Goal: Task Accomplishment & Management: Use online tool/utility

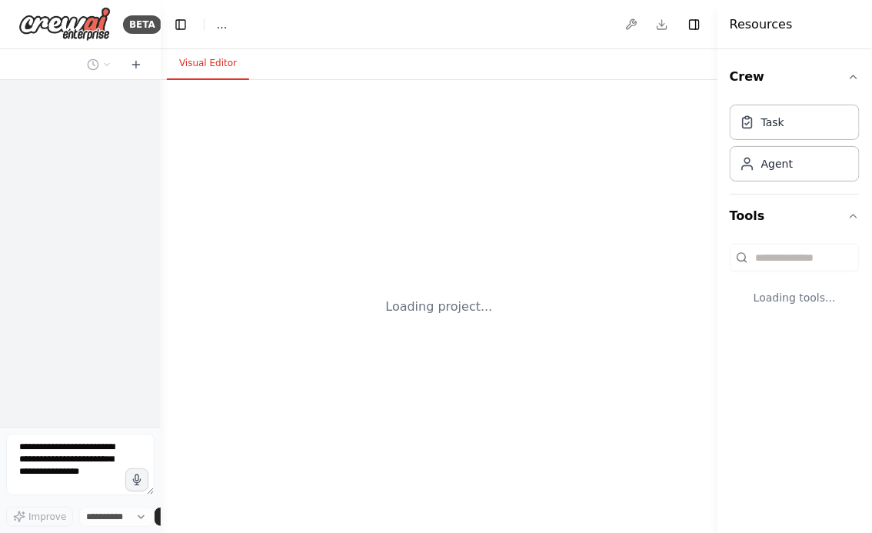
select select "****"
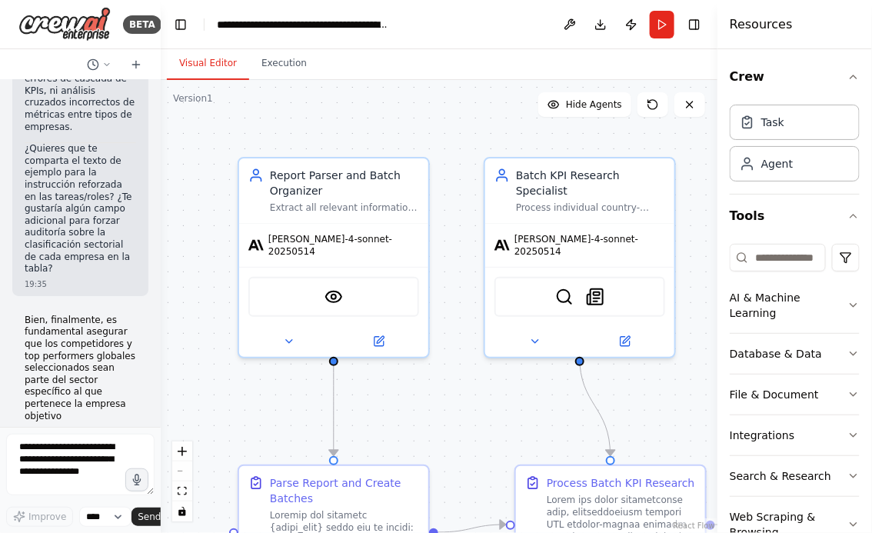
scroll to position [41229, 0]
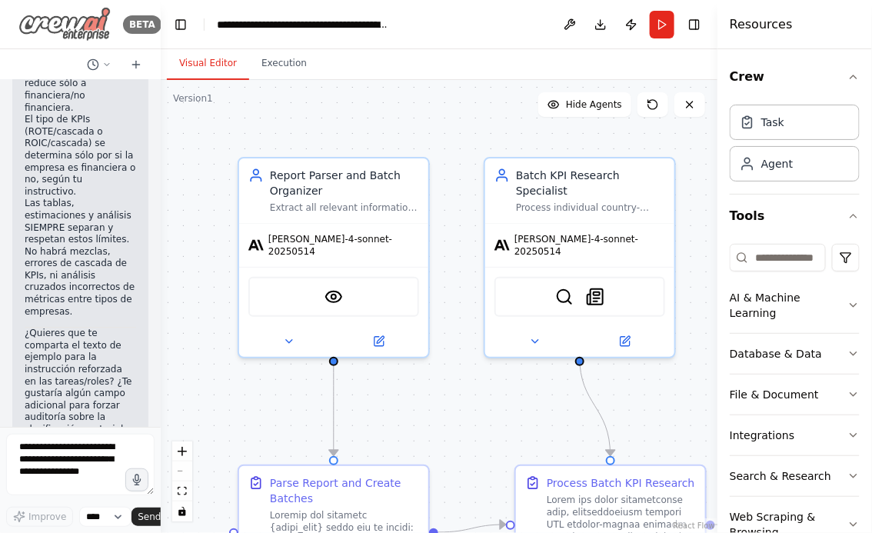
click at [48, 25] on img at bounding box center [64, 24] width 92 height 35
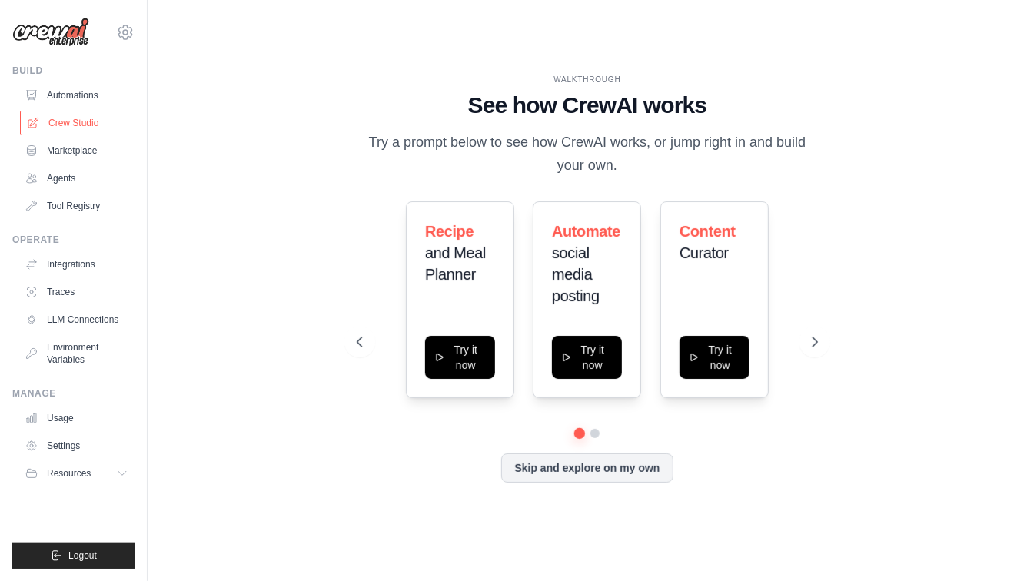
click at [81, 121] on link "Crew Studio" at bounding box center [78, 123] width 116 height 25
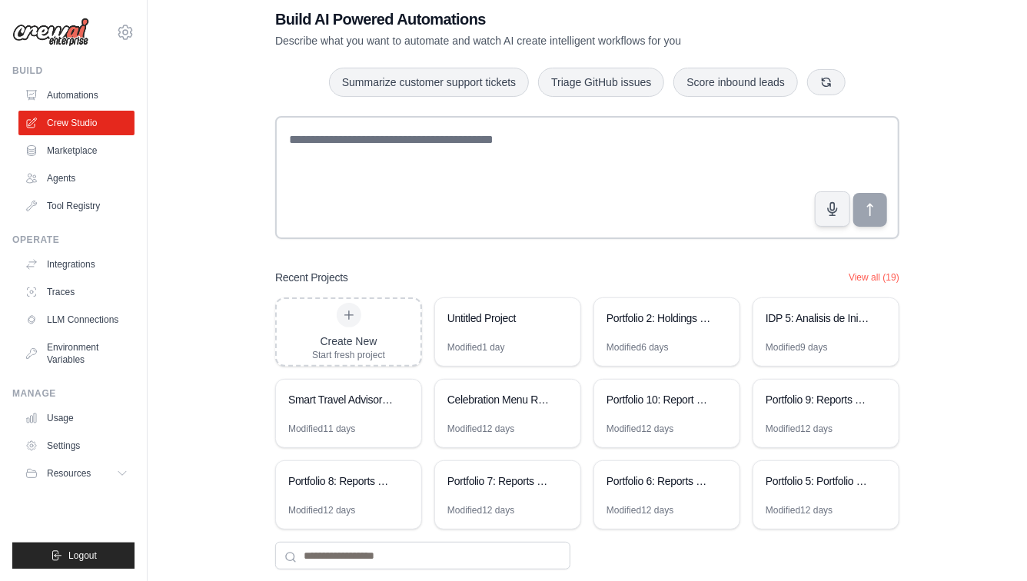
scroll to position [58, 0]
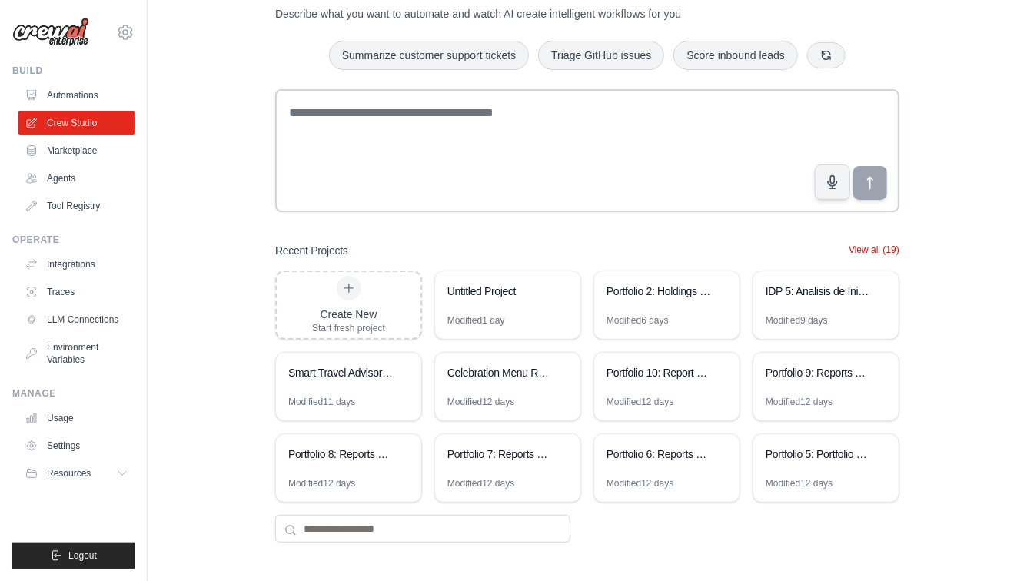
click at [880, 246] on button "View all (19)" at bounding box center [873, 250] width 51 height 12
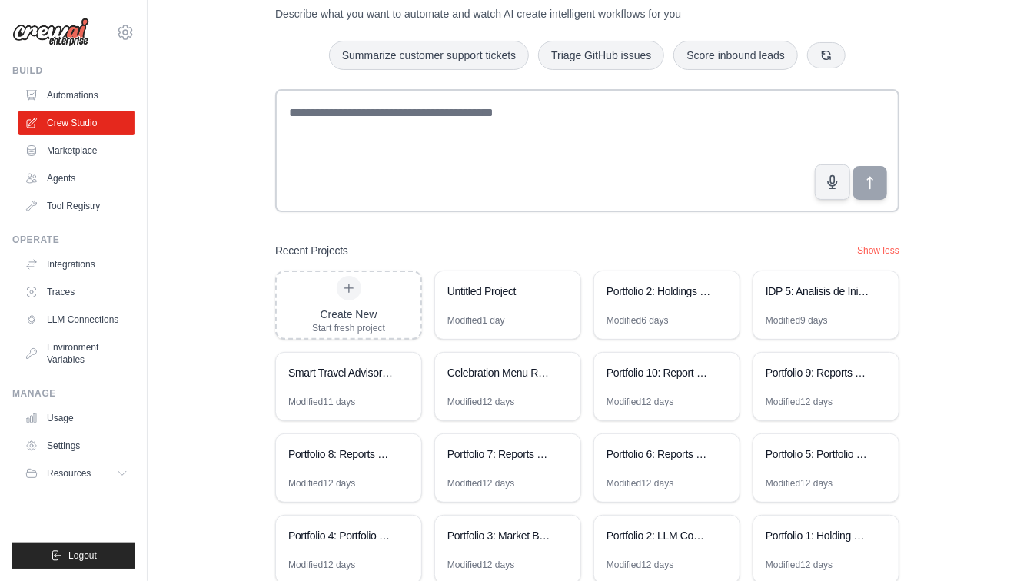
scroll to position [221, 0]
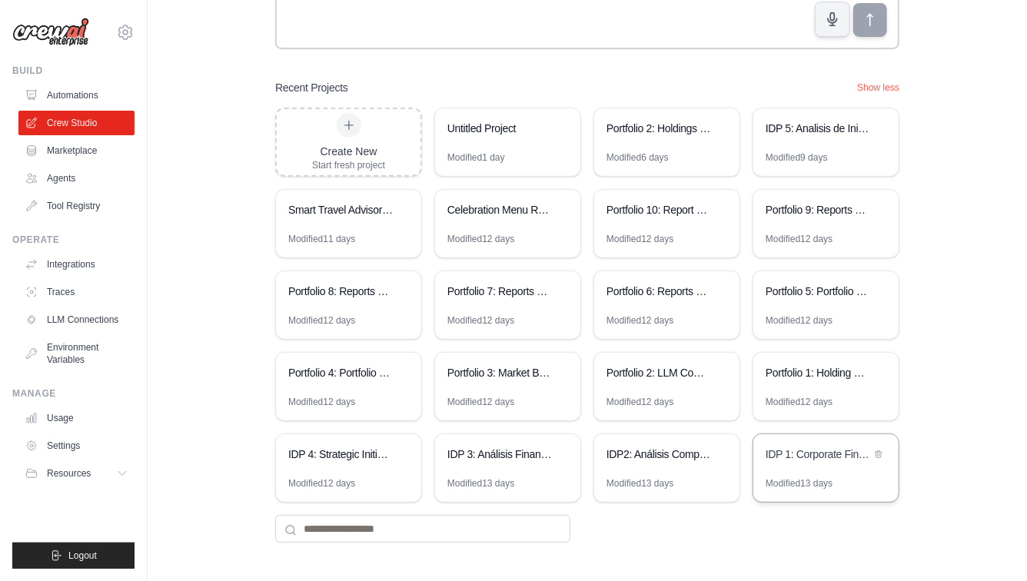
click at [803, 459] on div "IDP 1: Corporate Financial Analysis Suite" at bounding box center [817, 454] width 105 height 15
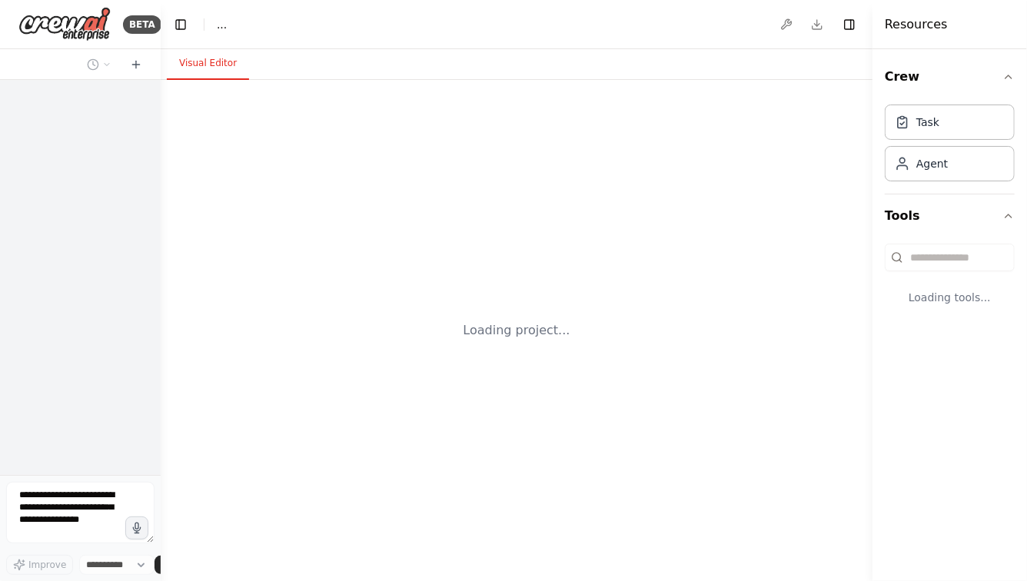
select select "****"
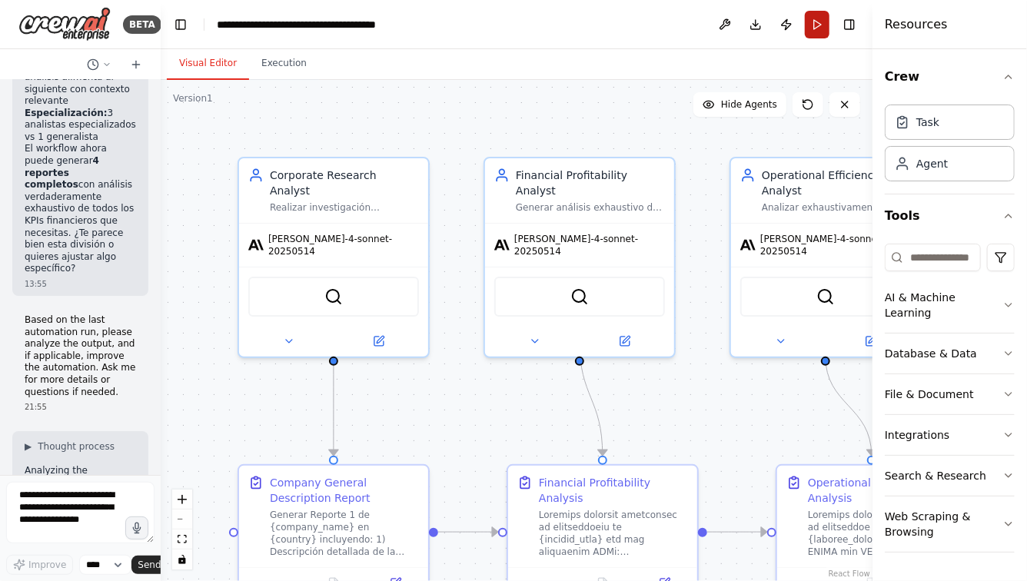
click at [821, 25] on button "Run" at bounding box center [817, 25] width 25 height 28
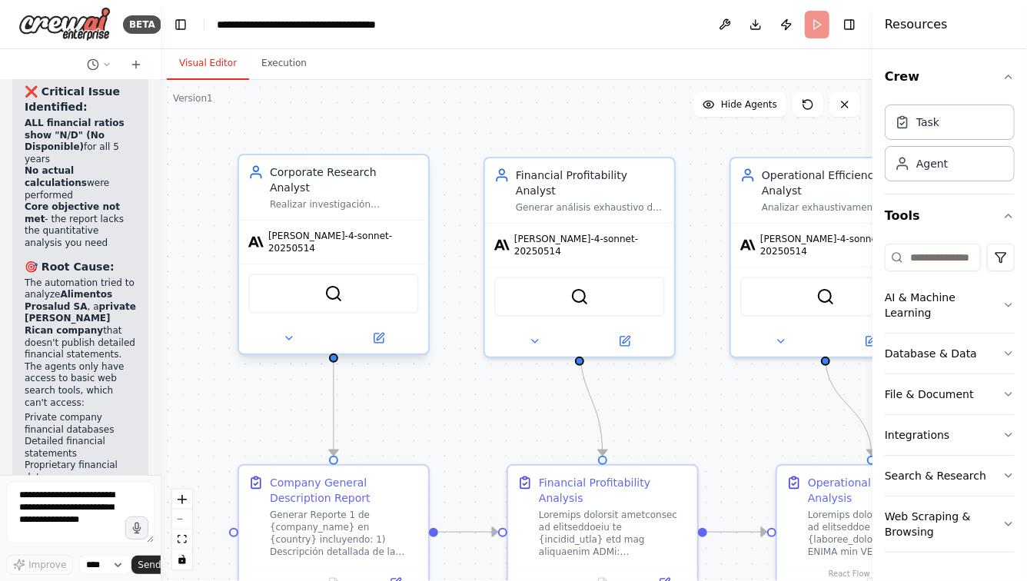
scroll to position [27216, 0]
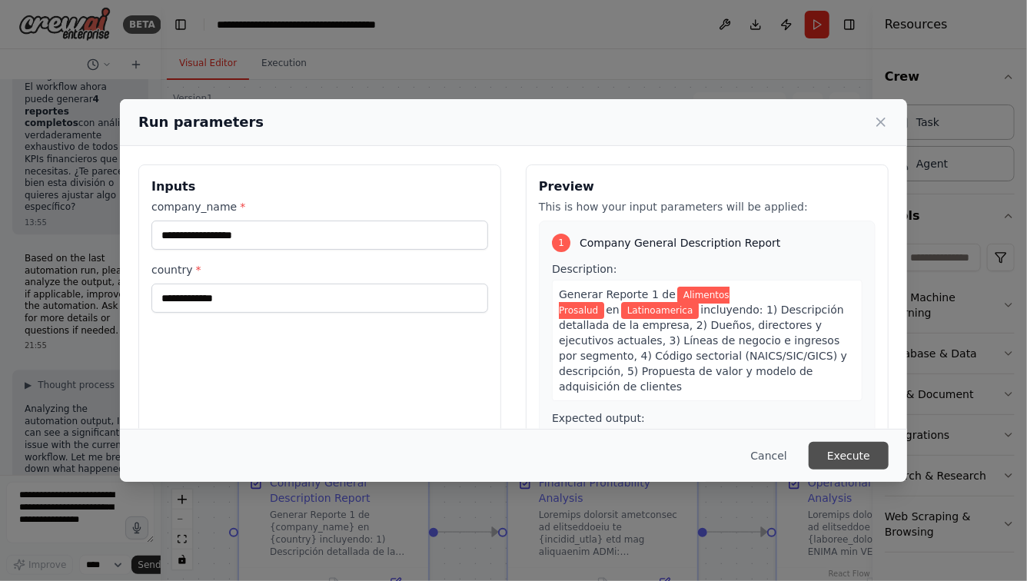
click at [858, 465] on button "Execute" at bounding box center [849, 456] width 80 height 28
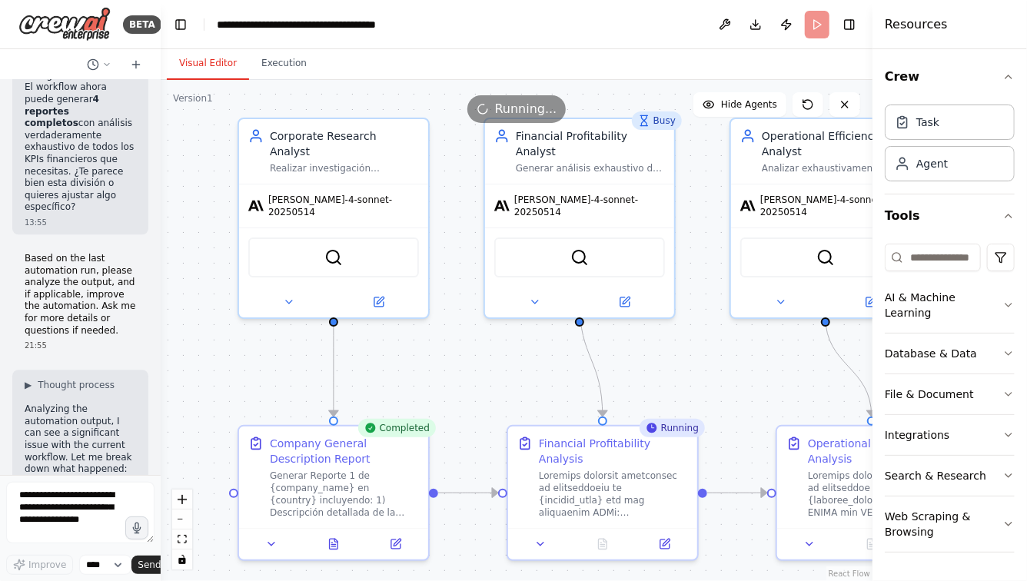
drag, startPoint x: 423, startPoint y: 421, endPoint x: 423, endPoint y: 366, distance: 55.3
click at [423, 367] on div ".deletable-edge-delete-btn { width: 20px; height: 20px; border: 0px solid #ffff…" at bounding box center [517, 330] width 712 height 501
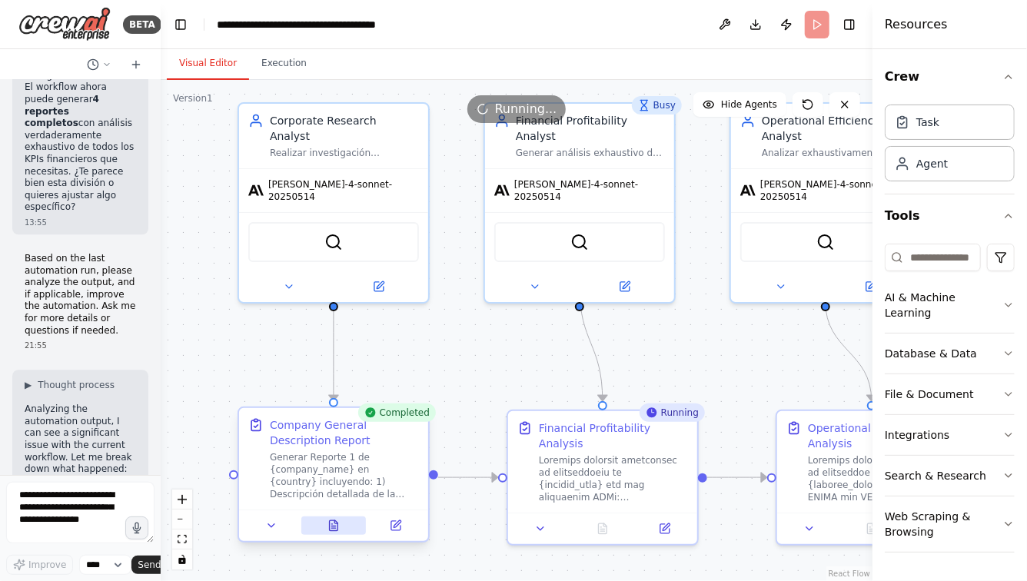
click at [340, 523] on button at bounding box center [333, 525] width 65 height 18
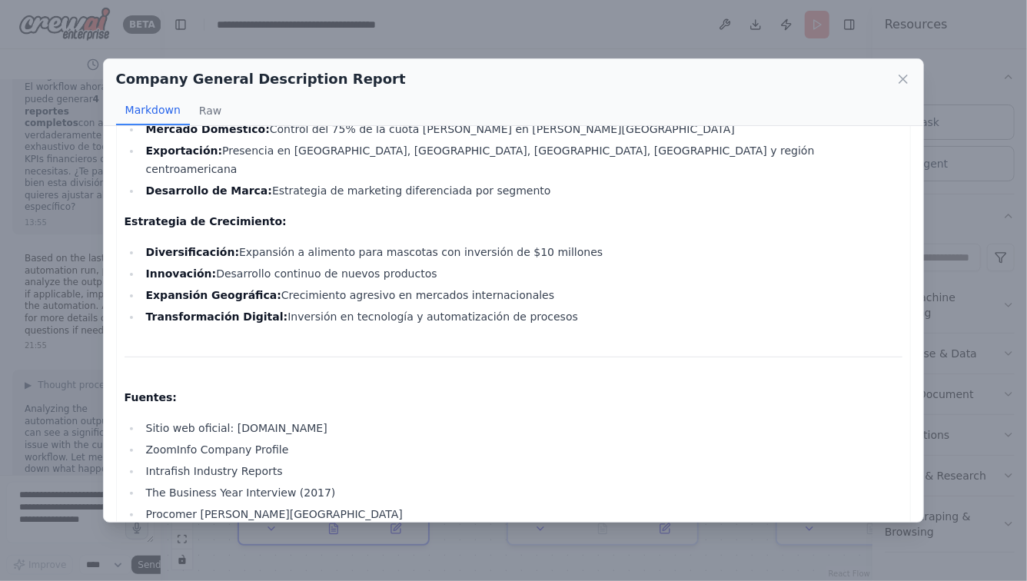
scroll to position [2472, 0]
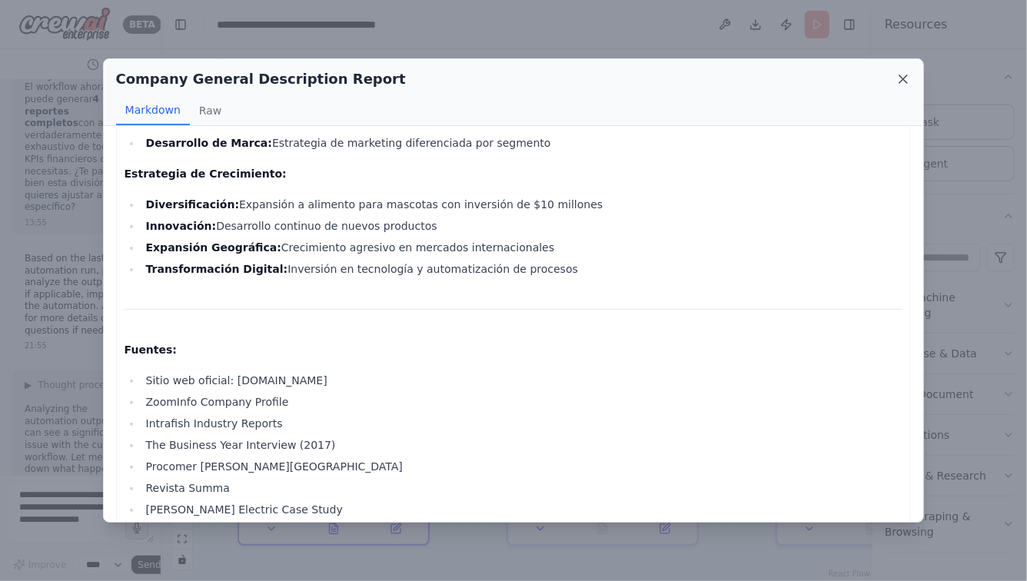
click at [903, 76] on icon at bounding box center [902, 78] width 15 height 15
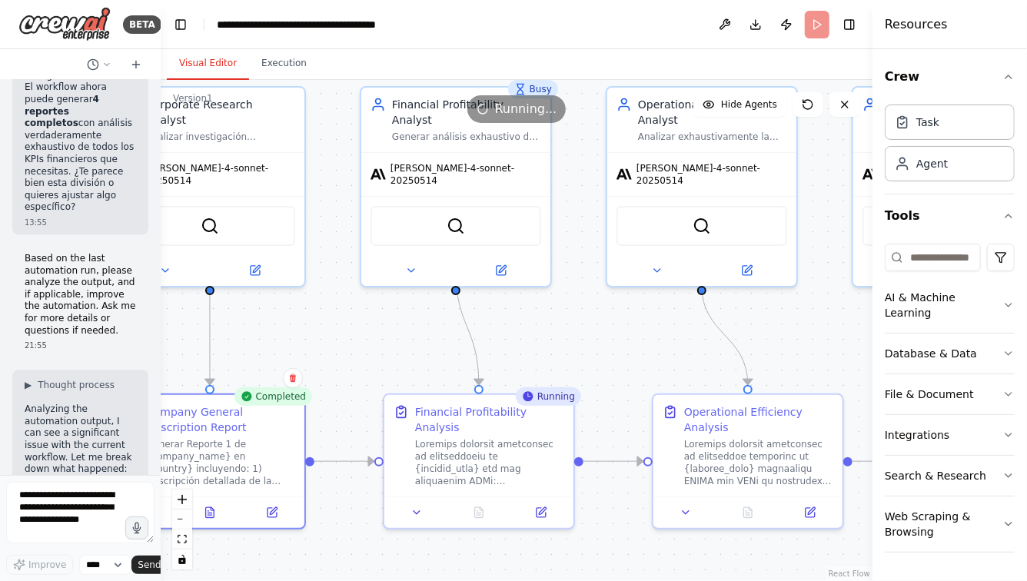
drag, startPoint x: 664, startPoint y: 360, endPoint x: 525, endPoint y: 337, distance: 141.0
click at [525, 337] on div ".deletable-edge-delete-btn { width: 20px; height: 20px; border: 0px solid #ffff…" at bounding box center [517, 330] width 712 height 501
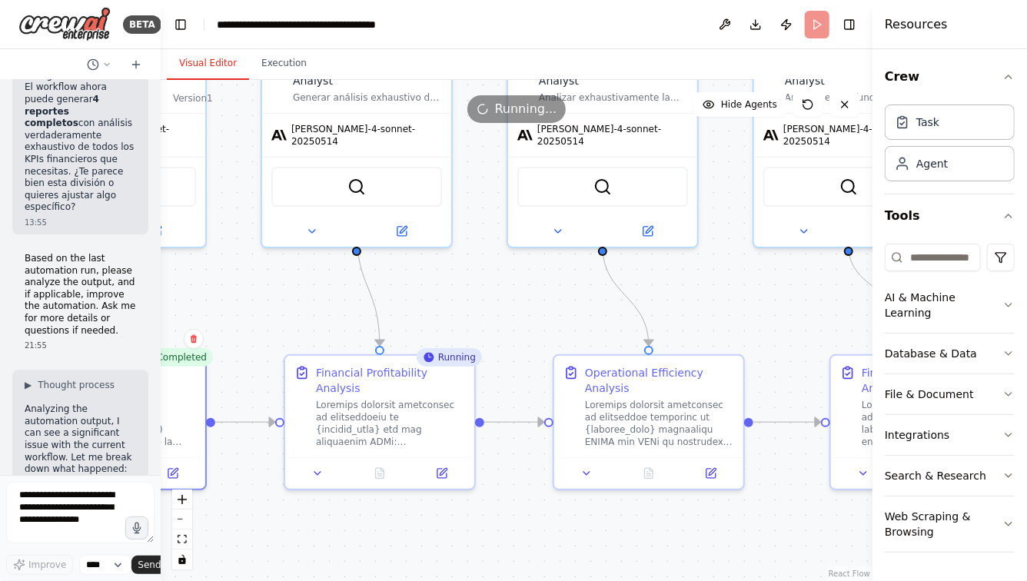
drag, startPoint x: 598, startPoint y: 344, endPoint x: 490, endPoint y: 303, distance: 115.1
click at [490, 303] on div ".deletable-edge-delete-btn { width: 20px; height: 20px; border: 0px solid #ffff…" at bounding box center [517, 330] width 712 height 501
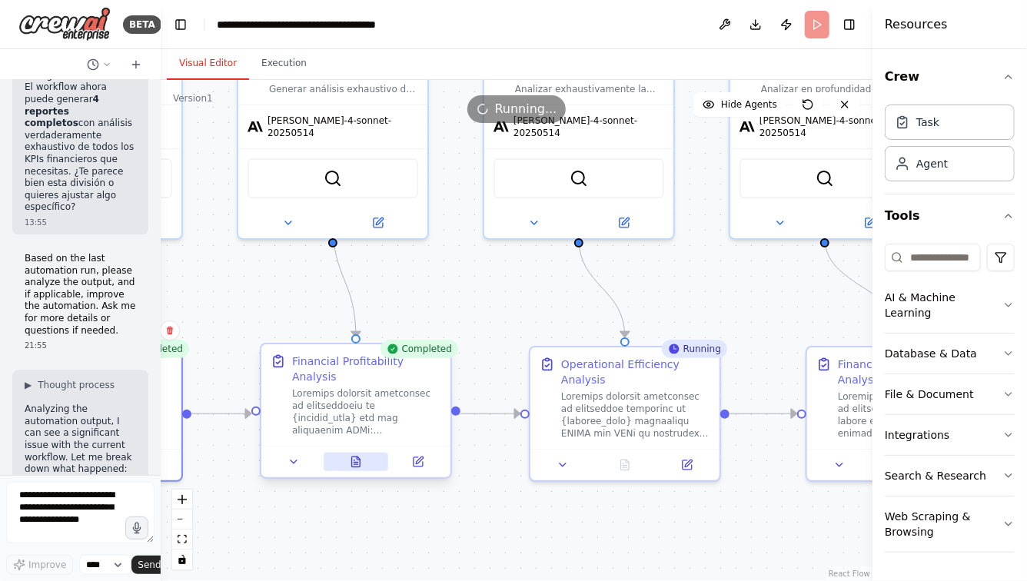
click at [354, 460] on icon at bounding box center [354, 460] width 1 height 0
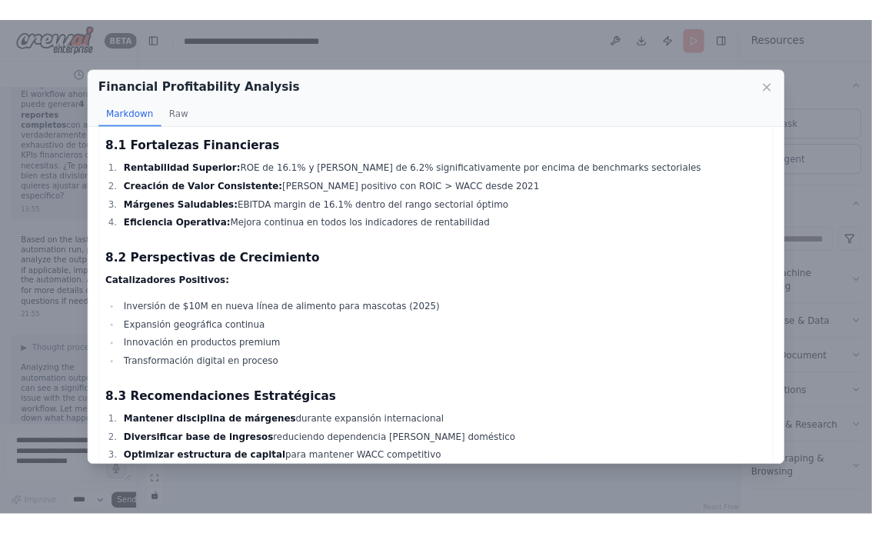
scroll to position [3668, 0]
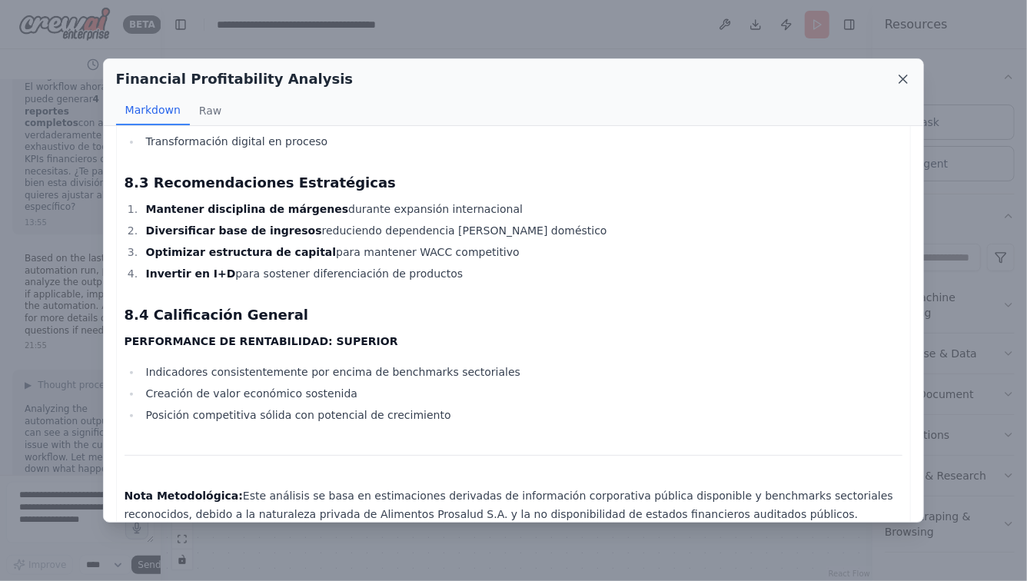
click at [901, 81] on icon at bounding box center [903, 79] width 8 height 8
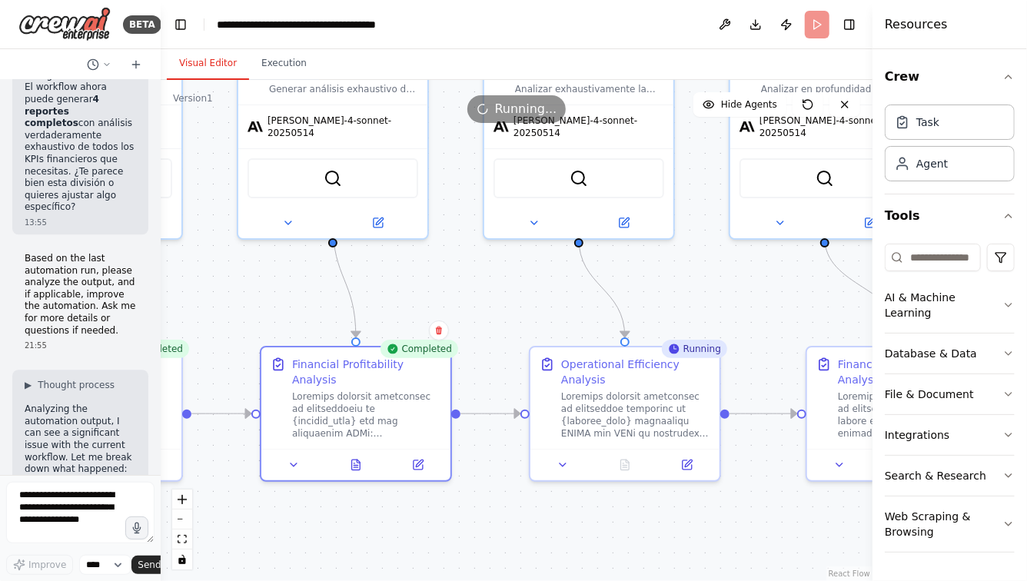
drag, startPoint x: 689, startPoint y: 504, endPoint x: 456, endPoint y: 489, distance: 234.1
click at [457, 489] on div ".deletable-edge-delete-btn { width: 20px; height: 20px; border: 0px solid #ffff…" at bounding box center [517, 330] width 712 height 501
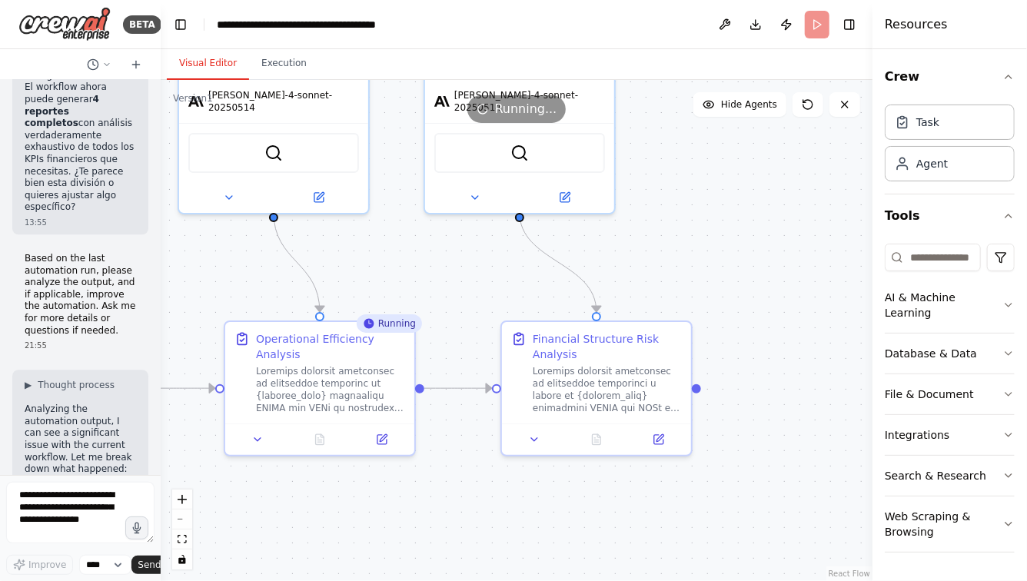
drag, startPoint x: 550, startPoint y: 508, endPoint x: 455, endPoint y: 496, distance: 95.2
click at [455, 496] on div ".deletable-edge-delete-btn { width: 20px; height: 20px; border: 0px solid #ffff…" at bounding box center [517, 330] width 712 height 501
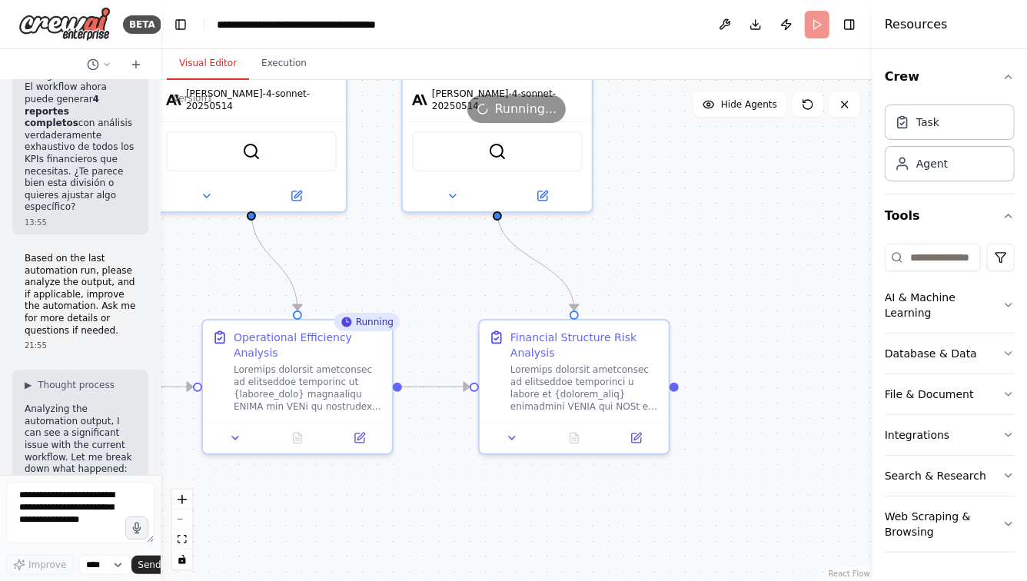
drag, startPoint x: 471, startPoint y: 502, endPoint x: 634, endPoint y: 502, distance: 162.9
click at [629, 502] on div ".deletable-edge-delete-btn { width: 20px; height: 20px; border: 0px solid #ffff…" at bounding box center [517, 330] width 712 height 501
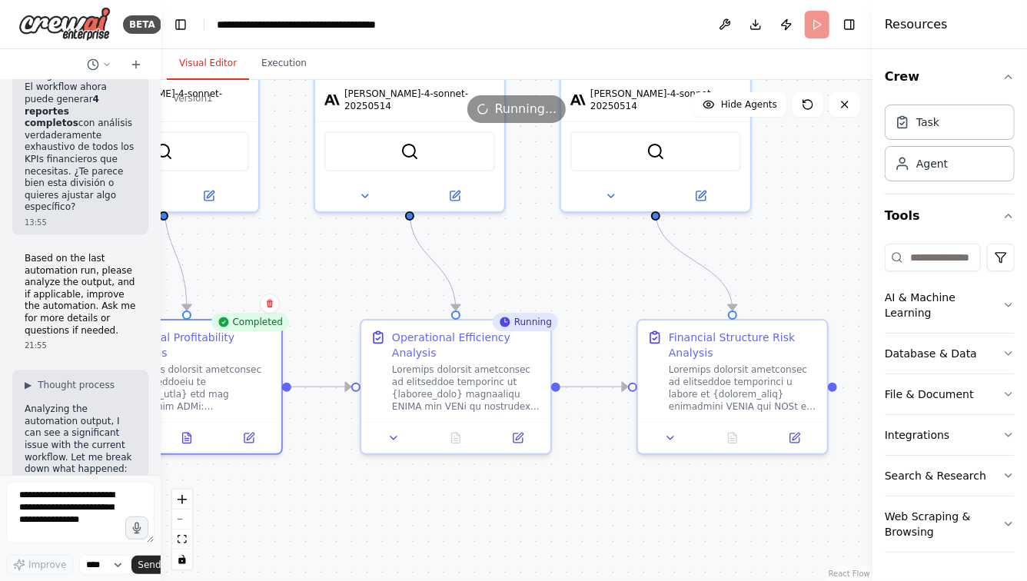
drag, startPoint x: 636, startPoint y: 492, endPoint x: 756, endPoint y: 506, distance: 120.8
click at [755, 506] on div ".deletable-edge-delete-btn { width: 20px; height: 20px; border: 0px solid #ffff…" at bounding box center [517, 330] width 712 height 501
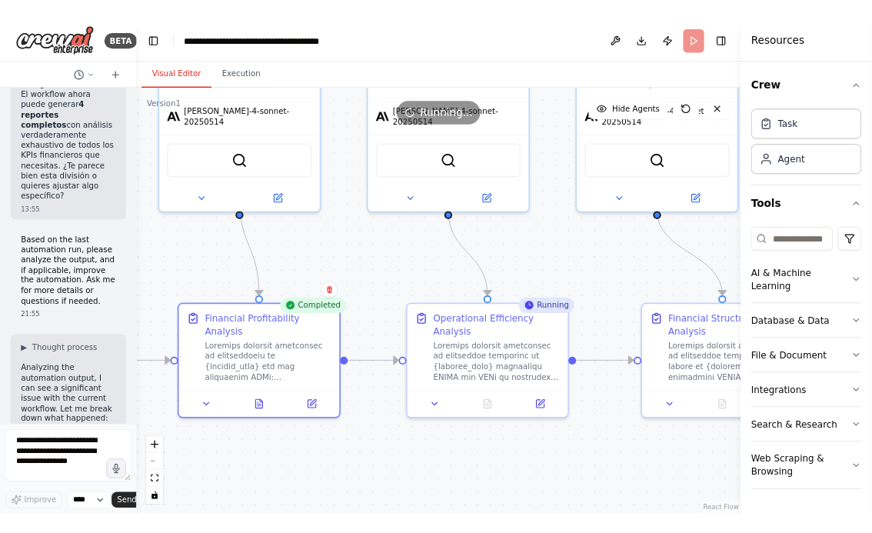
scroll to position [27216, 0]
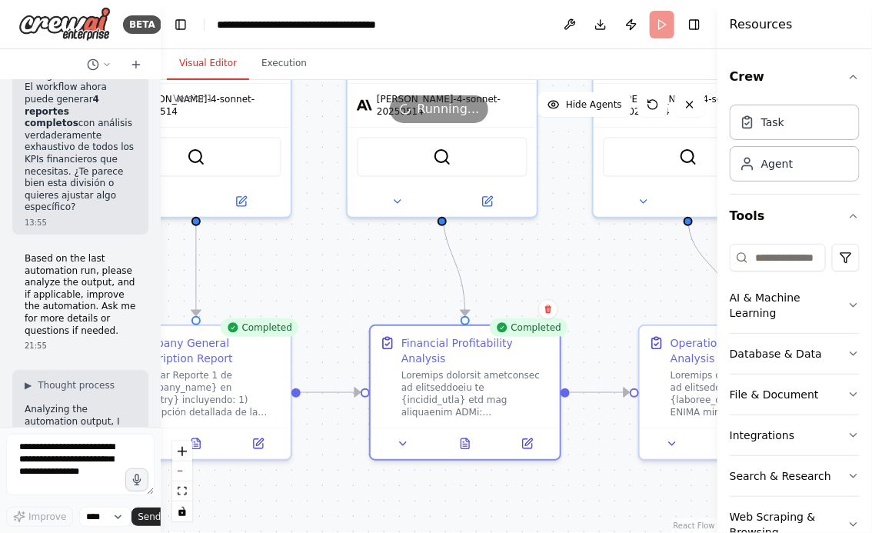
drag, startPoint x: 390, startPoint y: 278, endPoint x: 578, endPoint y: 270, distance: 187.7
click at [577, 270] on div ".deletable-edge-delete-btn { width: 20px; height: 20px; border: 0px solid #ffff…" at bounding box center [439, 306] width 556 height 453
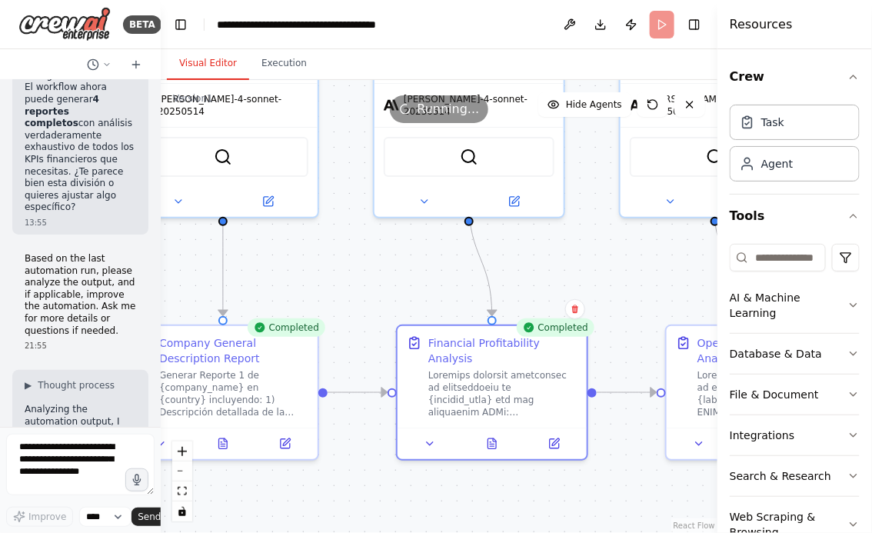
drag, startPoint x: 342, startPoint y: 254, endPoint x: 503, endPoint y: 254, distance: 160.6
click at [494, 254] on div ".deletable-edge-delete-btn { width: 20px; height: 20px; border: 0px solid #ffff…" at bounding box center [439, 306] width 556 height 453
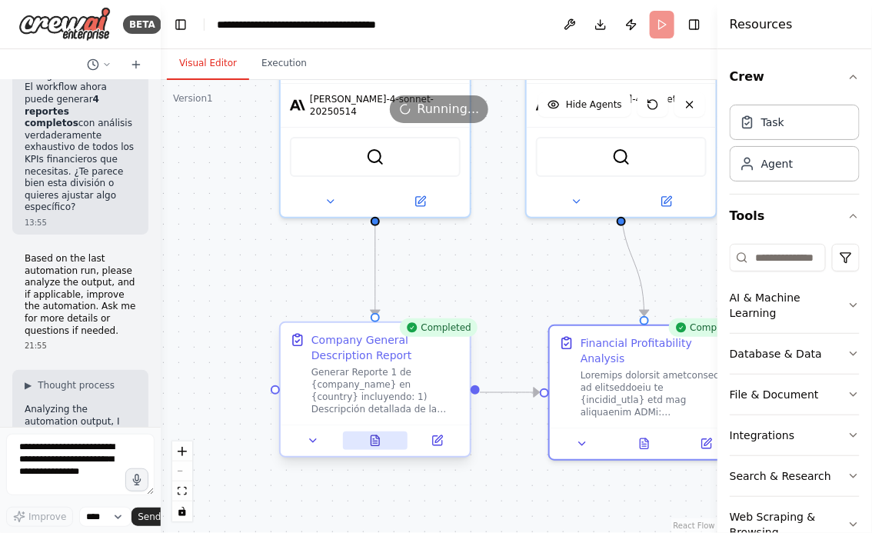
click at [376, 446] on icon at bounding box center [375, 440] width 12 height 12
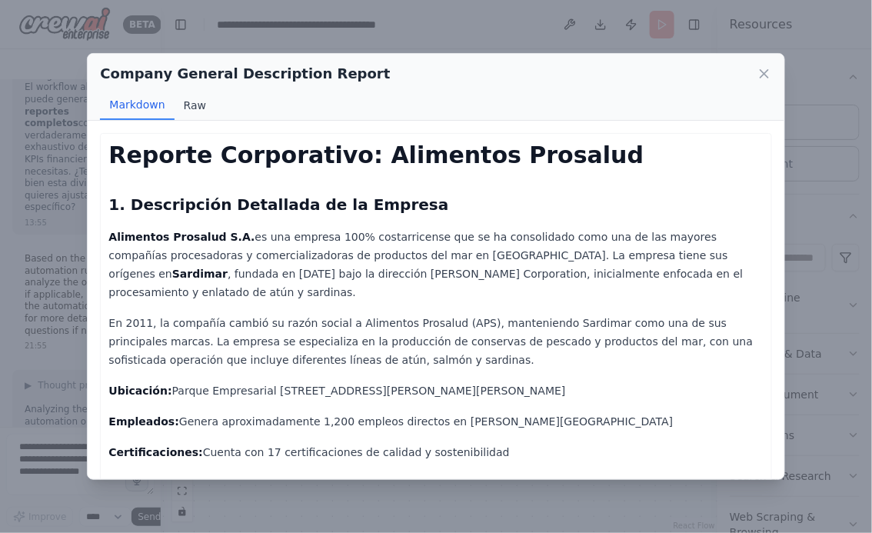
click at [193, 108] on button "Raw" at bounding box center [194, 105] width 41 height 29
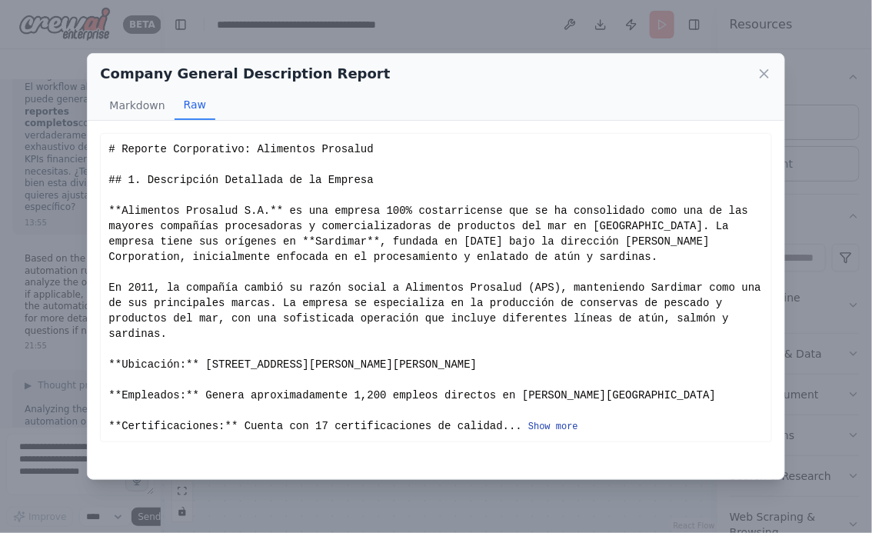
click at [556, 425] on button "Show more" at bounding box center [553, 426] width 50 height 12
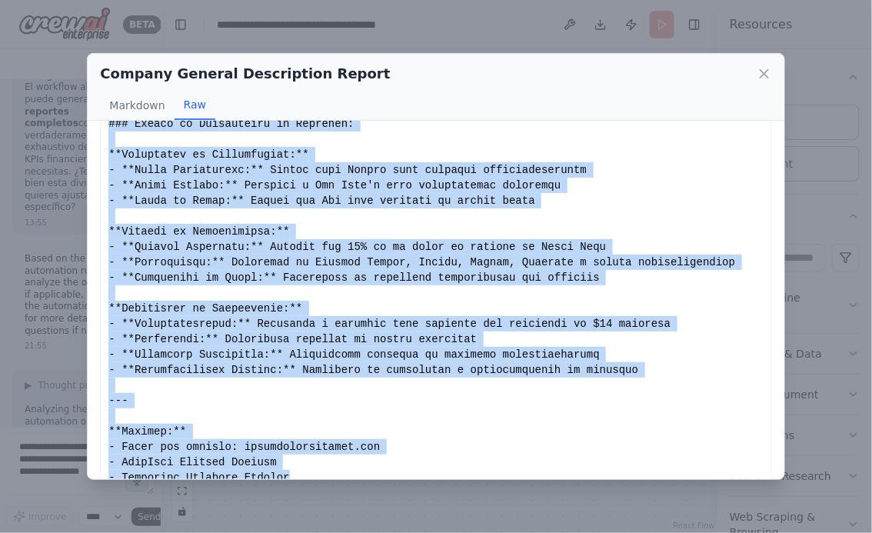
scroll to position [1942, 0]
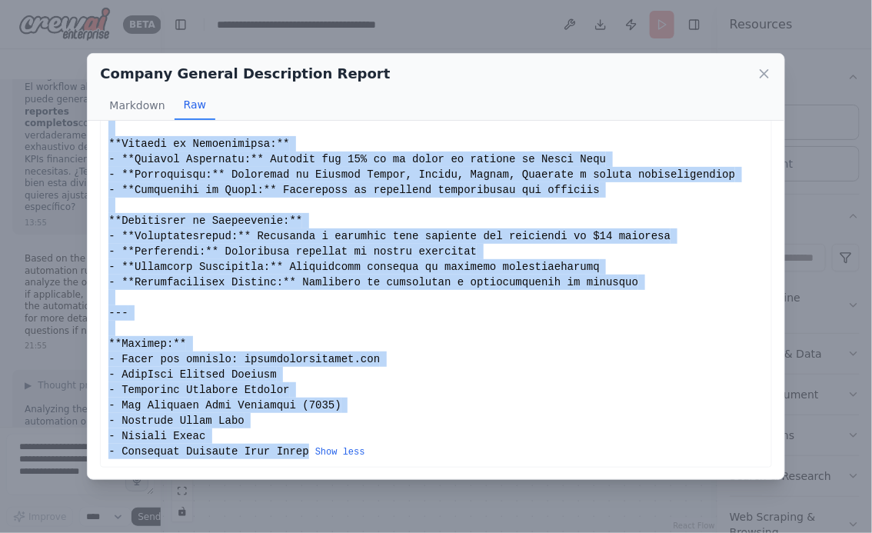
drag, startPoint x: 109, startPoint y: 148, endPoint x: 310, endPoint y: 450, distance: 363.7
copy div "# Reporte Corporativo: Alimentos Prosalud ## 1. Descripción Detallada de la Emp…"
click at [762, 71] on icon at bounding box center [764, 74] width 8 height 8
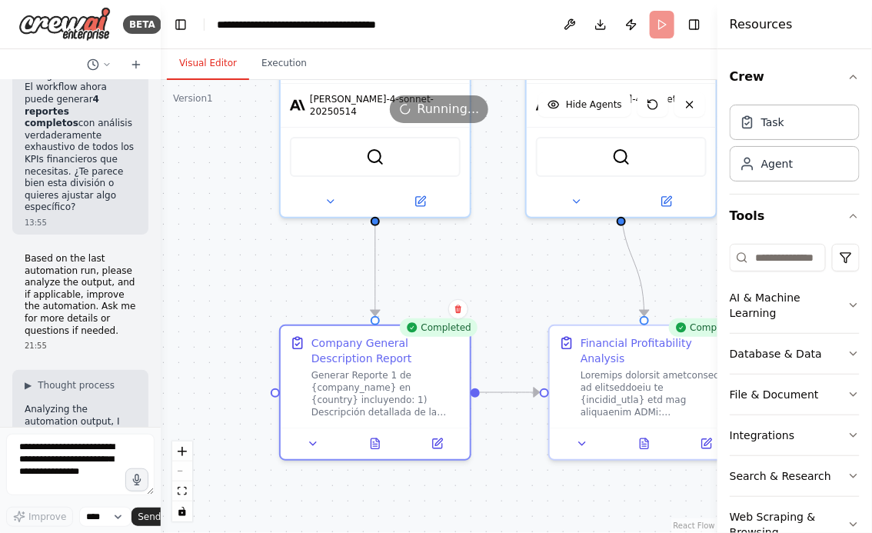
drag, startPoint x: 527, startPoint y: 261, endPoint x: 373, endPoint y: 255, distance: 154.6
click at [374, 255] on div ".deletable-edge-delete-btn { width: 20px; height: 20px; border: 0px solid #ffff…" at bounding box center [439, 306] width 556 height 453
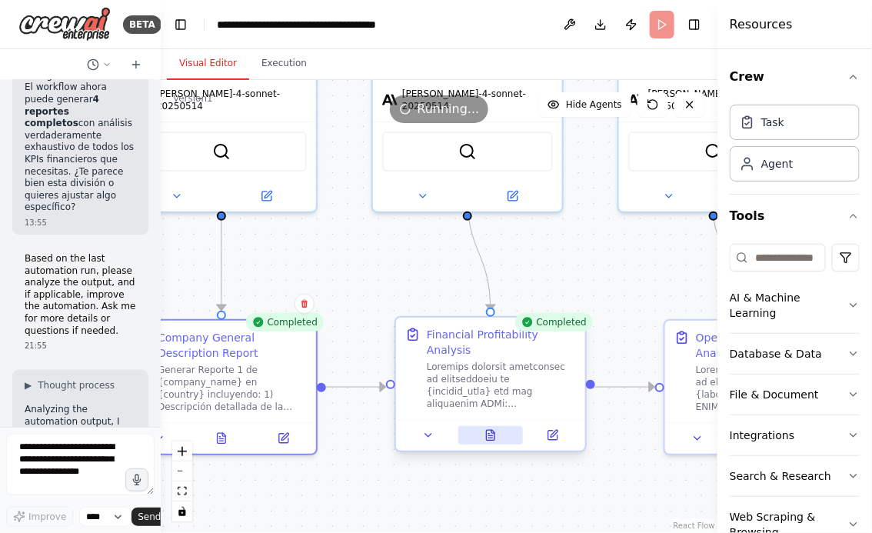
click at [493, 437] on icon at bounding box center [490, 435] width 8 height 10
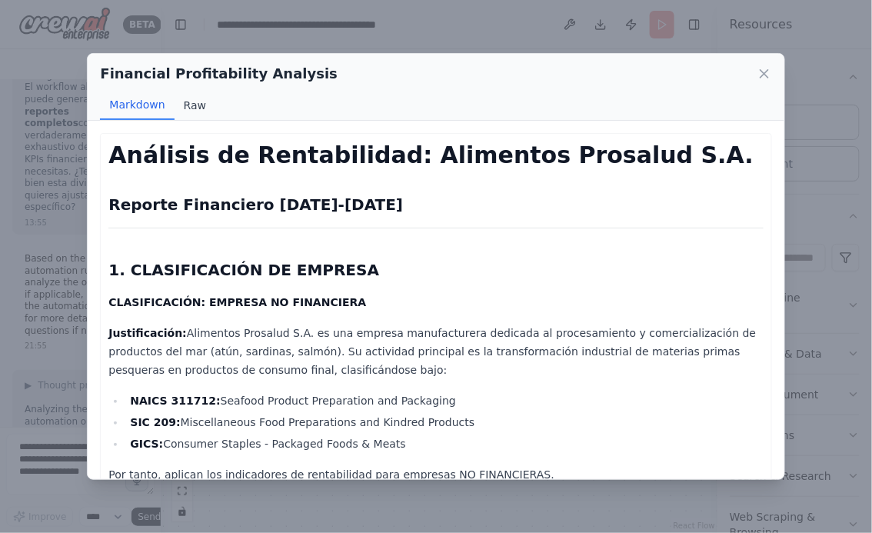
click at [191, 103] on button "Raw" at bounding box center [194, 105] width 41 height 29
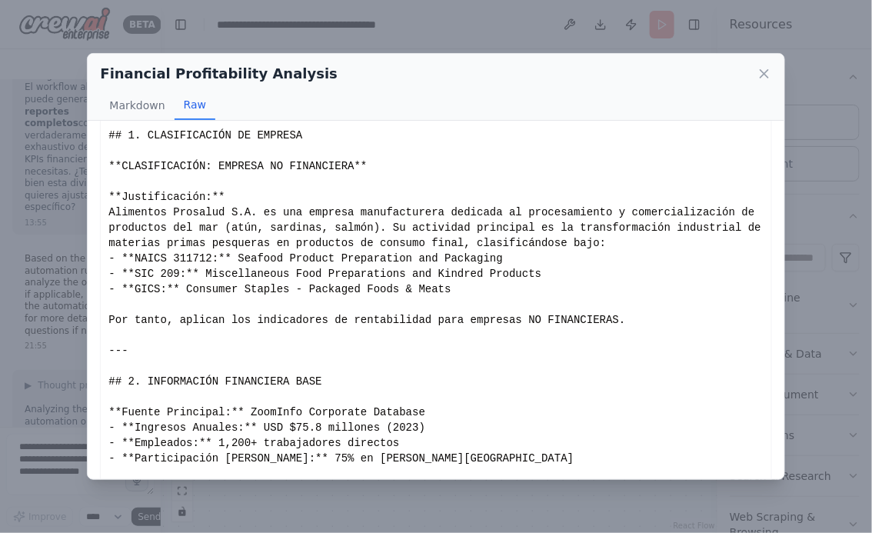
scroll to position [128, 0]
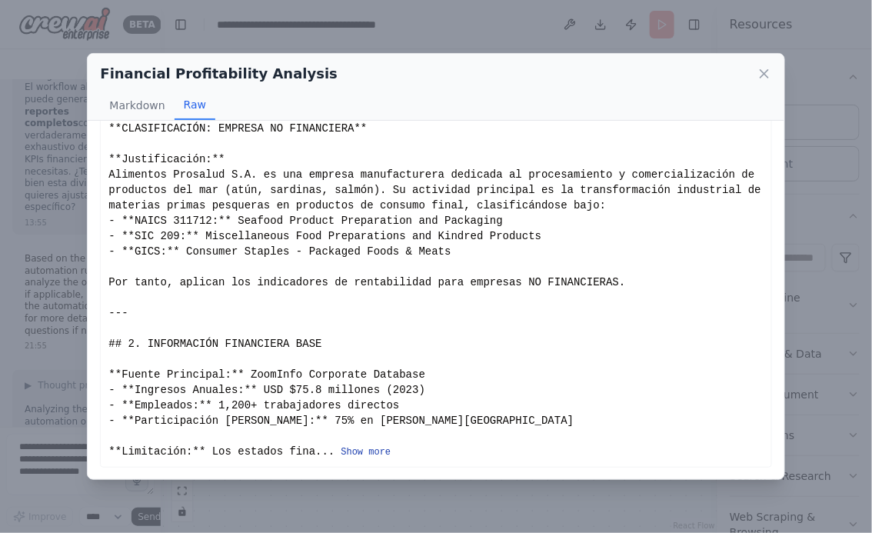
click at [375, 456] on button "Show more" at bounding box center [365, 452] width 50 height 12
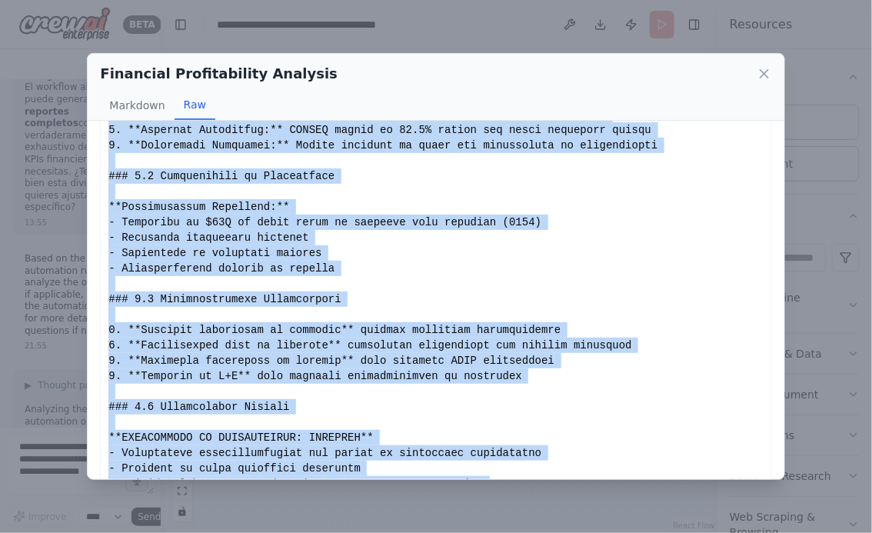
scroll to position [2957, 0]
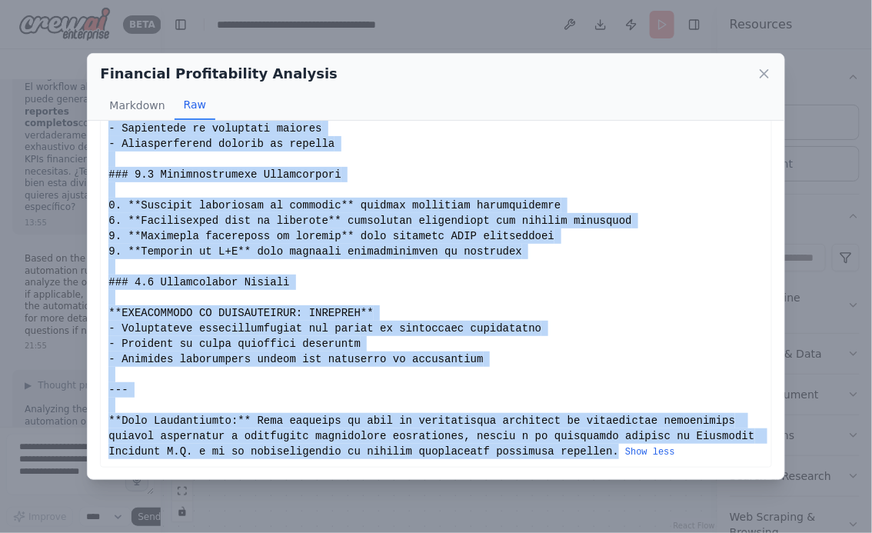
drag, startPoint x: 108, startPoint y: 144, endPoint x: 618, endPoint y: 454, distance: 596.7
copy div "# Análisis de Rentabilidad: Alimentos Prosalud S.A. ## Reporte Financiero 2019-…"
click at [769, 69] on icon at bounding box center [763, 73] width 15 height 15
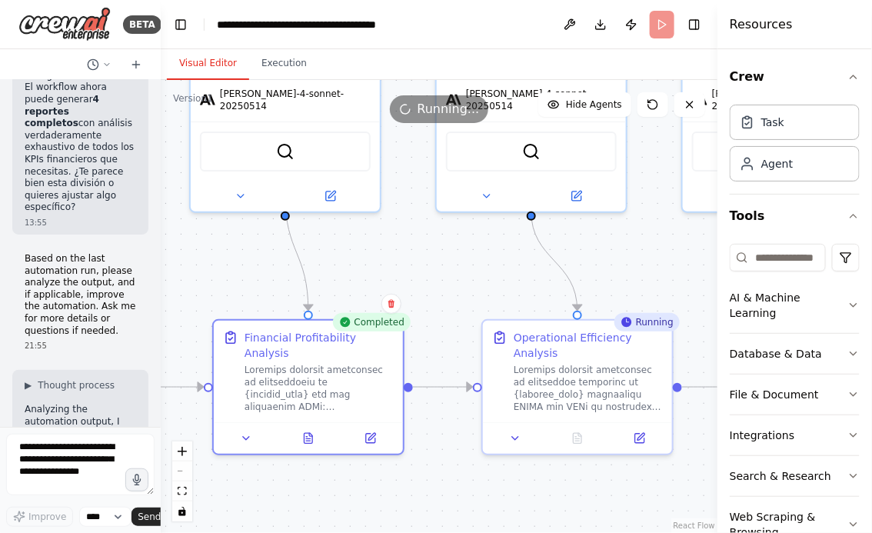
drag, startPoint x: 632, startPoint y: 250, endPoint x: 440, endPoint y: 250, distance: 192.1
click at [442, 250] on div ".deletable-edge-delete-btn { width: 20px; height: 20px; border: 0px solid #ffff…" at bounding box center [439, 306] width 556 height 453
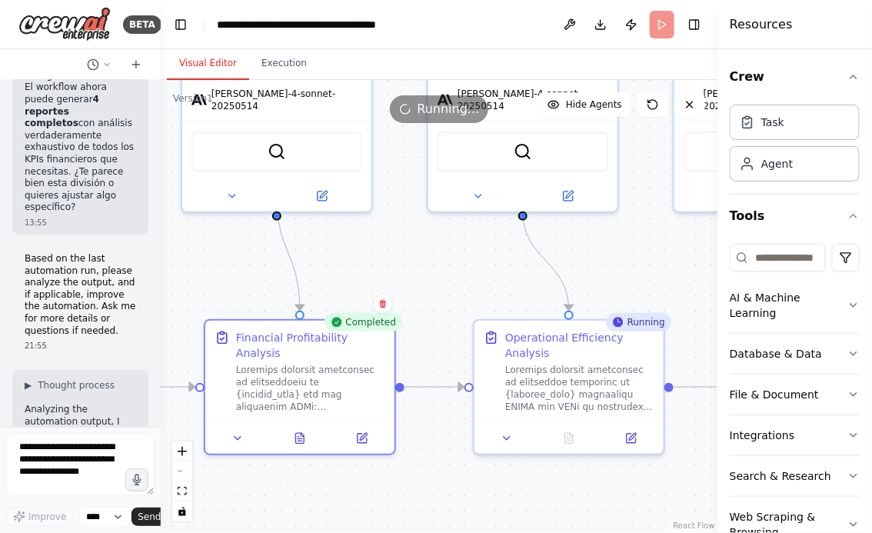
drag, startPoint x: 653, startPoint y: 257, endPoint x: 471, endPoint y: 211, distance: 187.7
click at [472, 211] on div ".deletable-edge-delete-btn { width: 20px; height: 20px; border: 0px solid #ffff…" at bounding box center [439, 306] width 556 height 453
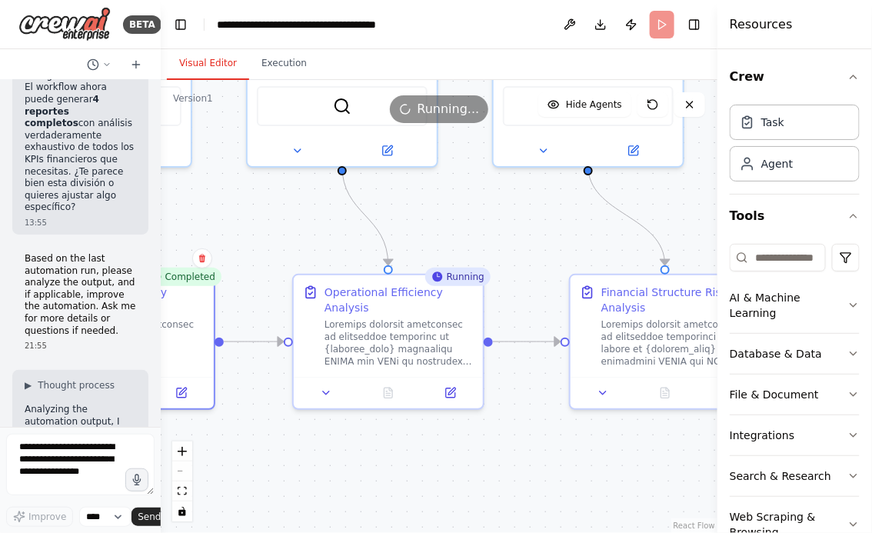
drag, startPoint x: 515, startPoint y: 221, endPoint x: 473, endPoint y: 220, distance: 41.5
click at [483, 221] on div ".deletable-edge-delete-btn { width: 20px; height: 20px; border: 0px solid #ffff…" at bounding box center [439, 306] width 556 height 453
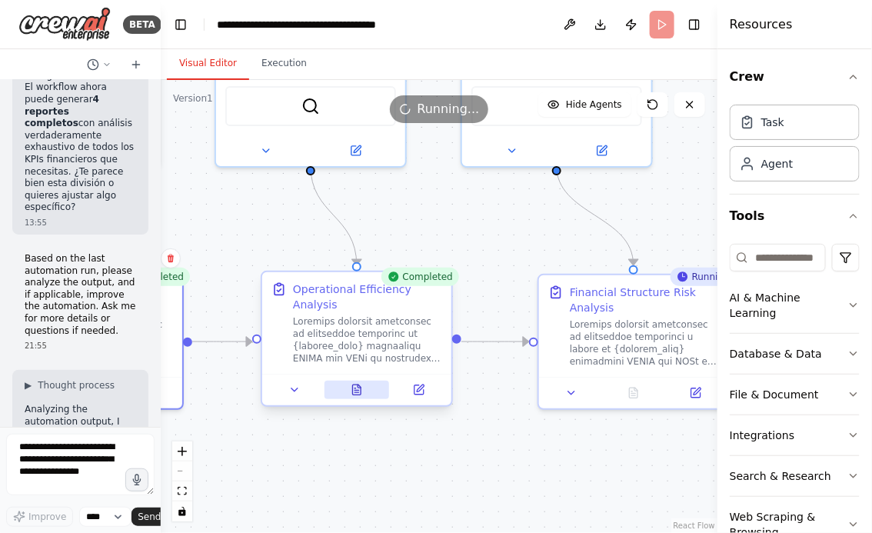
click at [354, 385] on icon at bounding box center [357, 389] width 8 height 10
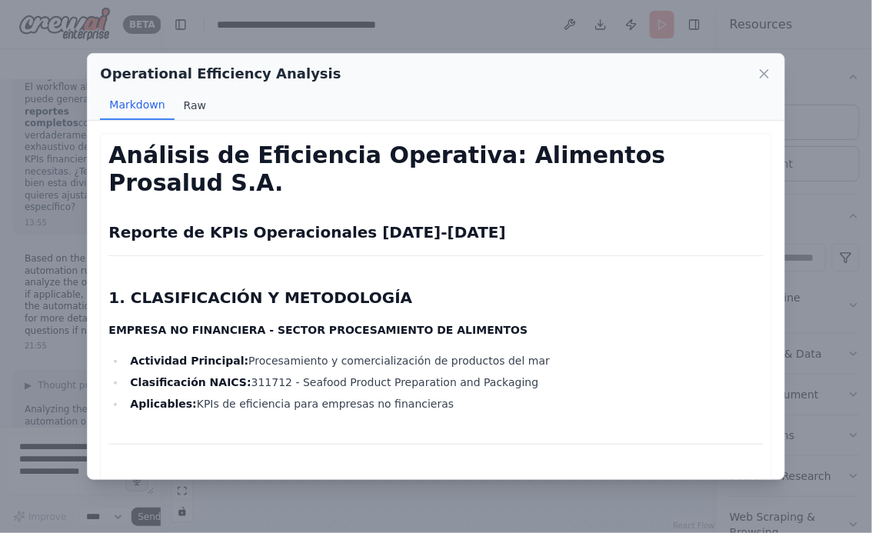
click at [188, 105] on button "Raw" at bounding box center [194, 105] width 41 height 29
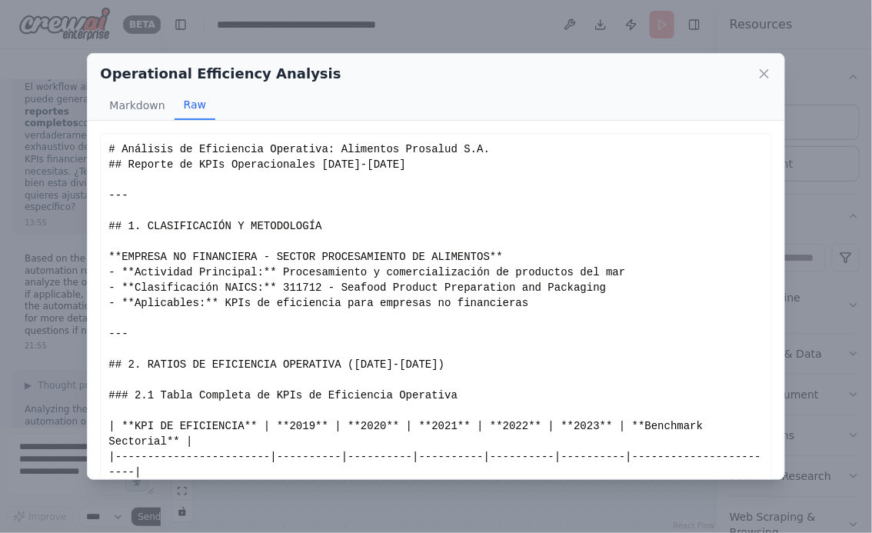
scroll to position [82, 0]
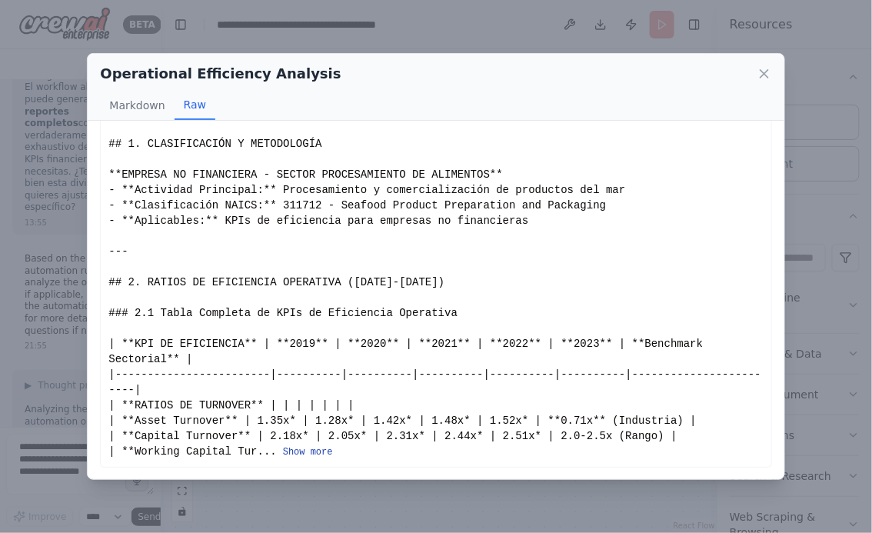
click at [310, 455] on button "Show more" at bounding box center [308, 452] width 50 height 12
click at [307, 453] on button "Show more" at bounding box center [308, 452] width 50 height 12
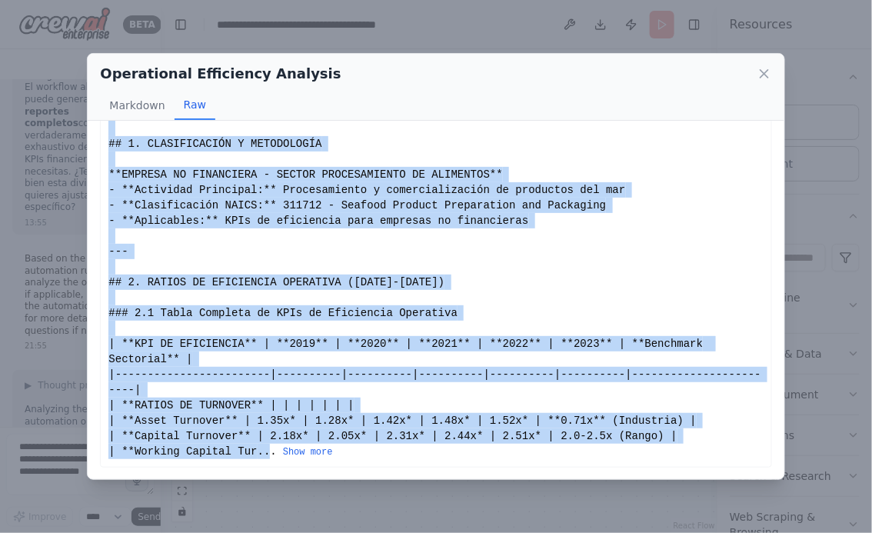
drag, startPoint x: 108, startPoint y: 142, endPoint x: 270, endPoint y: 446, distance: 344.2
click at [298, 447] on button "Show more" at bounding box center [308, 452] width 50 height 12
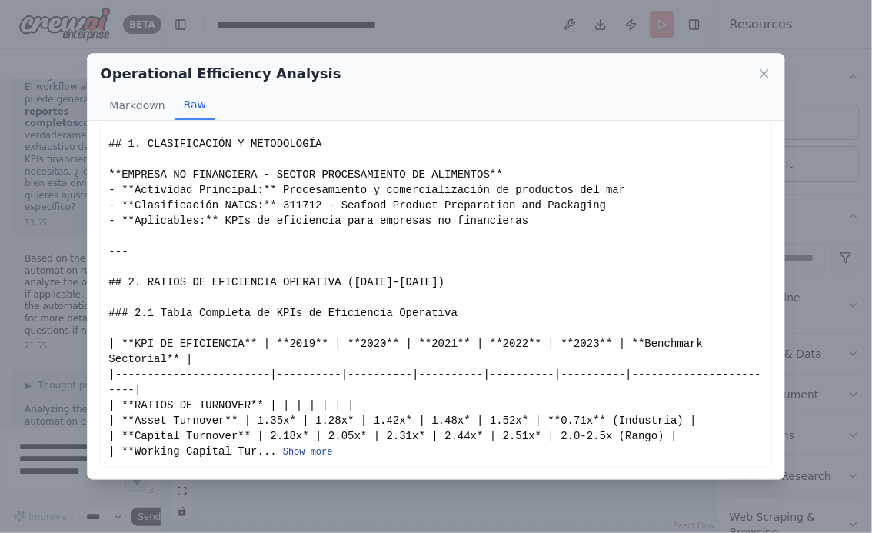
click at [295, 448] on button "Show more" at bounding box center [308, 452] width 50 height 12
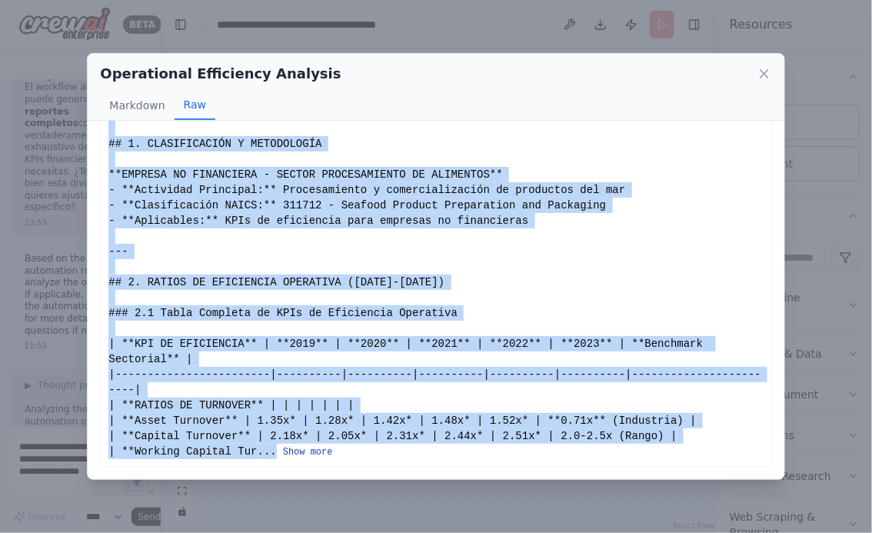
drag, startPoint x: 110, startPoint y: 144, endPoint x: 286, endPoint y: 456, distance: 357.6
click at [307, 451] on button "Show more" at bounding box center [308, 452] width 50 height 12
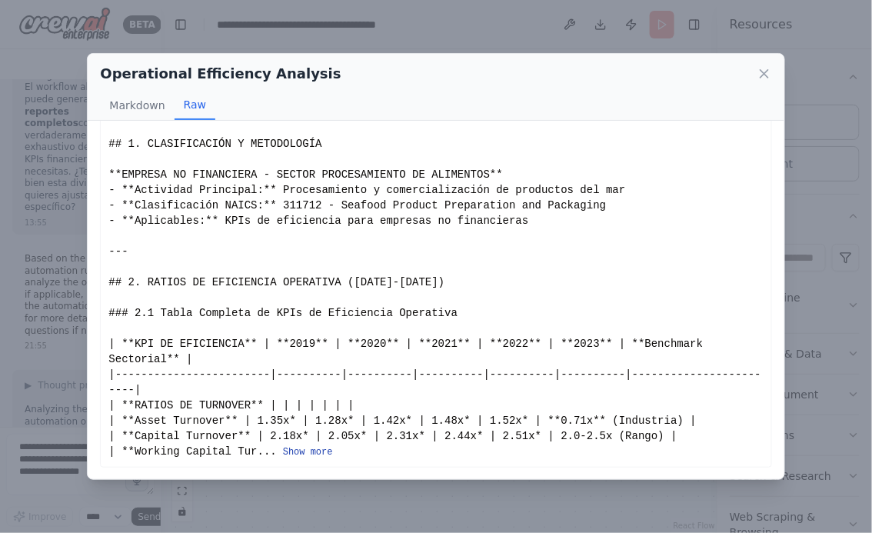
click at [325, 449] on button "Show more" at bounding box center [308, 452] width 50 height 12
click at [310, 453] on button "Show more" at bounding box center [308, 452] width 50 height 12
click at [298, 449] on button "Show more" at bounding box center [308, 452] width 50 height 12
click at [314, 454] on button "Show more" at bounding box center [308, 452] width 50 height 12
click at [304, 452] on button "Show more" at bounding box center [308, 452] width 50 height 12
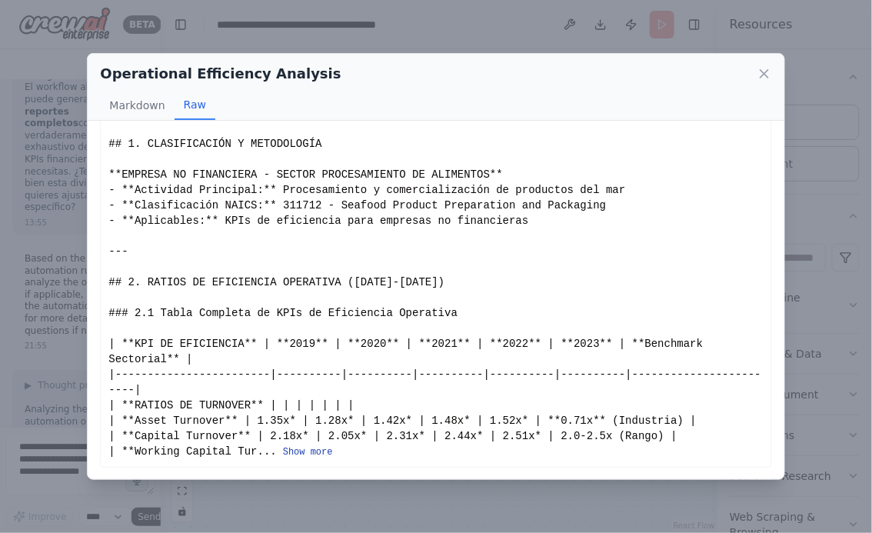
click at [296, 452] on button "Show more" at bounding box center [308, 452] width 50 height 12
click at [305, 452] on button "Show more" at bounding box center [308, 452] width 50 height 12
click at [313, 447] on button "Show more" at bounding box center [308, 452] width 50 height 12
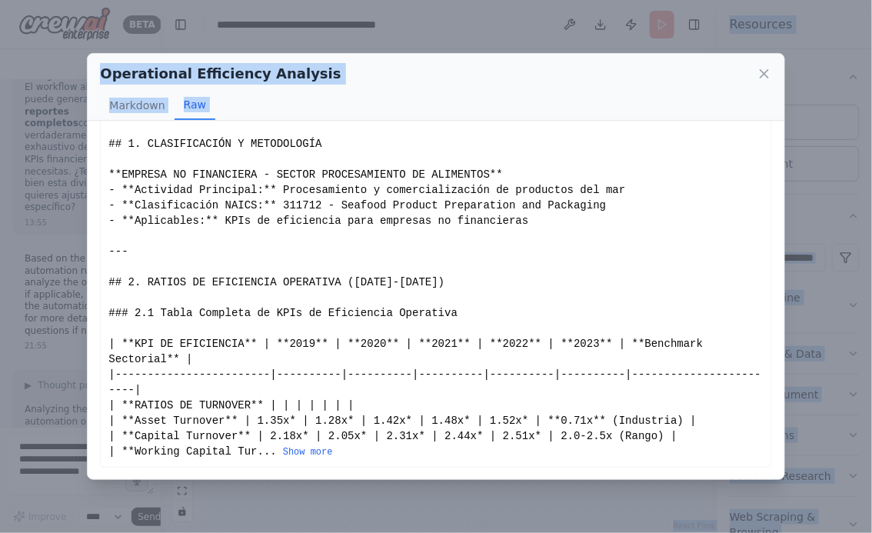
drag, startPoint x: 109, startPoint y: 144, endPoint x: 196, endPoint y: 576, distance: 441.3
click at [196, 533] on html "BETA Hello! I'm the CrewAI assistant. What kind of automation do you want to bu…" at bounding box center [436, 266] width 872 height 533
click at [307, 455] on button "Show more" at bounding box center [308, 452] width 50 height 12
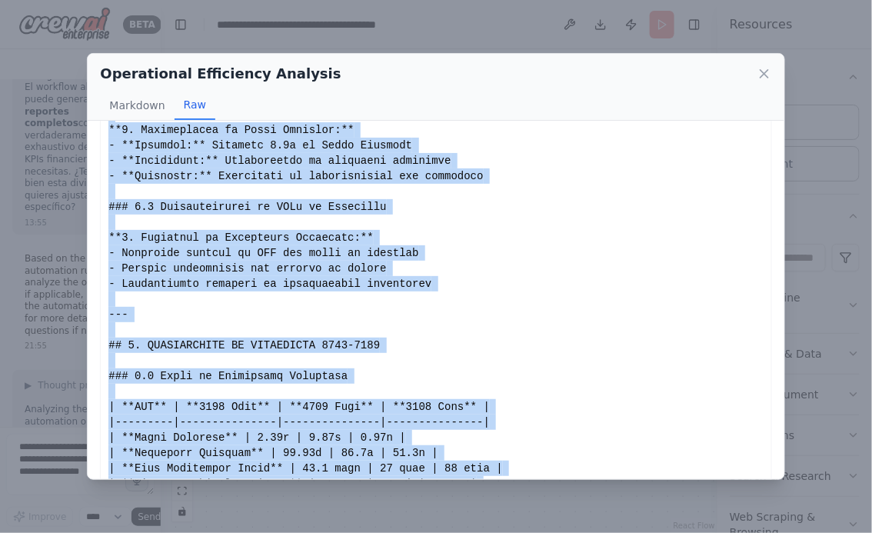
scroll to position [4171, 0]
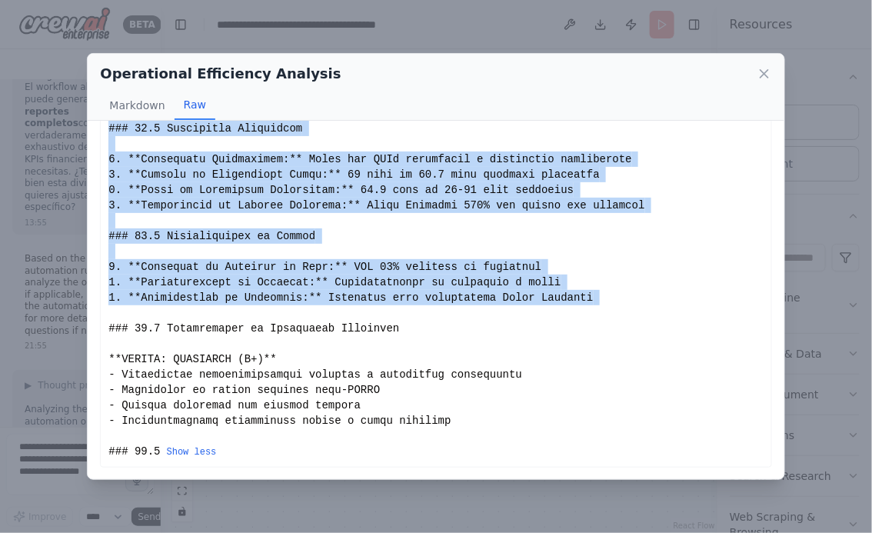
drag, startPoint x: 109, startPoint y: 141, endPoint x: 232, endPoint y: 316, distance: 213.4
copy div "## 1. CLASIFICACIÓN Y METODOLOGÍA **EMPRESA NO FINANCIERA - SECTOR PROCESAMIENT…"
click at [765, 75] on icon at bounding box center [763, 73] width 15 height 15
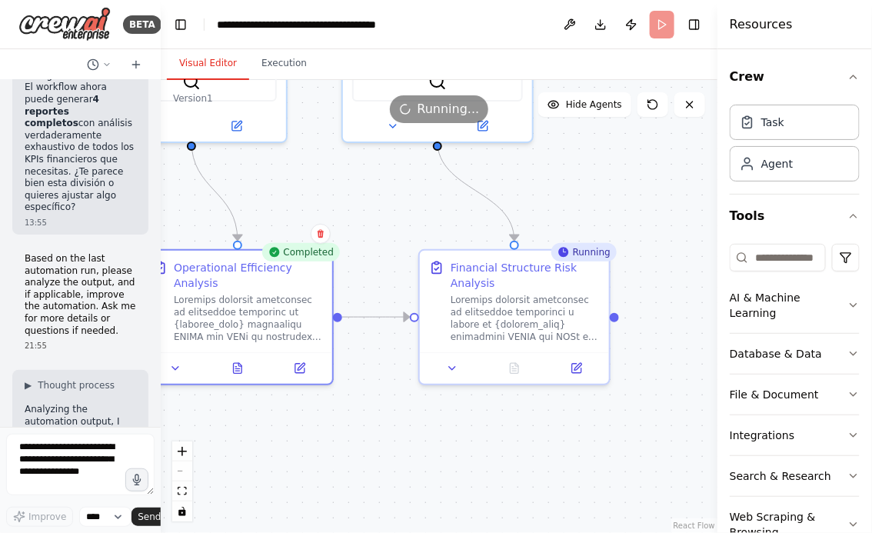
drag, startPoint x: 505, startPoint y: 236, endPoint x: 379, endPoint y: 212, distance: 128.3
click at [380, 211] on div ".deletable-edge-delete-btn { width: 20px; height: 20px; border: 0px solid #ffff…" at bounding box center [439, 306] width 556 height 453
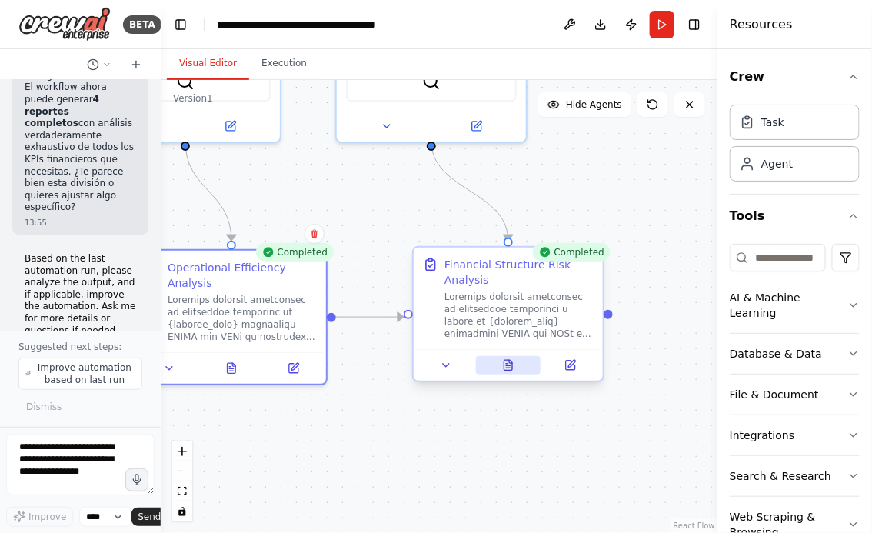
click at [503, 366] on icon at bounding box center [508, 365] width 12 height 12
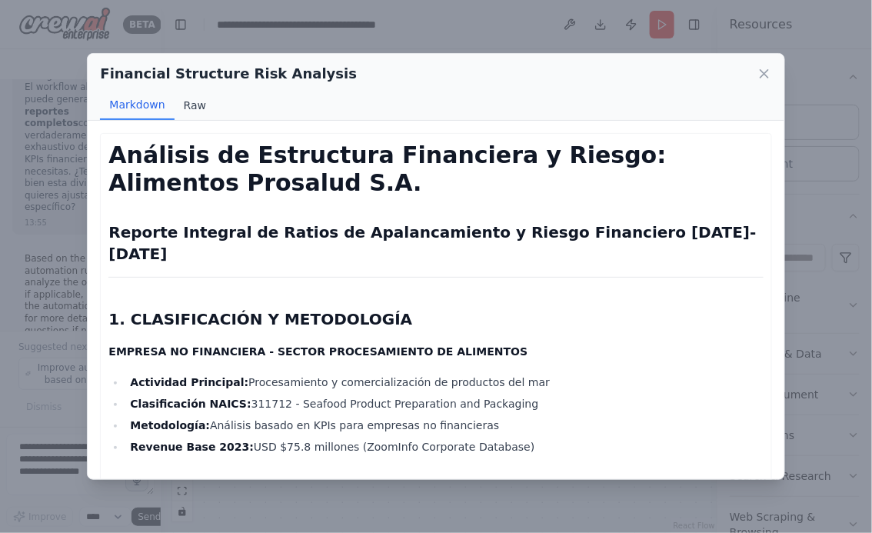
click at [197, 105] on button "Raw" at bounding box center [194, 105] width 41 height 29
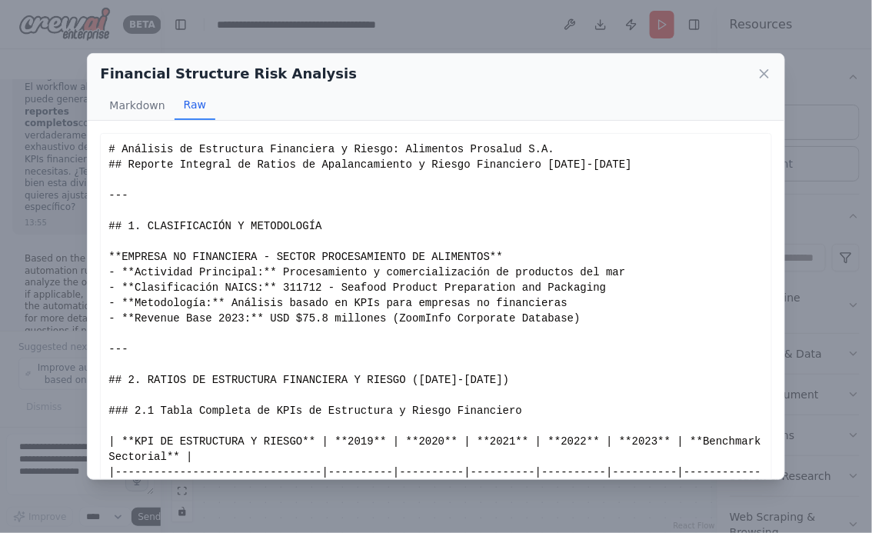
scroll to position [67, 0]
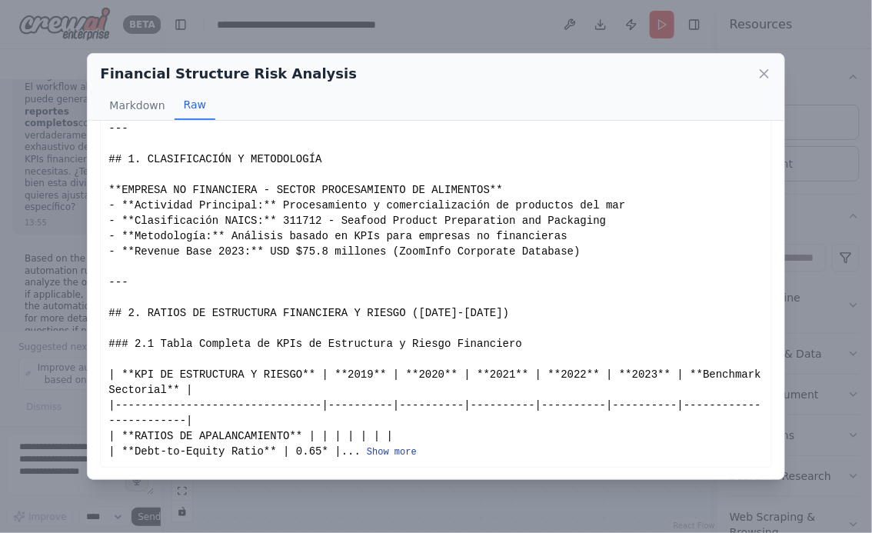
click at [401, 446] on button "Show more" at bounding box center [392, 452] width 50 height 12
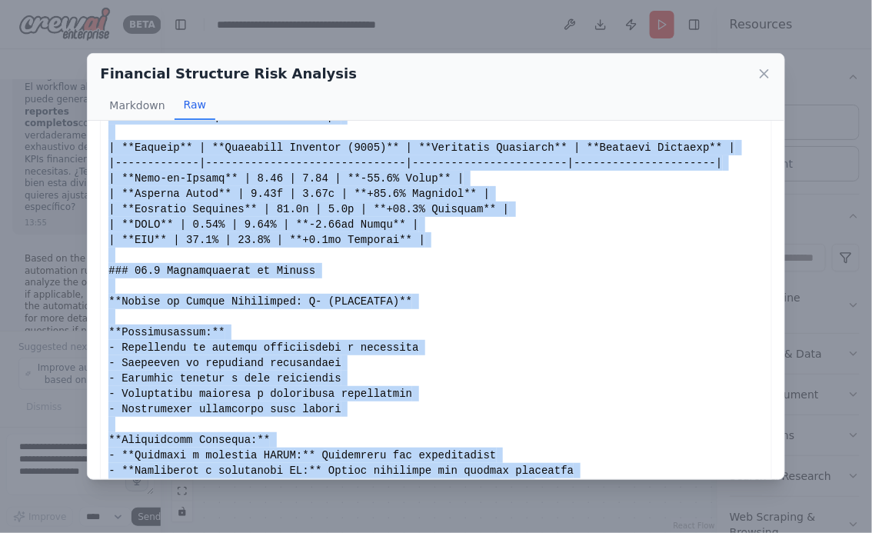
scroll to position [4694, 0]
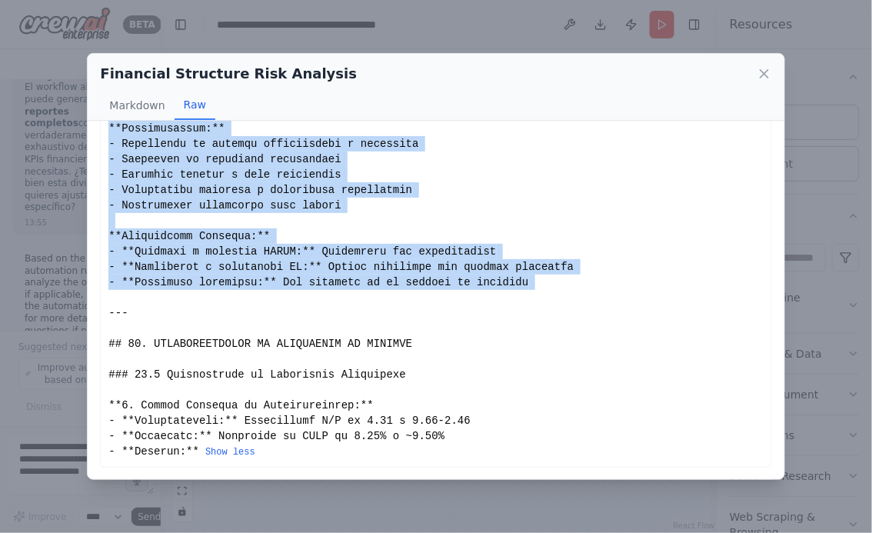
drag, startPoint x: 109, startPoint y: 148, endPoint x: 161, endPoint y: 295, distance: 155.8
copy div "# Análisis de Estructura Financiera y Riesgo: Alimentos Prosalud S.A. ## Report…"
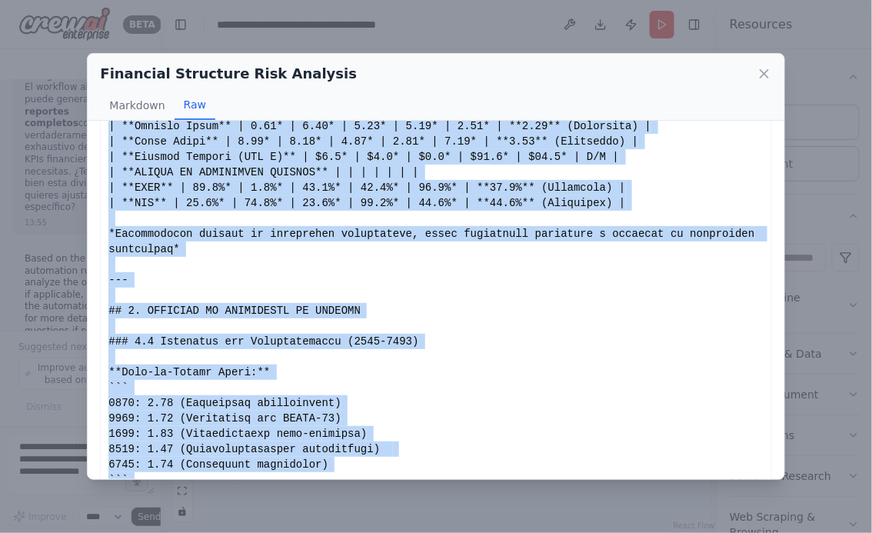
scroll to position [0, 0]
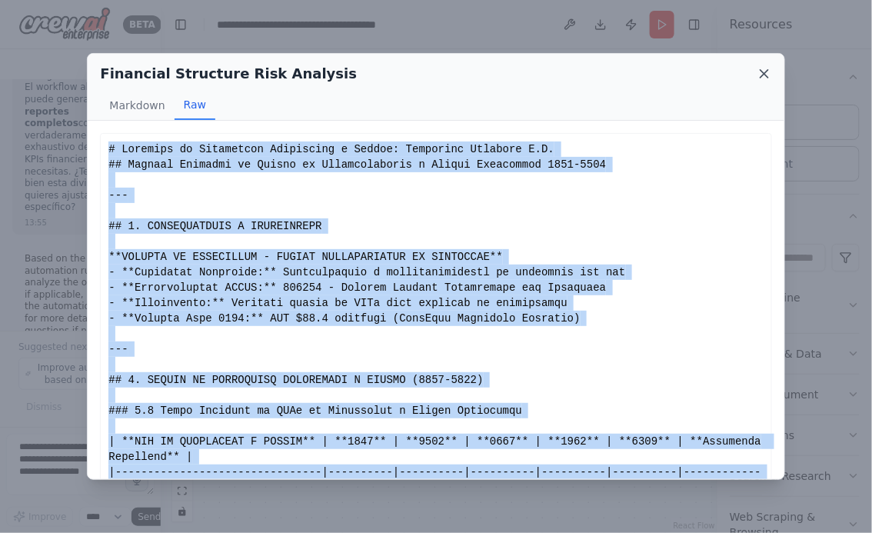
click at [765, 78] on icon at bounding box center [763, 73] width 15 height 15
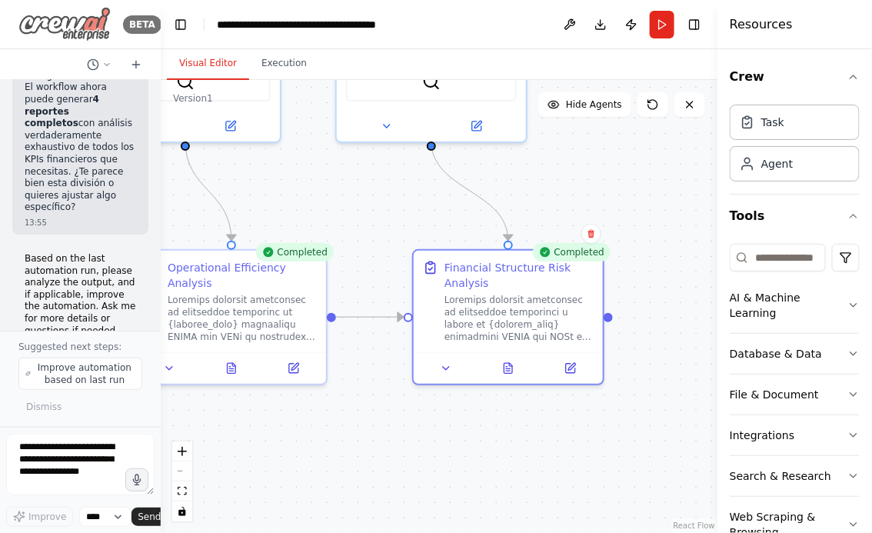
click at [32, 23] on img at bounding box center [64, 24] width 92 height 35
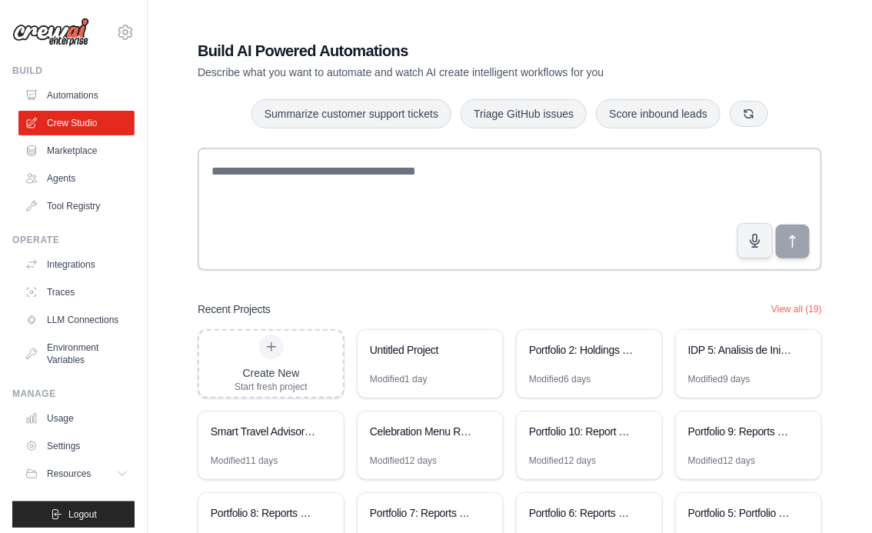
scroll to position [107, 0]
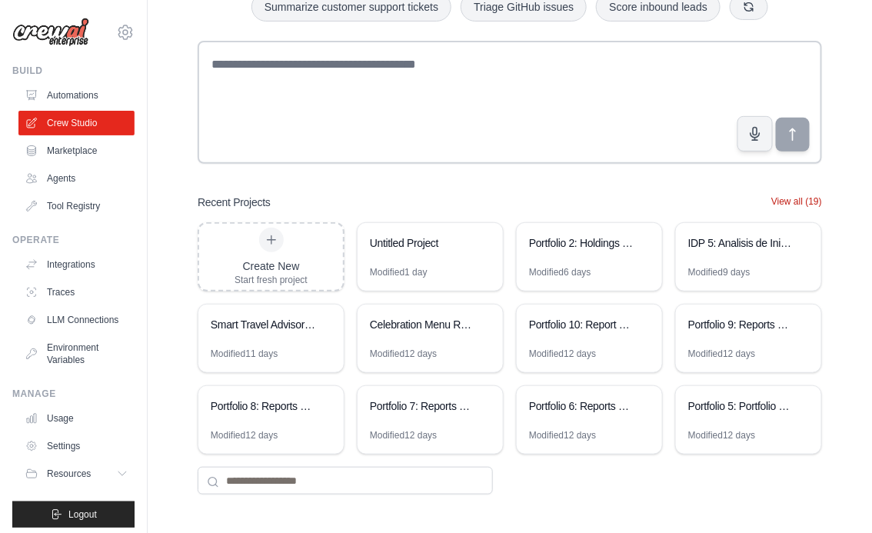
click at [797, 200] on button "View all (19)" at bounding box center [796, 201] width 51 height 12
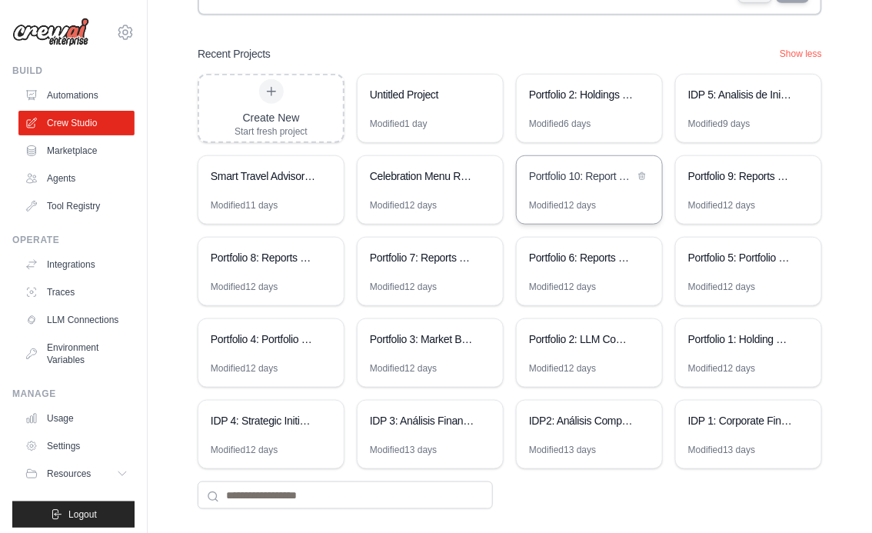
scroll to position [269, 0]
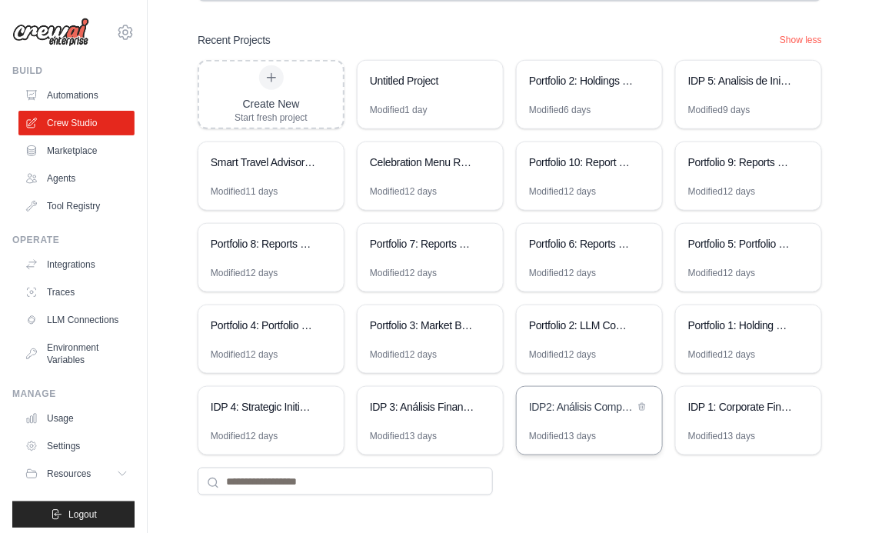
click at [573, 427] on div "IDP2: Análisis Competitivo Financiero" at bounding box center [588, 408] width 145 height 43
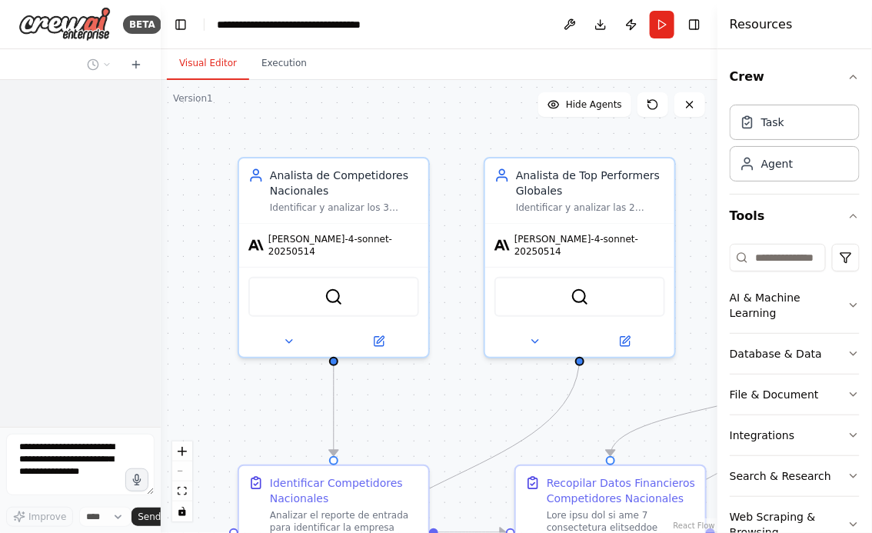
scroll to position [9180, 0]
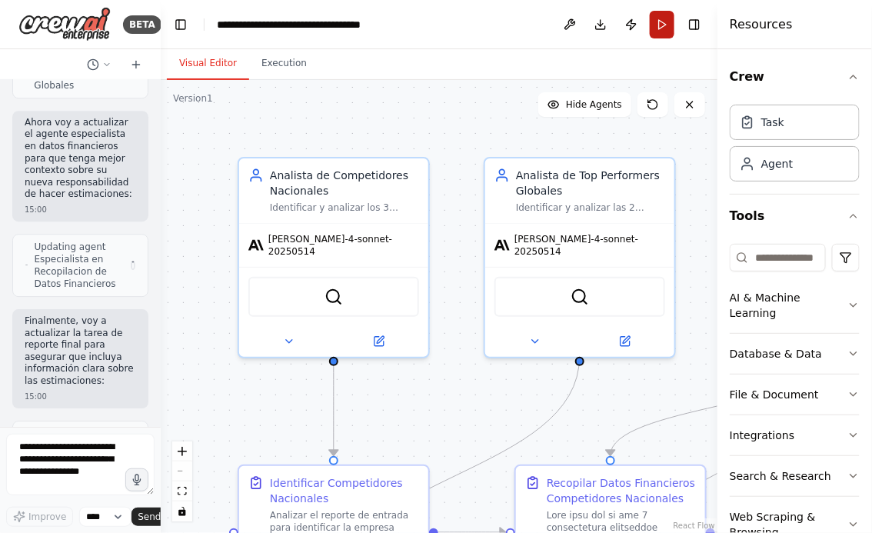
click at [662, 26] on button "Run" at bounding box center [661, 25] width 25 height 28
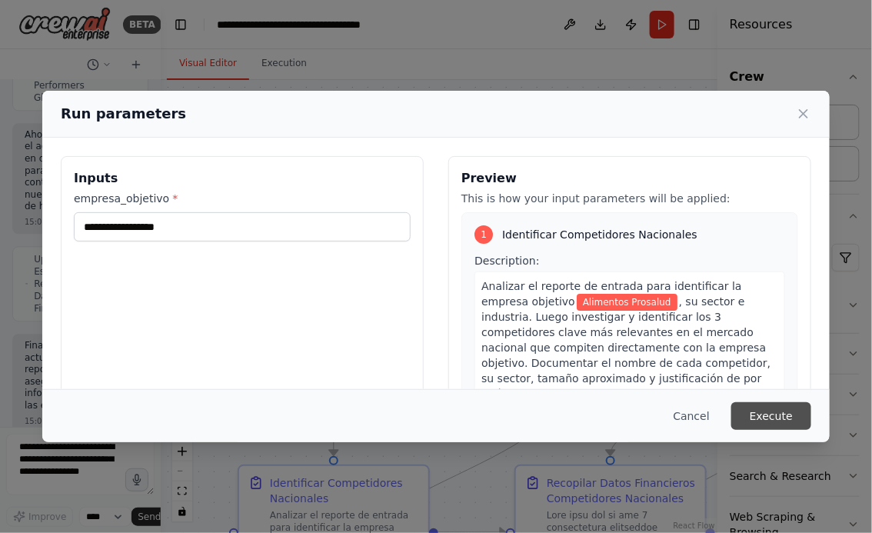
click at [777, 420] on button "Execute" at bounding box center [771, 416] width 80 height 28
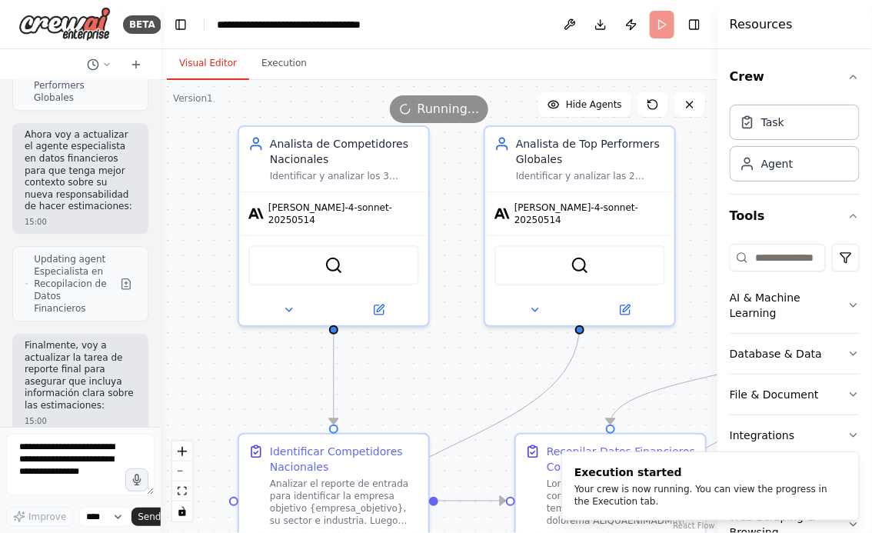
drag, startPoint x: 470, startPoint y: 396, endPoint x: 469, endPoint y: 272, distance: 123.7
click at [470, 273] on div ".deletable-edge-delete-btn { width: 20px; height: 20px; border: 0px solid #ffff…" at bounding box center [439, 306] width 556 height 453
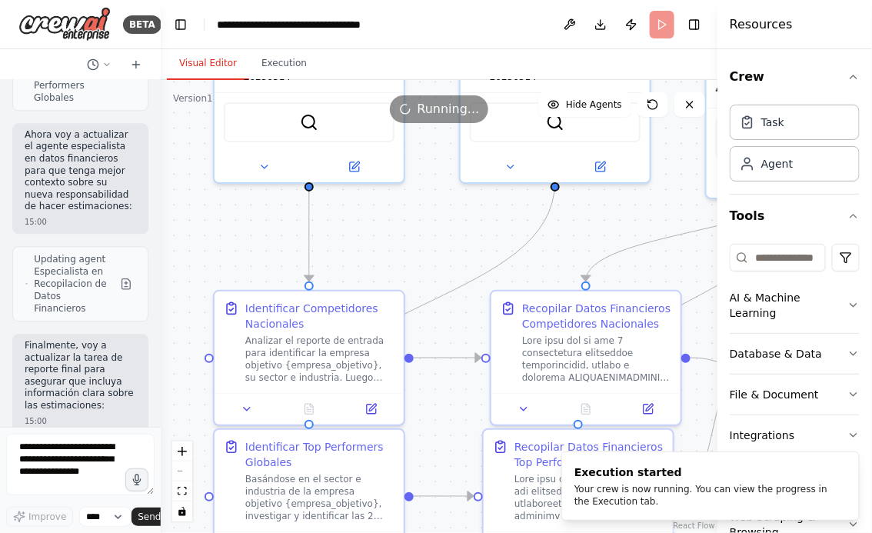
drag, startPoint x: 488, startPoint y: 382, endPoint x: 454, endPoint y: 259, distance: 127.5
click at [454, 259] on div ".deletable-edge-delete-btn { width: 20px; height: 20px; border: 0px solid #ffff…" at bounding box center [439, 306] width 556 height 453
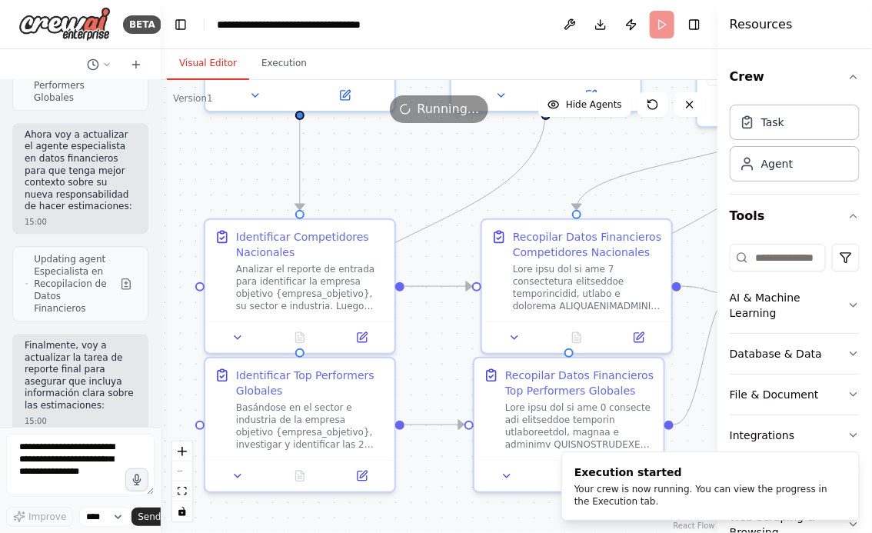
drag, startPoint x: 447, startPoint y: 373, endPoint x: 416, endPoint y: 310, distance: 69.8
click at [416, 310] on div ".deletable-edge-delete-btn { width: 20px; height: 20px; border: 0px solid #ffff…" at bounding box center [439, 306] width 556 height 453
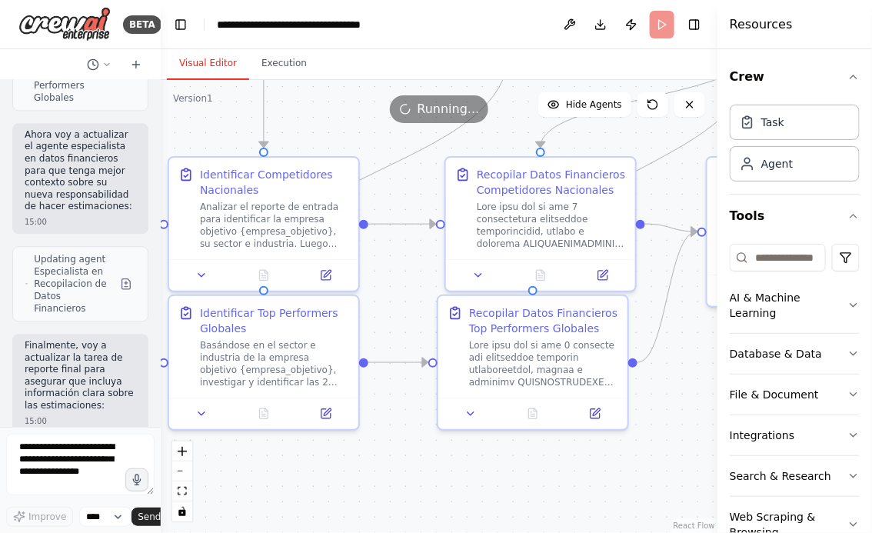
drag, startPoint x: 679, startPoint y: 403, endPoint x: 564, endPoint y: 361, distance: 121.8
click at [564, 361] on div ".deletable-edge-delete-btn { width: 20px; height: 20px; border: 0px solid #ffff…" at bounding box center [439, 306] width 556 height 453
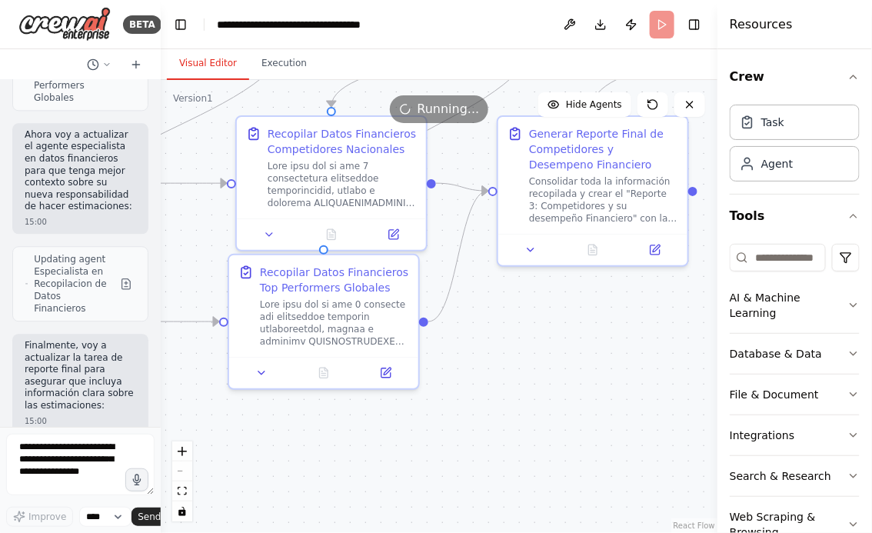
drag, startPoint x: 613, startPoint y: 384, endPoint x: 474, endPoint y: 384, distance: 138.3
click at [475, 384] on div ".deletable-edge-delete-btn { width: 20px; height: 20px; border: 0px solid #ffff…" at bounding box center [439, 306] width 556 height 453
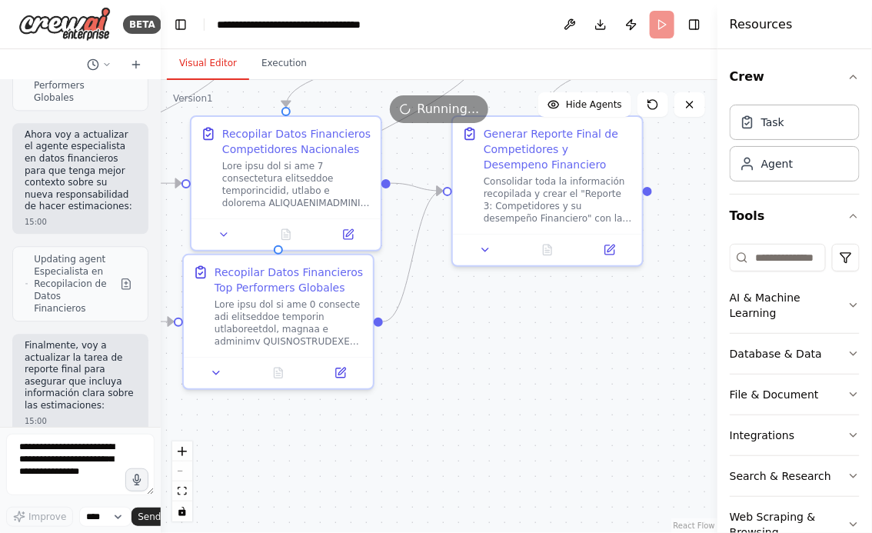
drag, startPoint x: 454, startPoint y: 414, endPoint x: 566, endPoint y: 413, distance: 111.5
click at [563, 413] on div ".deletable-edge-delete-btn { width: 20px; height: 20px; border: 0px solid #ffff…" at bounding box center [439, 306] width 556 height 453
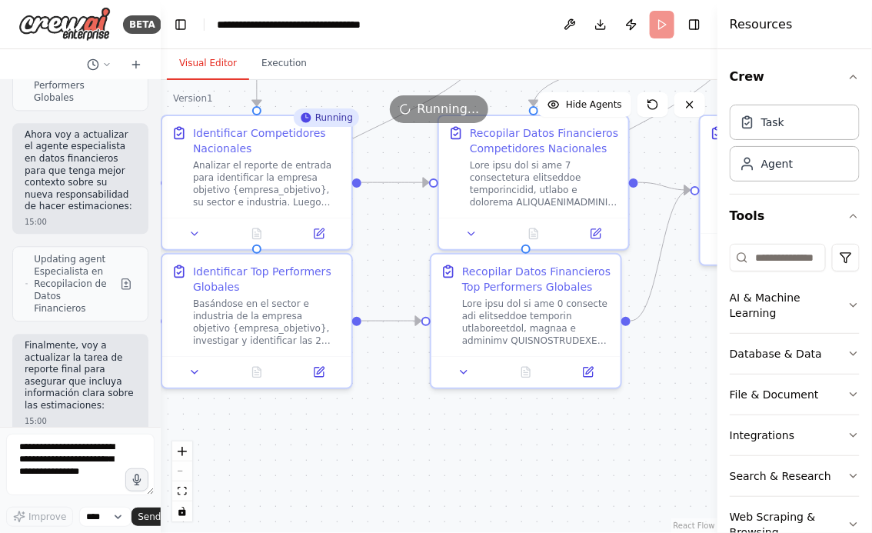
drag, startPoint x: 352, startPoint y: 464, endPoint x: 518, endPoint y: 461, distance: 166.0
click at [516, 464] on div ".deletable-edge-delete-btn { width: 20px; height: 20px; border: 0px solid #ffff…" at bounding box center [439, 306] width 556 height 453
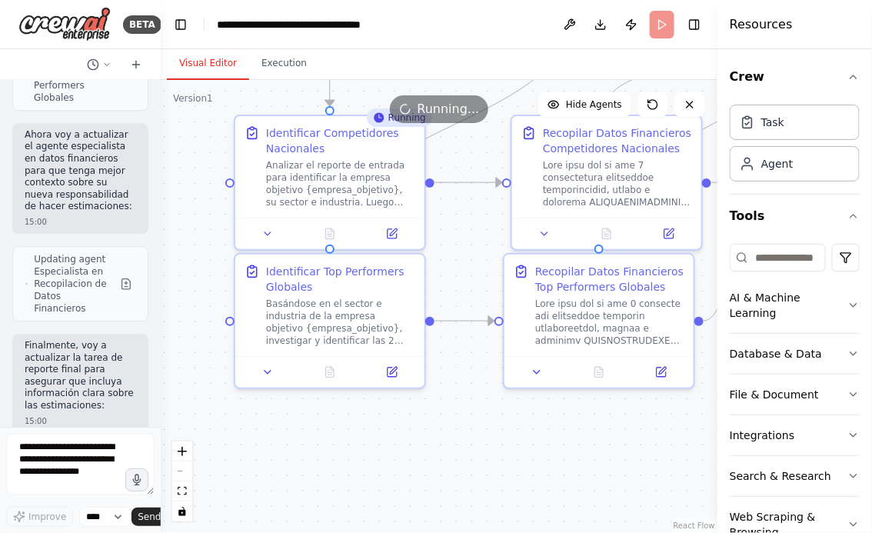
drag, startPoint x: 377, startPoint y: 454, endPoint x: 506, endPoint y: 454, distance: 129.1
click at [503, 454] on div ".deletable-edge-delete-btn { width: 20px; height: 20px; border: 0px solid #ffff…" at bounding box center [439, 306] width 556 height 453
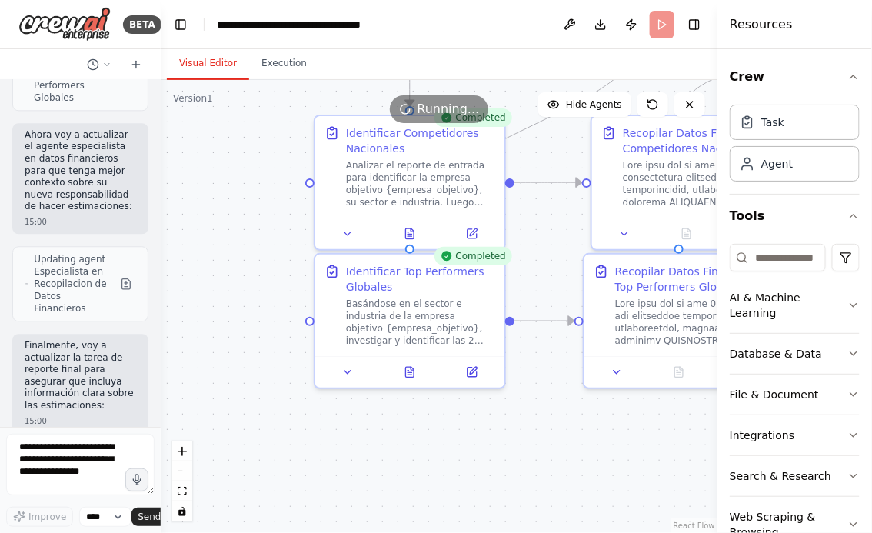
drag, startPoint x: 505, startPoint y: 430, endPoint x: 310, endPoint y: 426, distance: 194.5
click at [310, 426] on div ".deletable-edge-delete-btn { width: 20px; height: 20px; border: 0px solid #ffff…" at bounding box center [439, 306] width 556 height 453
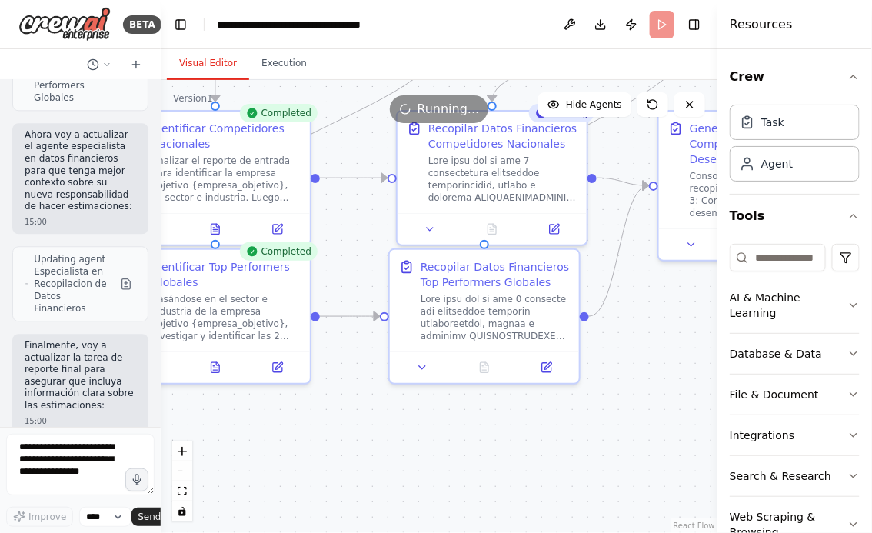
drag, startPoint x: 480, startPoint y: 440, endPoint x: 314, endPoint y: 440, distance: 166.8
click at [314, 440] on div ".deletable-edge-delete-btn { width: 20px; height: 20px; border: 0px solid #ffff…" at bounding box center [439, 306] width 556 height 453
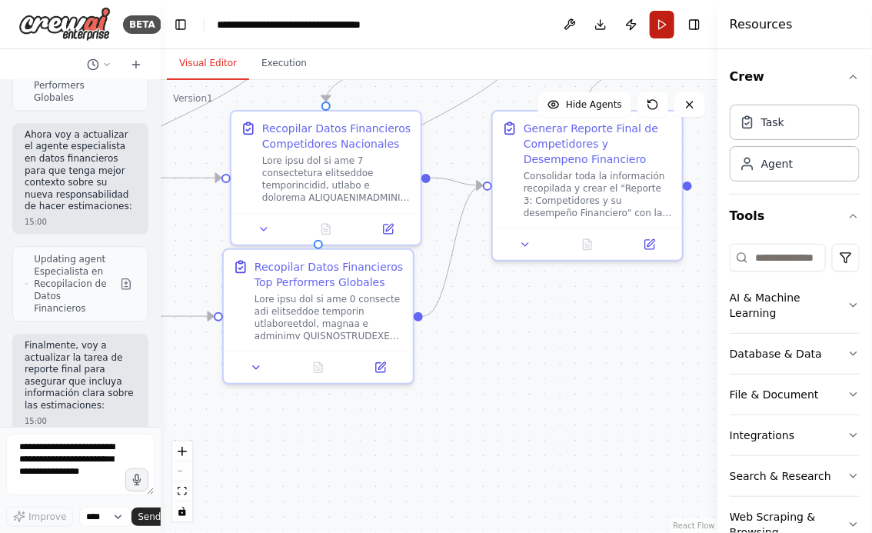
click at [666, 18] on button "Run" at bounding box center [661, 25] width 25 height 28
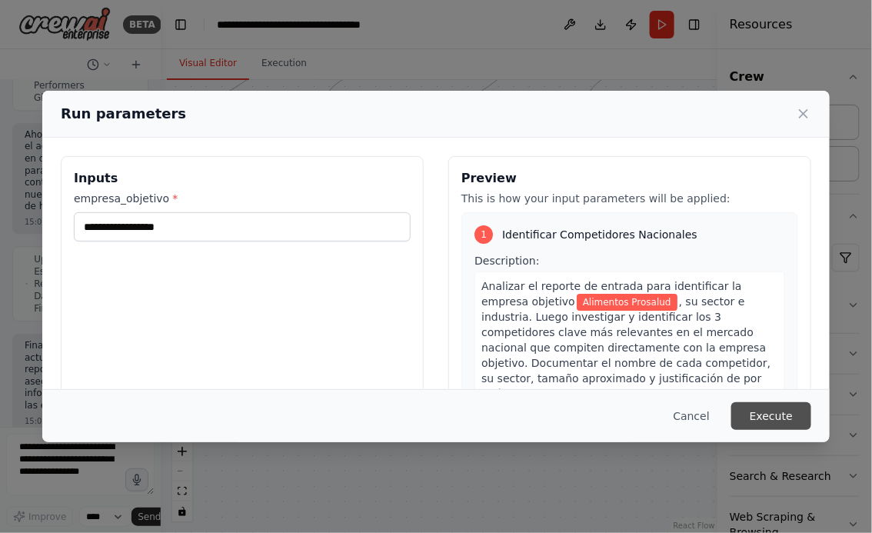
click at [775, 417] on button "Execute" at bounding box center [771, 416] width 80 height 28
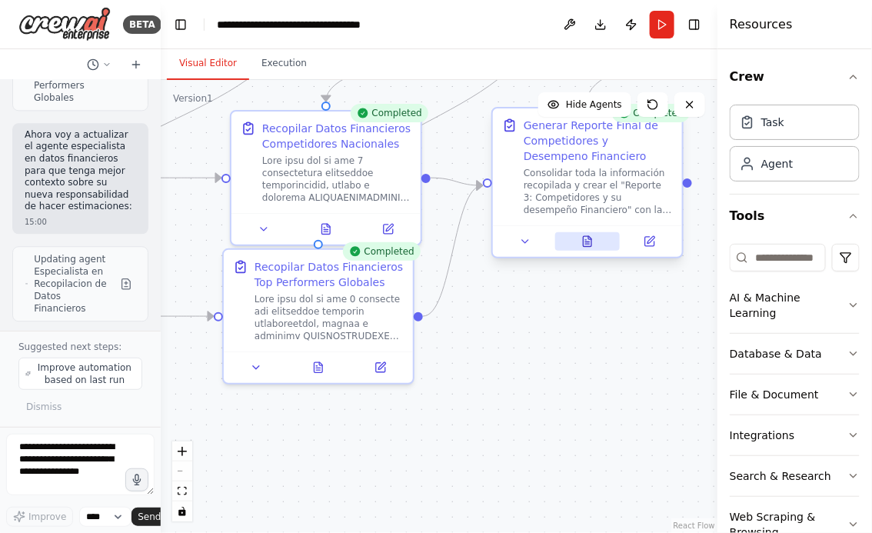
click at [588, 242] on icon at bounding box center [587, 242] width 4 height 0
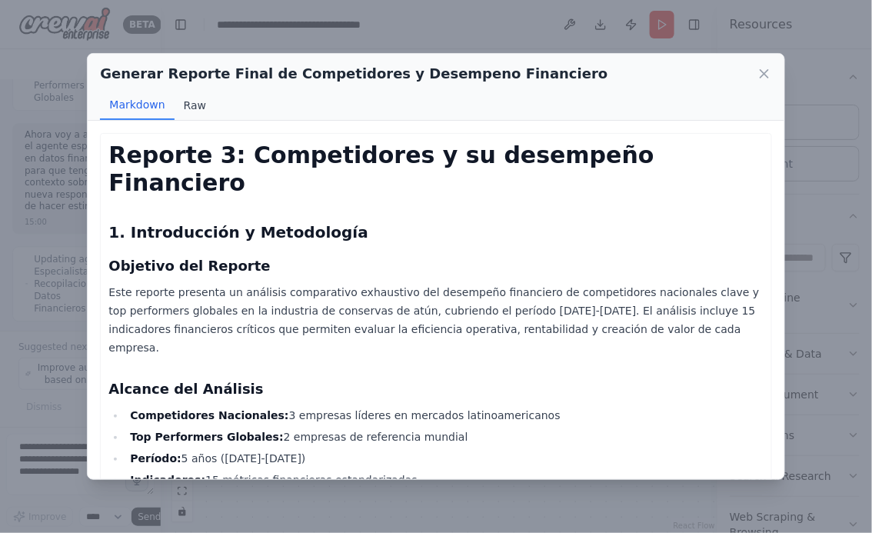
click at [191, 105] on button "Raw" at bounding box center [194, 105] width 41 height 29
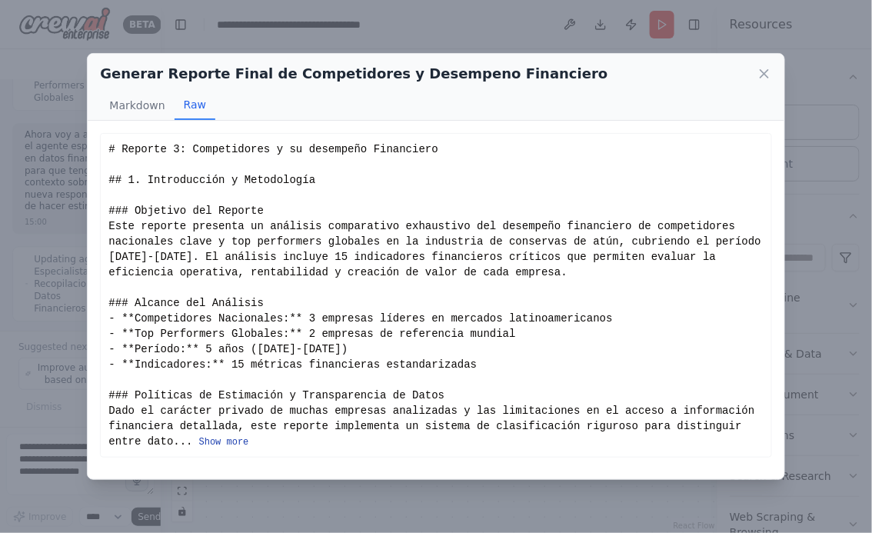
click at [235, 441] on button "Show more" at bounding box center [224, 442] width 50 height 12
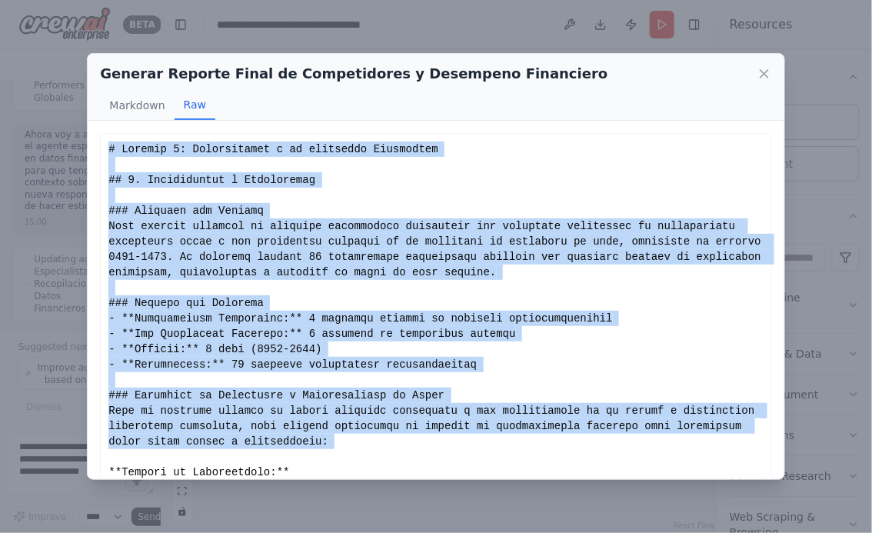
drag, startPoint x: 108, startPoint y: 149, endPoint x: 264, endPoint y: 453, distance: 342.0
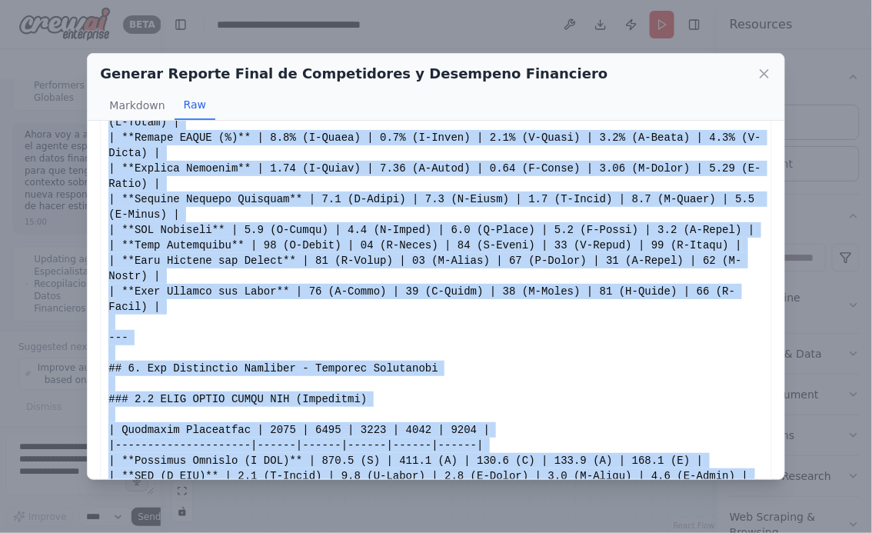
scroll to position [1696, 0]
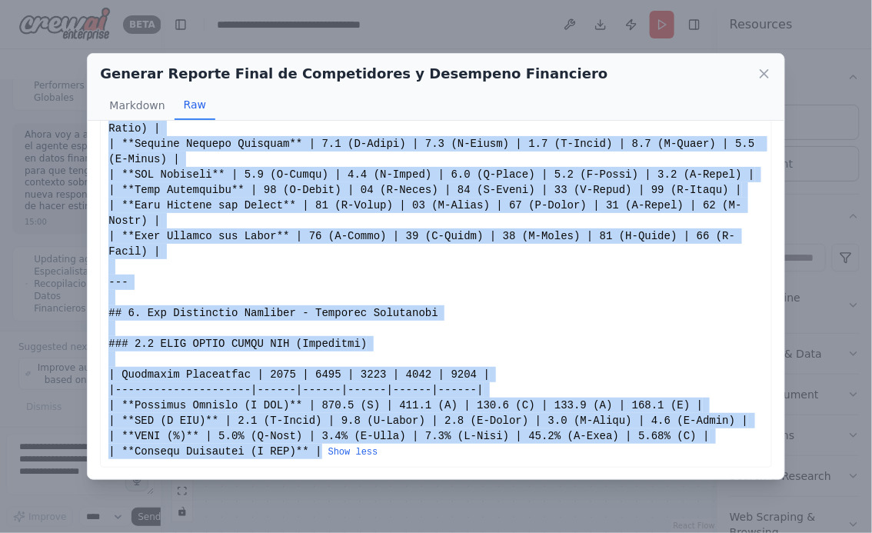
drag, startPoint x: 110, startPoint y: 150, endPoint x: 325, endPoint y: 447, distance: 366.5
copy div "# Reporte 3: Competidores y su desempeño Financiero ## 1. Introducción y Metodo…"
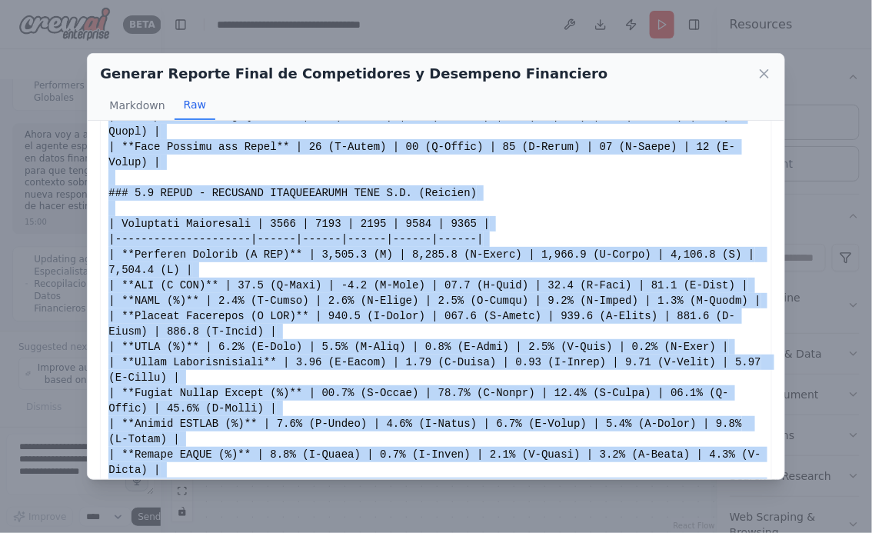
scroll to position [1313, 0]
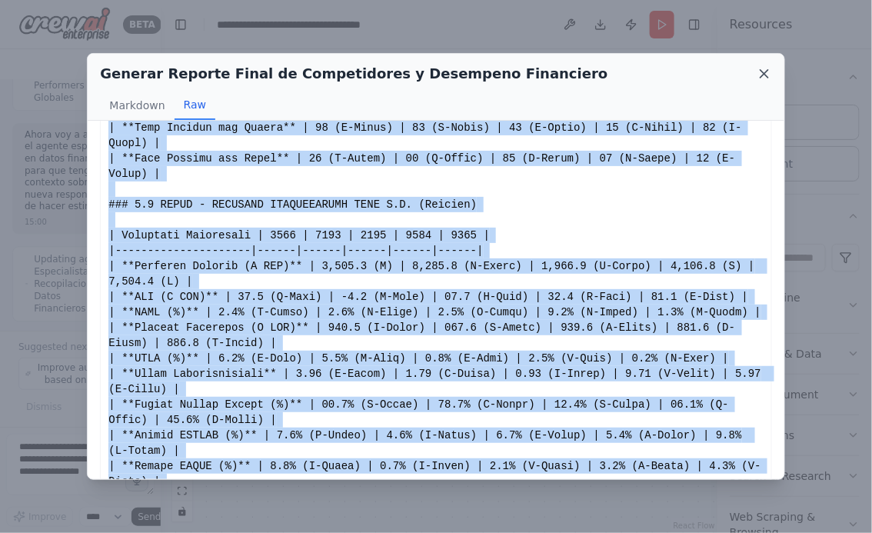
click at [764, 72] on icon at bounding box center [763, 73] width 15 height 15
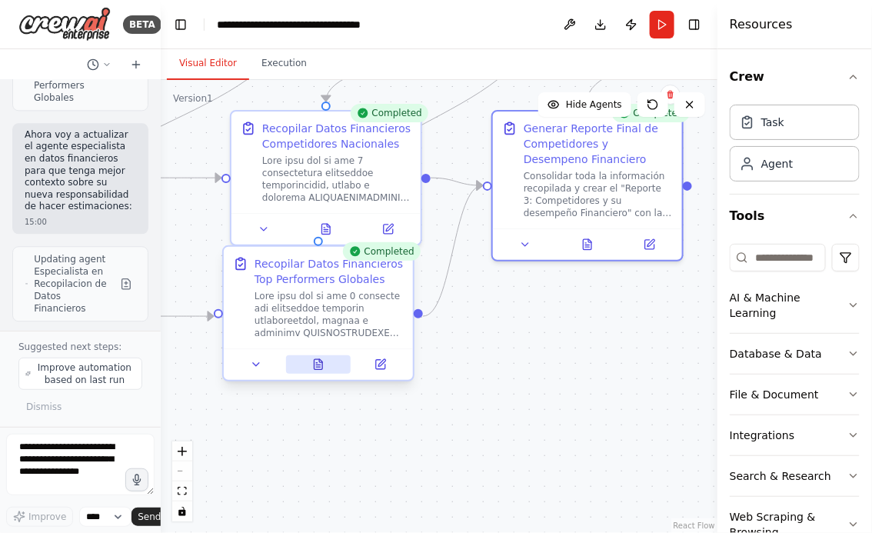
click at [317, 369] on icon at bounding box center [318, 364] width 8 height 10
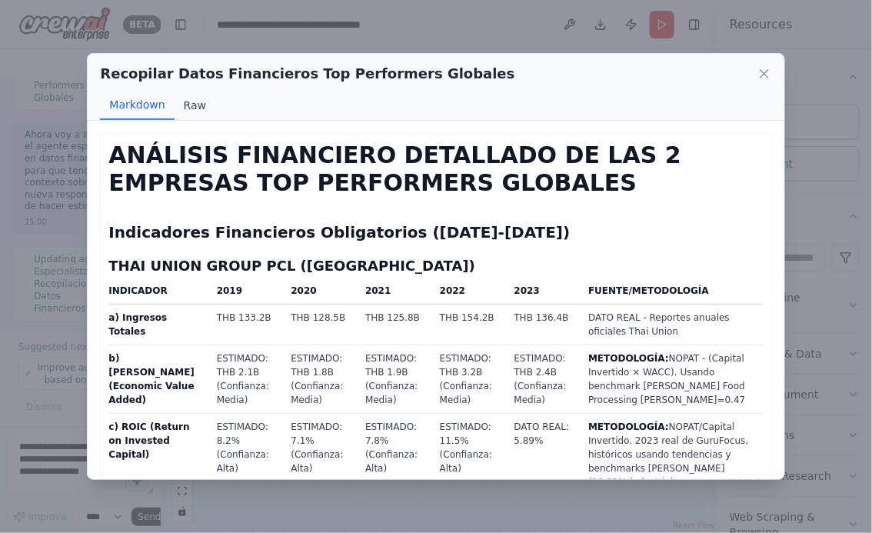
click at [197, 107] on button "Raw" at bounding box center [194, 105] width 41 height 29
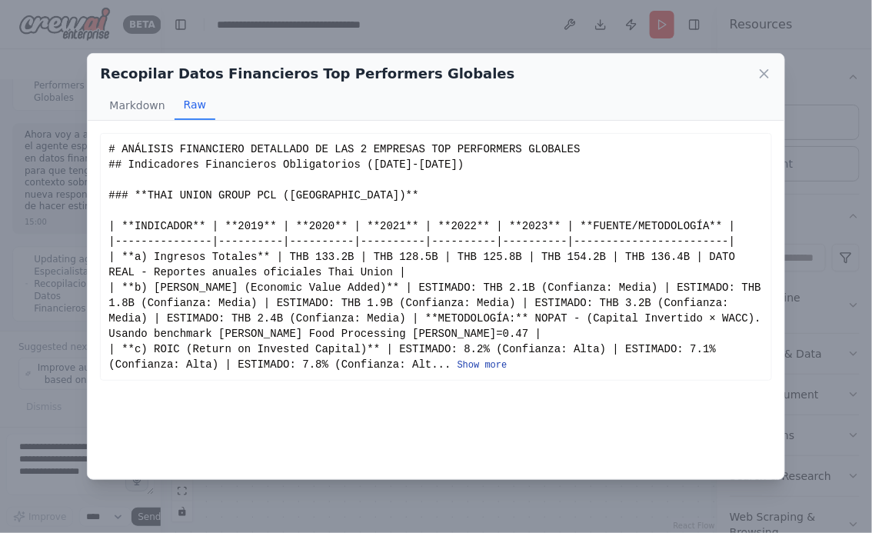
click at [486, 366] on button "Show more" at bounding box center [482, 365] width 50 height 12
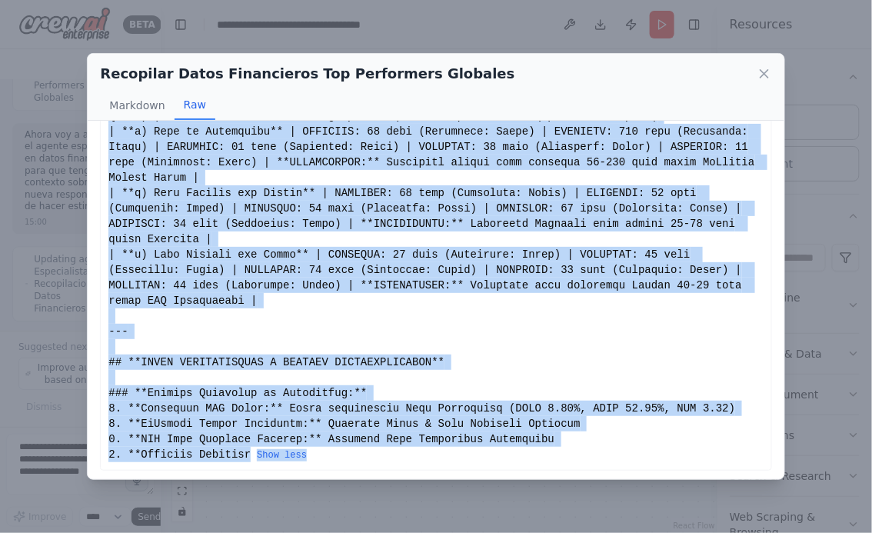
scroll to position [1650, 0]
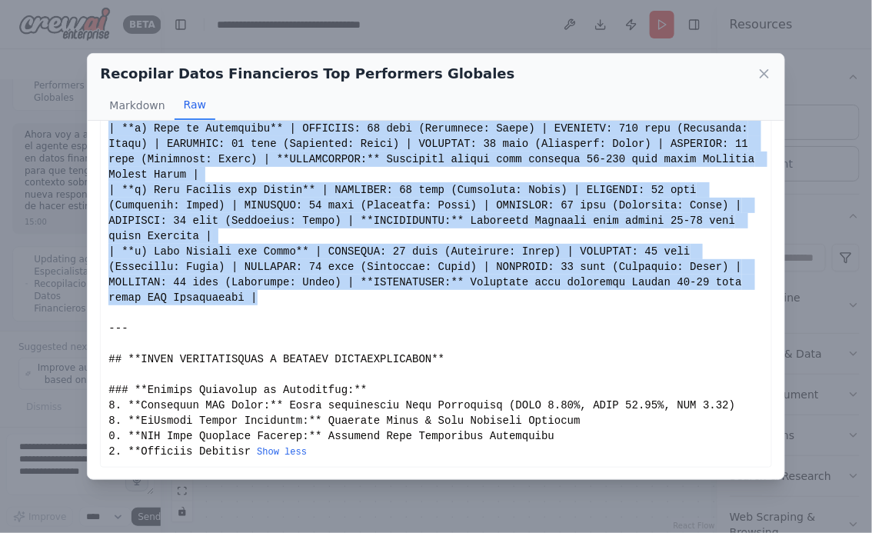
drag, startPoint x: 109, startPoint y: 146, endPoint x: 268, endPoint y: 301, distance: 221.8
copy div "# ANÁLISIS FINANCIERO DETALLADO DE LAS 2 EMPRESAS TOP PERFORMERS GLOBALES ## In…"
click at [763, 70] on icon at bounding box center [763, 73] width 15 height 15
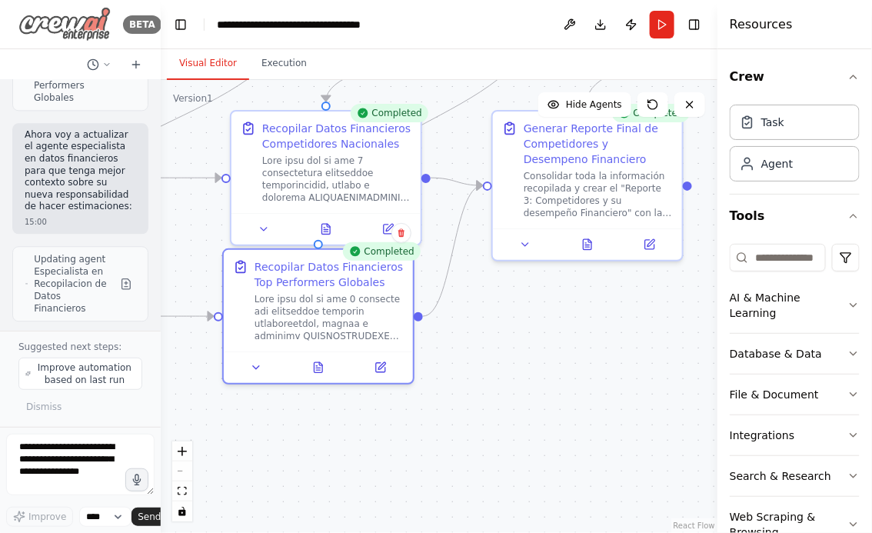
click at [53, 22] on img at bounding box center [64, 24] width 92 height 35
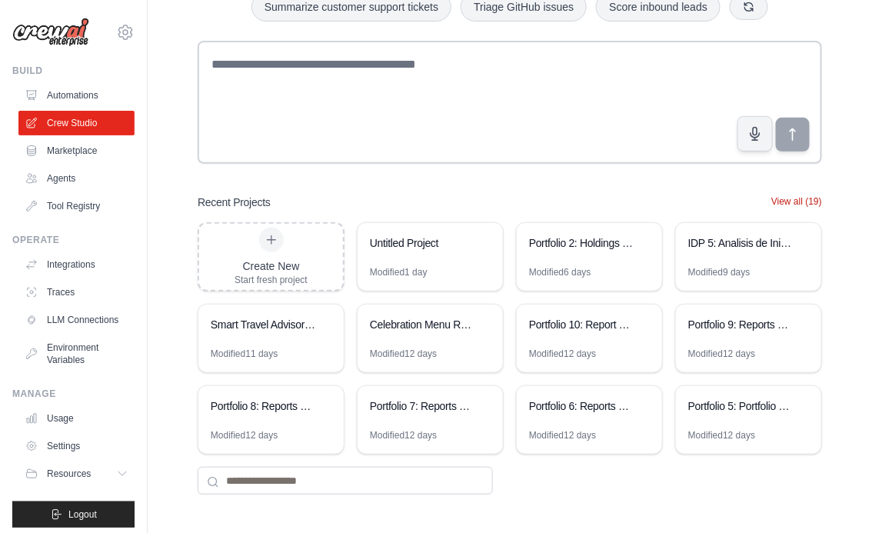
click at [793, 205] on button "View all (19)" at bounding box center [796, 201] width 51 height 12
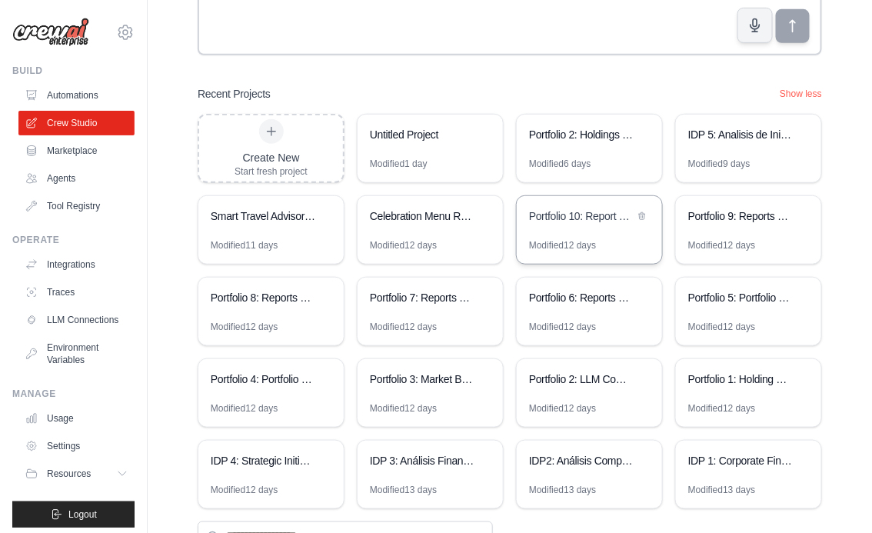
scroll to position [269, 0]
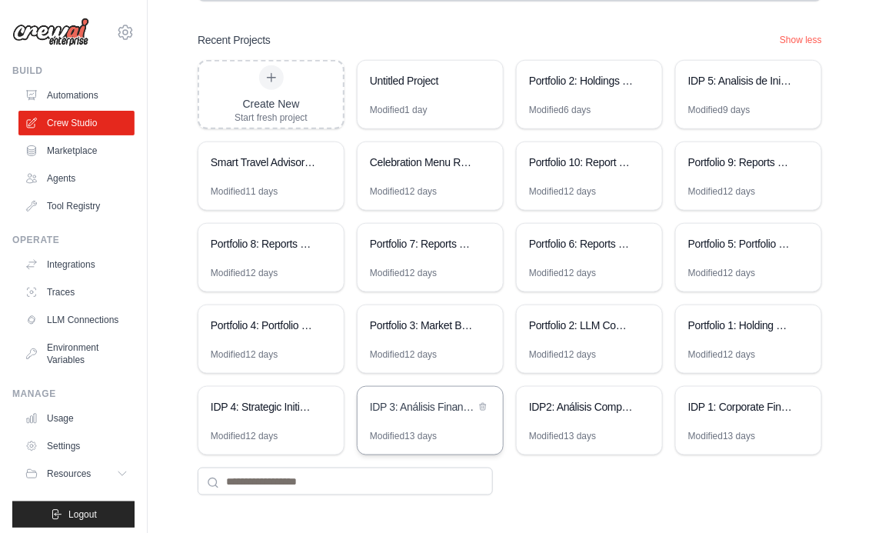
click at [411, 420] on div "IDP 3: Análisis Financiero Competitivo Integral" at bounding box center [429, 408] width 145 height 43
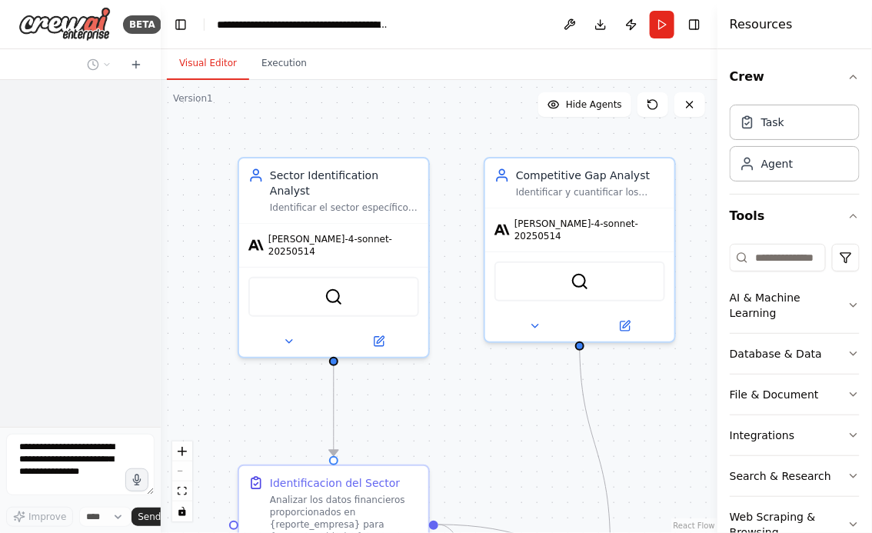
scroll to position [7291, 0]
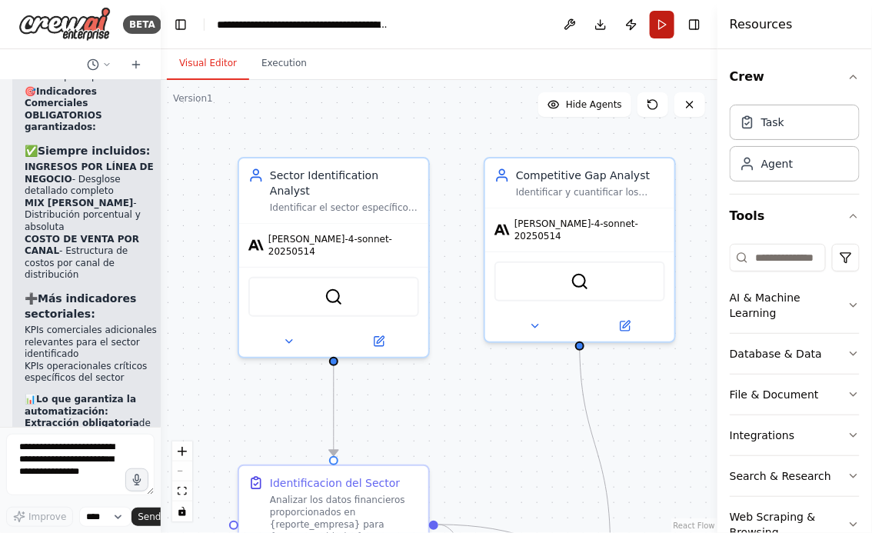
click at [656, 25] on button "Run" at bounding box center [661, 25] width 25 height 28
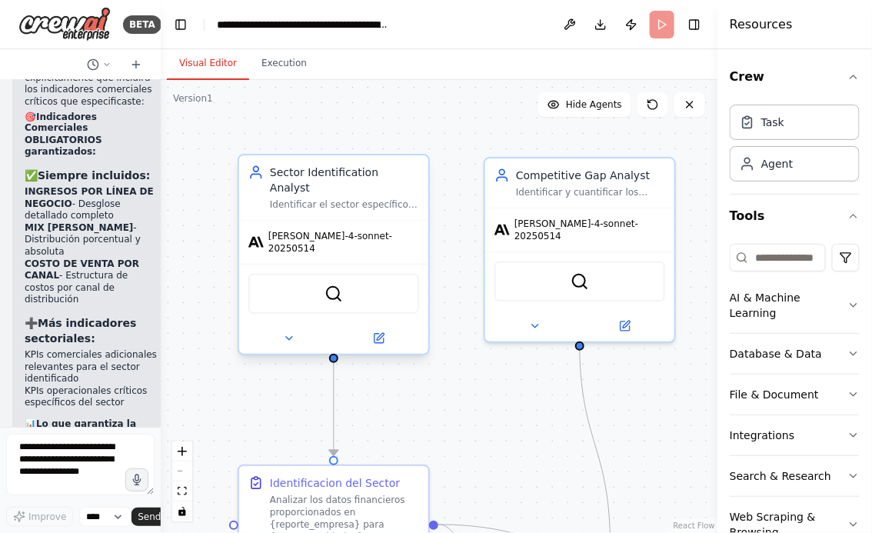
scroll to position [0, 0]
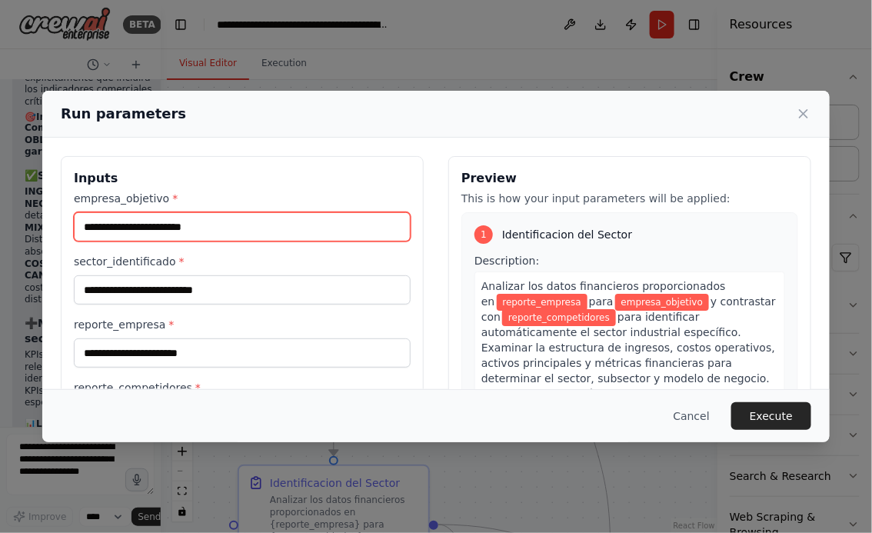
click at [211, 227] on input "empresa_objetivo *" at bounding box center [242, 226] width 337 height 29
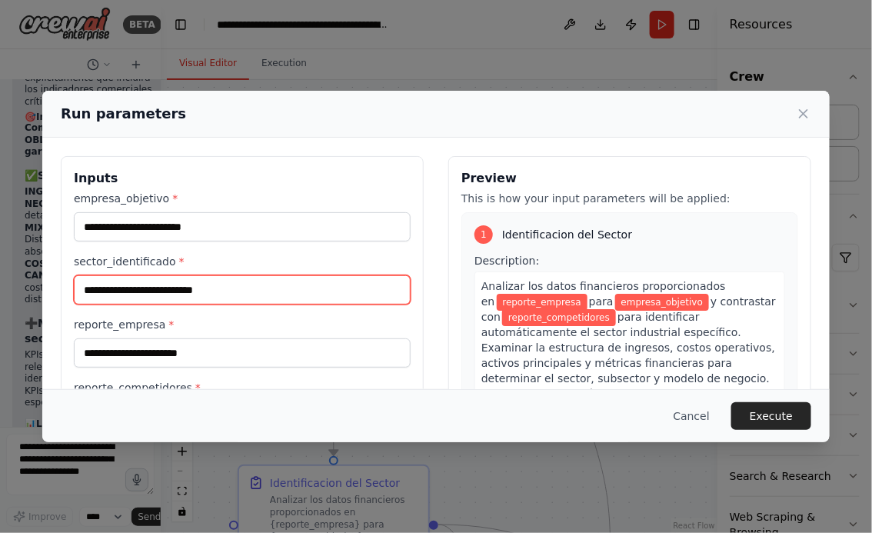
click at [166, 290] on input "sector_identificado *" at bounding box center [242, 289] width 337 height 29
paste input "**********"
type input "**********"
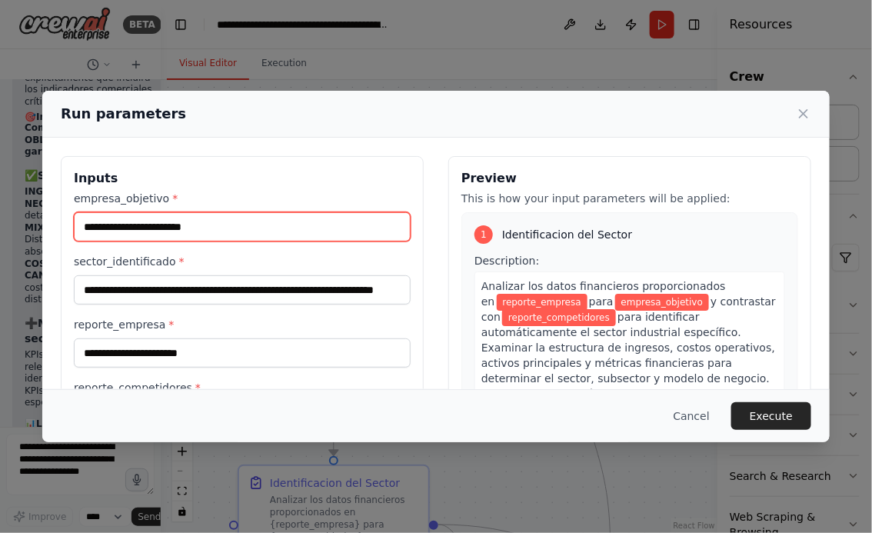
click at [169, 227] on input "empresa_objetivo *" at bounding box center [242, 226] width 337 height 29
type input "**********"
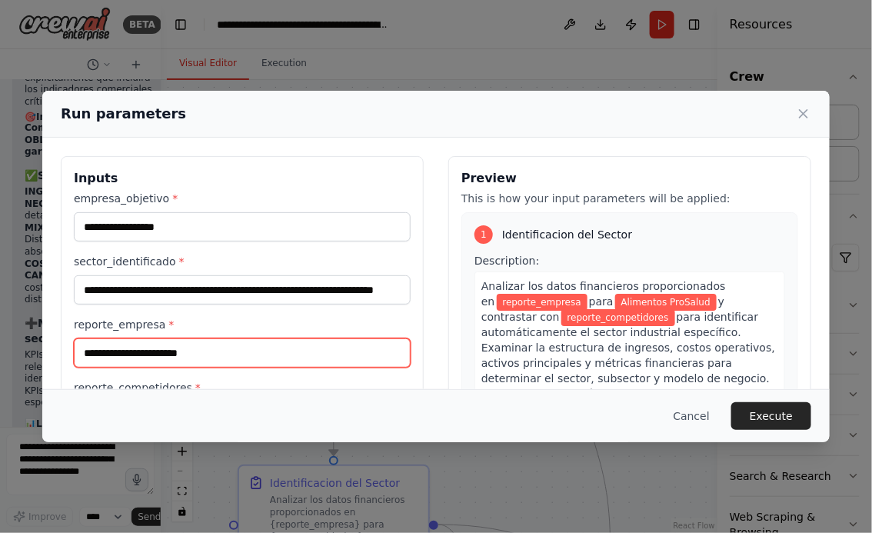
click at [108, 356] on input "reporte_empresa *" at bounding box center [242, 352] width 337 height 29
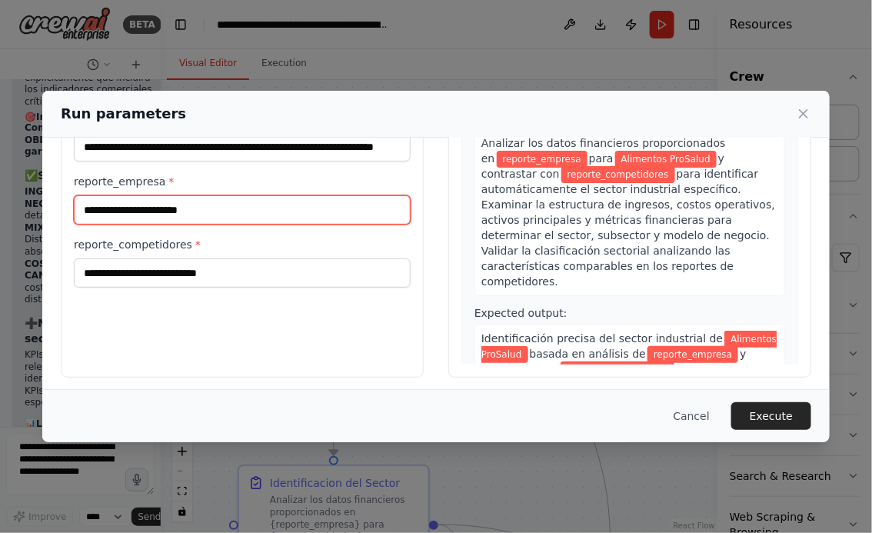
scroll to position [146, 0]
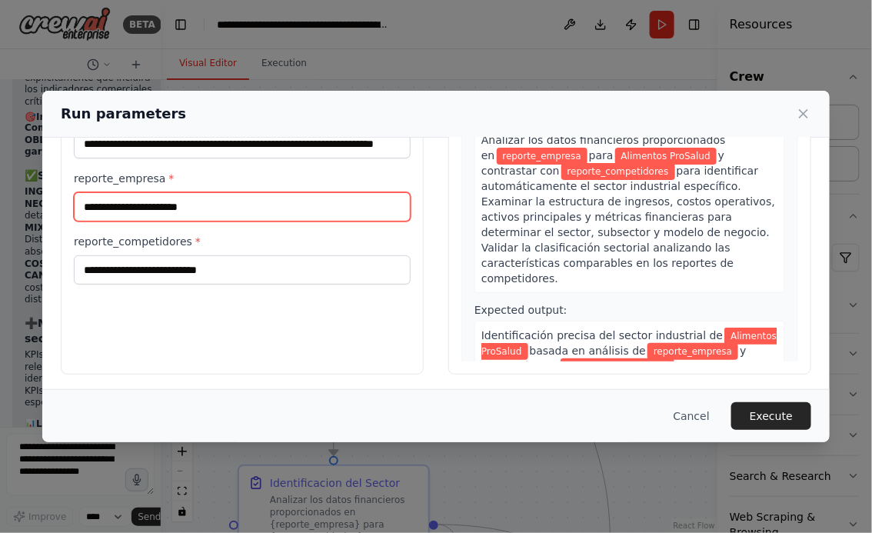
paste input "**********"
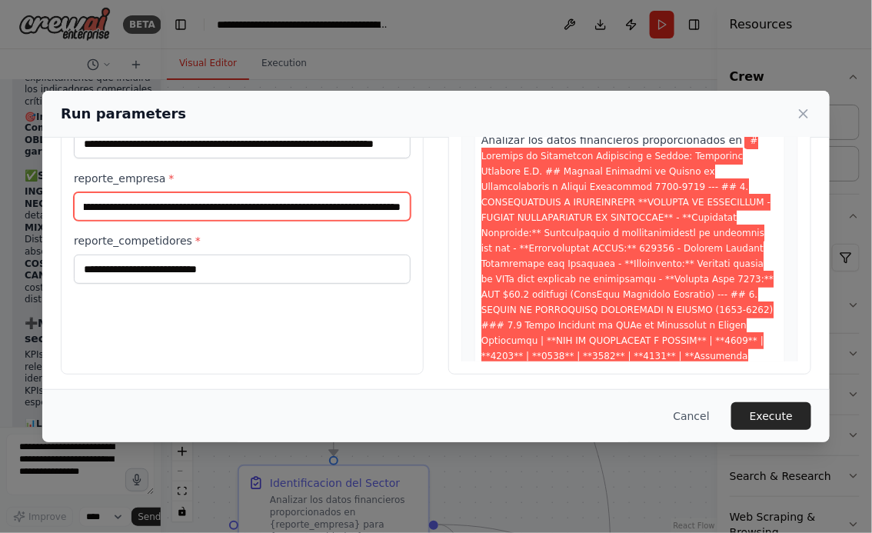
type input "**********"
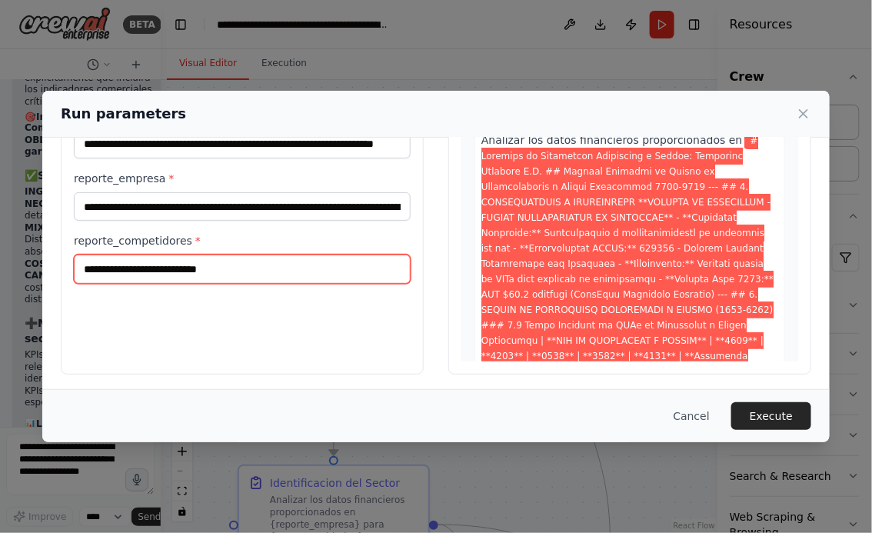
click at [222, 272] on input "reporte_competidores *" at bounding box center [242, 268] width 337 height 29
paste input "**********"
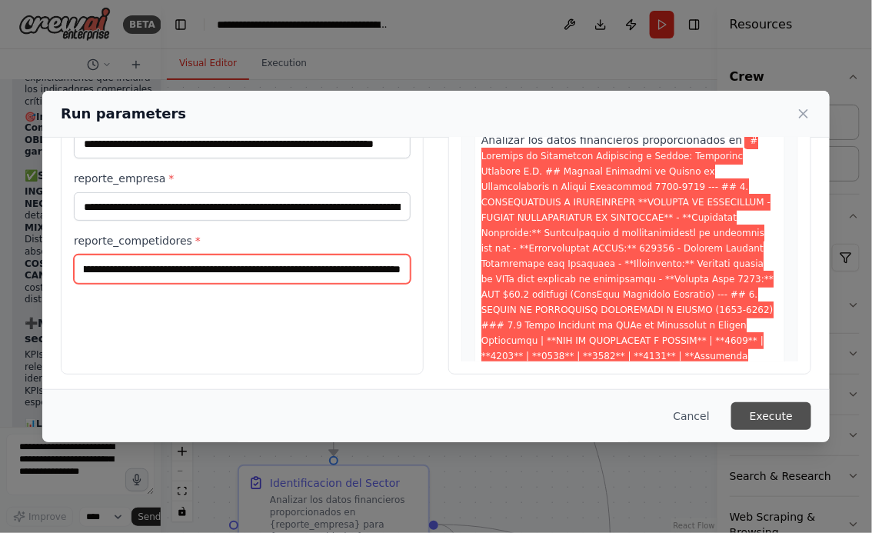
type input "**********"
click at [783, 413] on button "Execute" at bounding box center [771, 416] width 80 height 28
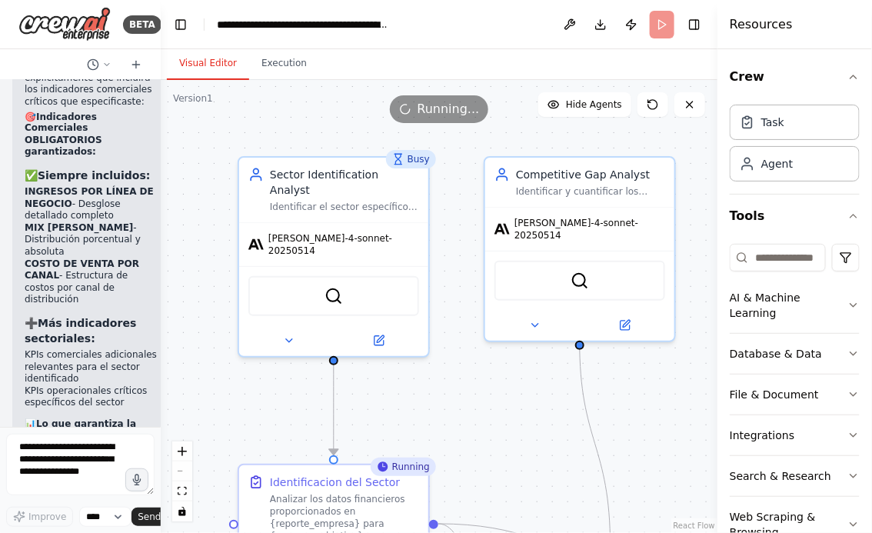
drag, startPoint x: 495, startPoint y: 393, endPoint x: 473, endPoint y: 220, distance: 174.4
click at [473, 221] on div ".deletable-edge-delete-btn { width: 20px; height: 20px; border: 0px solid #ffff…" at bounding box center [439, 306] width 556 height 453
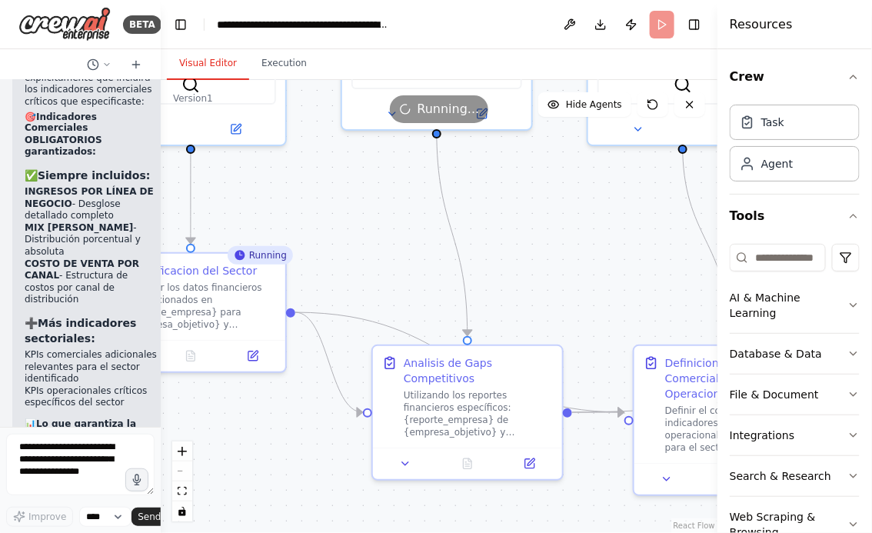
drag, startPoint x: 631, startPoint y: 281, endPoint x: 464, endPoint y: 235, distance: 172.8
click at [465, 235] on div ".deletable-edge-delete-btn { width: 20px; height: 20px; border: 0px solid #ffff…" at bounding box center [439, 306] width 556 height 453
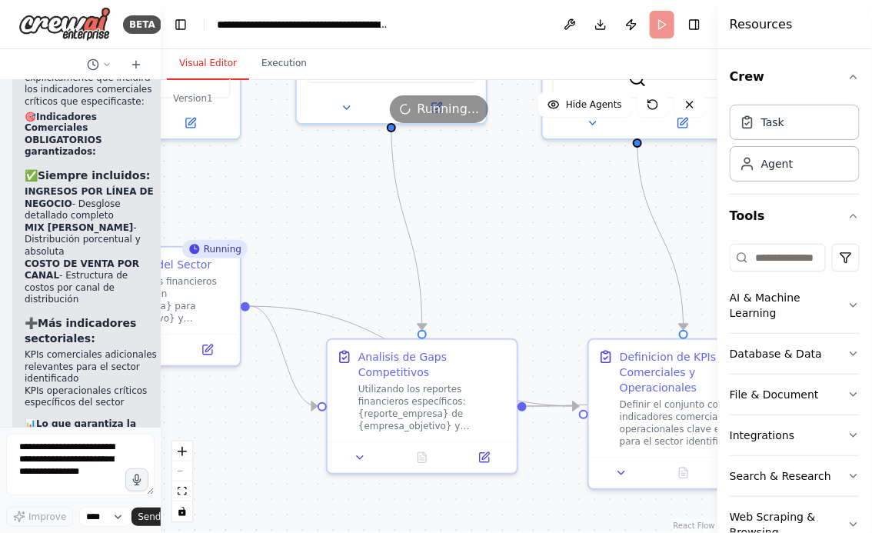
drag, startPoint x: 536, startPoint y: 241, endPoint x: 370, endPoint y: 241, distance: 165.2
click at [372, 241] on div ".deletable-edge-delete-btn { width: 20px; height: 20px; border: 0px solid #ffff…" at bounding box center [439, 306] width 556 height 453
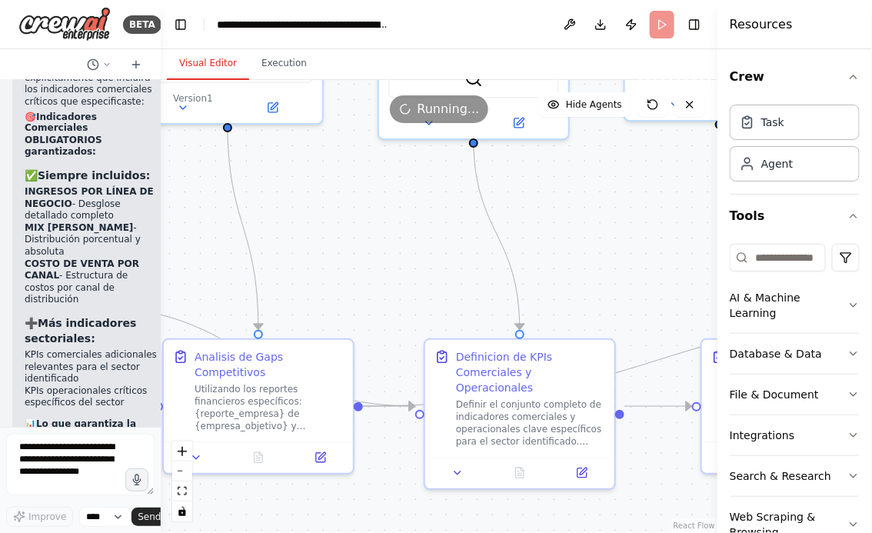
drag, startPoint x: 586, startPoint y: 251, endPoint x: 399, endPoint y: 247, distance: 186.8
click at [402, 247] on div ".deletable-edge-delete-btn { width: 20px; height: 20px; border: 0px solid #ffff…" at bounding box center [439, 306] width 556 height 453
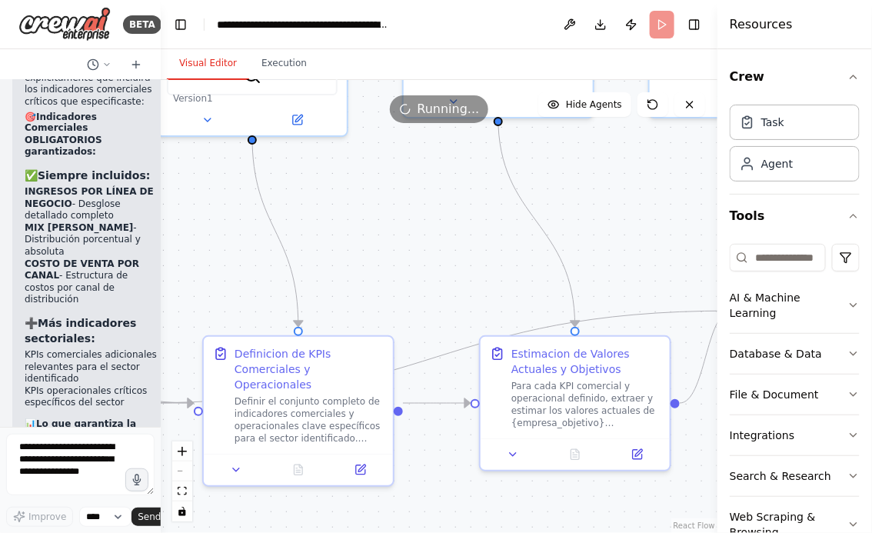
drag, startPoint x: 511, startPoint y: 257, endPoint x: 371, endPoint y: 257, distance: 139.9
click at [374, 257] on div ".deletable-edge-delete-btn { width: 20px; height: 20px; border: 0px solid #ffff…" at bounding box center [439, 306] width 556 height 453
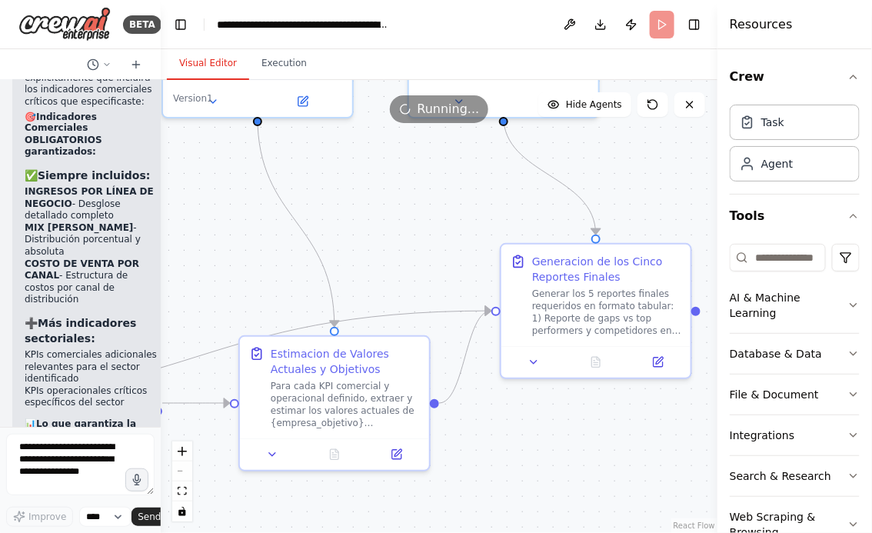
drag, startPoint x: 541, startPoint y: 209, endPoint x: 397, endPoint y: 209, distance: 144.5
click at [397, 209] on div ".deletable-edge-delete-btn { width: 20px; height: 20px; border: 0px solid #ffff…" at bounding box center [439, 306] width 556 height 453
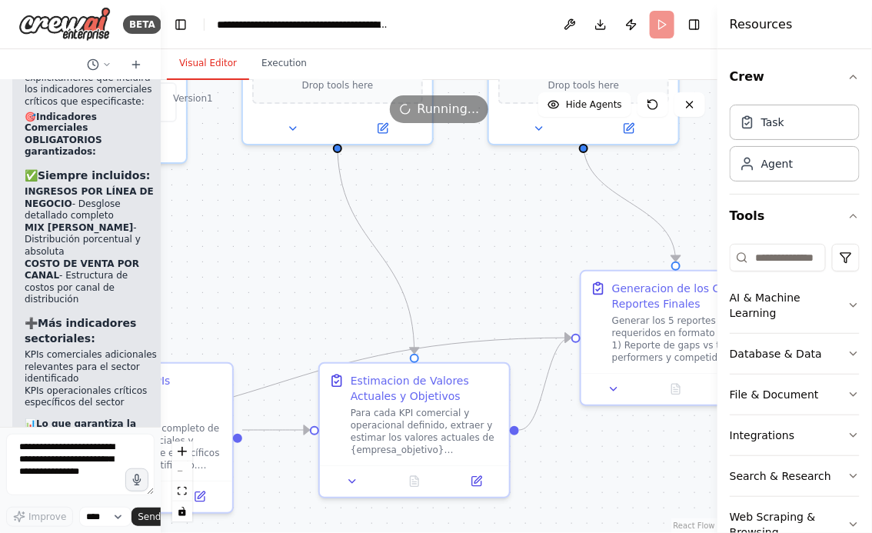
drag, startPoint x: 365, startPoint y: 211, endPoint x: 483, endPoint y: 219, distance: 117.8
click at [483, 219] on div ".deletable-edge-delete-btn { width: 20px; height: 20px; border: 0px solid #ffff…" at bounding box center [439, 306] width 556 height 453
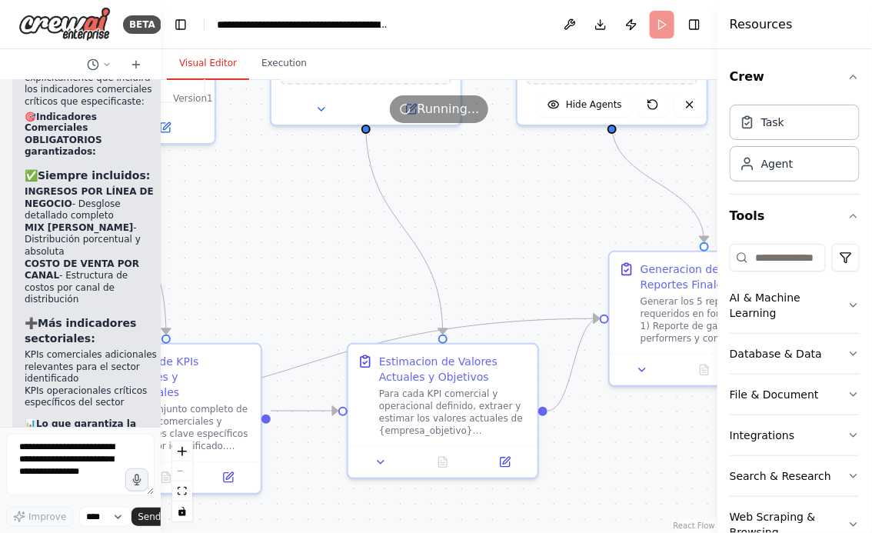
drag, startPoint x: 262, startPoint y: 255, endPoint x: 496, endPoint y: 254, distance: 234.4
click at [496, 254] on div ".deletable-edge-delete-btn { width: 20px; height: 20px; border: 0px solid #ffff…" at bounding box center [439, 306] width 556 height 453
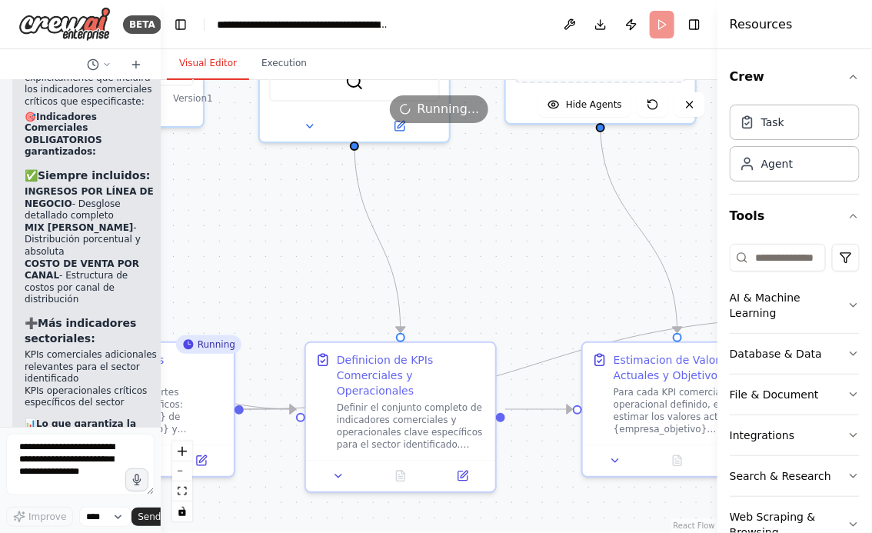
drag, startPoint x: 423, startPoint y: 245, endPoint x: 574, endPoint y: 235, distance: 151.7
click at [574, 236] on div ".deletable-edge-delete-btn { width: 20px; height: 20px; border: 0px solid #ffff…" at bounding box center [439, 306] width 556 height 453
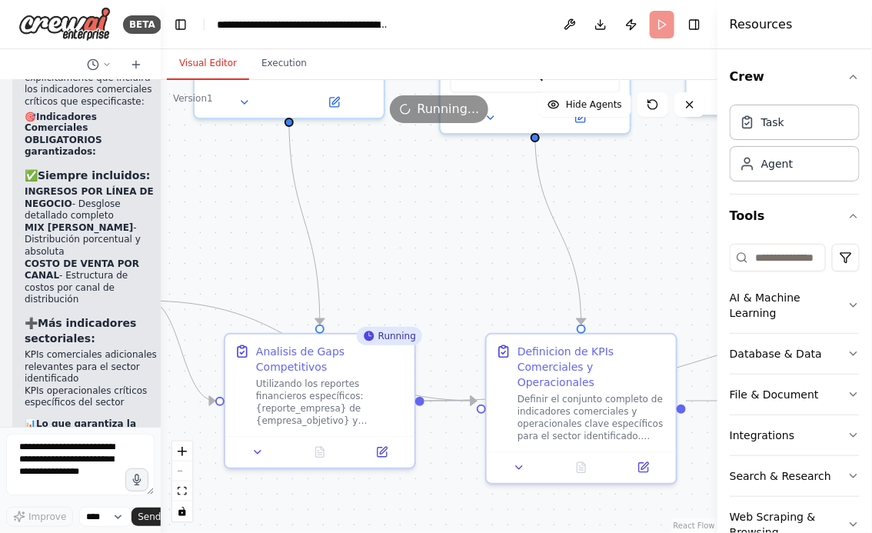
drag, startPoint x: 385, startPoint y: 222, endPoint x: 537, endPoint y: 216, distance: 152.3
click at [537, 221] on div ".deletable-edge-delete-btn { width: 20px; height: 20px; border: 0px solid #ffff…" at bounding box center [439, 306] width 556 height 453
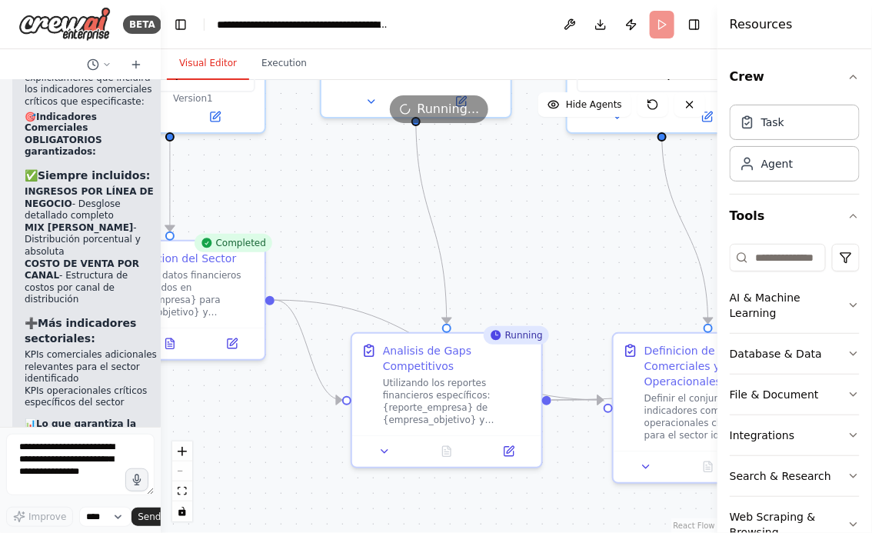
drag, startPoint x: 323, startPoint y: 213, endPoint x: 478, endPoint y: 206, distance: 155.4
click at [478, 206] on div ".deletable-edge-delete-btn { width: 20px; height: 20px; border: 0px solid #ffff…" at bounding box center [439, 306] width 556 height 453
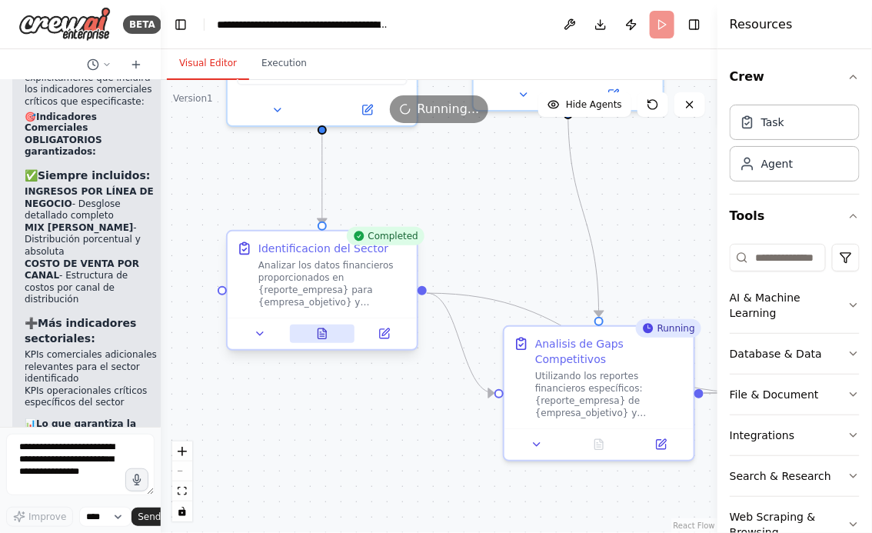
click at [319, 332] on icon at bounding box center [322, 333] width 8 height 10
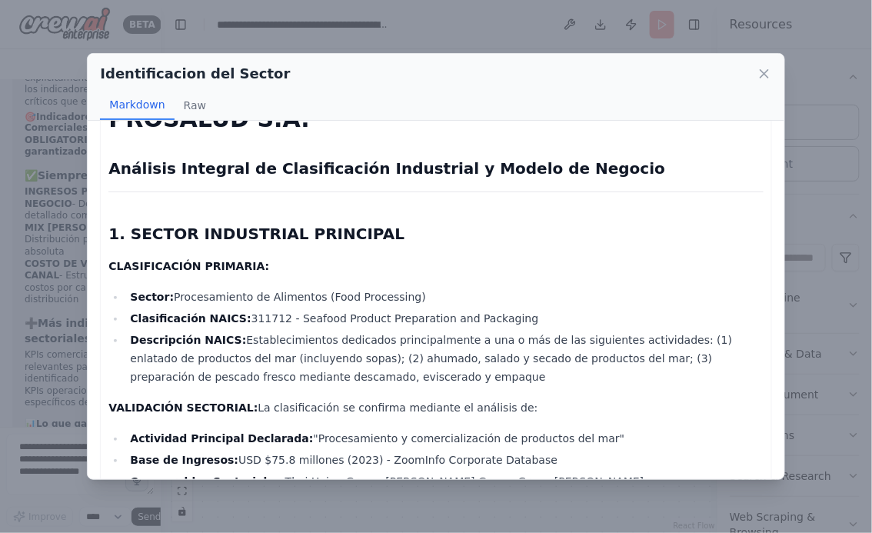
scroll to position [91, 0]
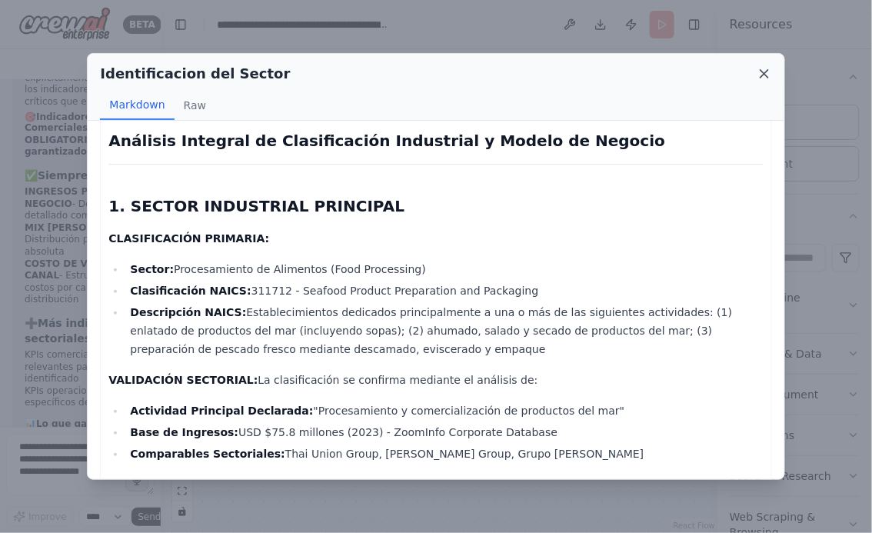
click at [763, 69] on icon at bounding box center [763, 73] width 15 height 15
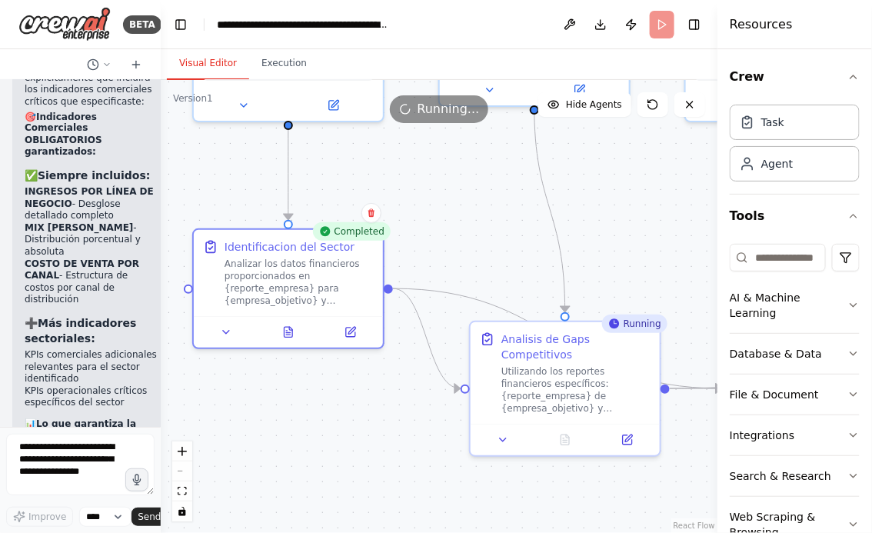
drag, startPoint x: 500, startPoint y: 231, endPoint x: 367, endPoint y: 210, distance: 133.9
click at [368, 209] on div ".deletable-edge-delete-btn { width: 20px; height: 20px; border: 0px solid #ffff…" at bounding box center [439, 306] width 556 height 453
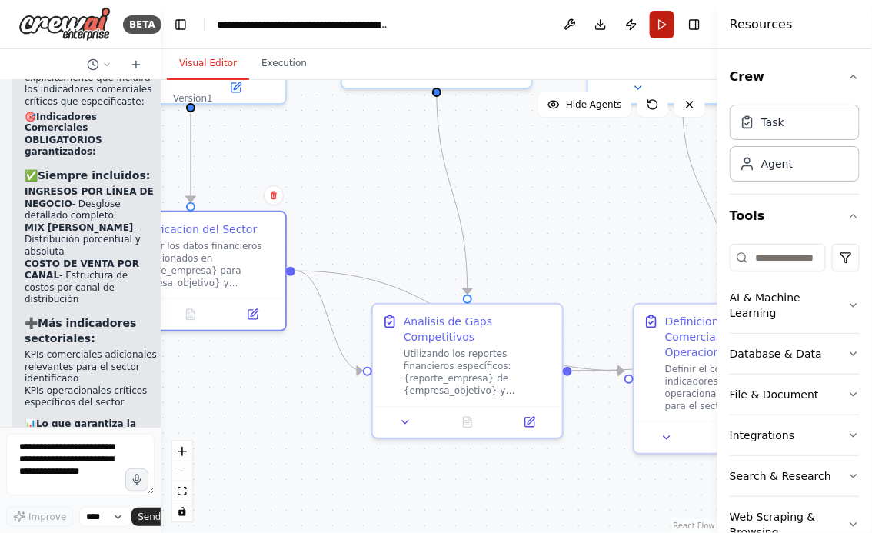
click at [666, 28] on button "Run" at bounding box center [661, 25] width 25 height 28
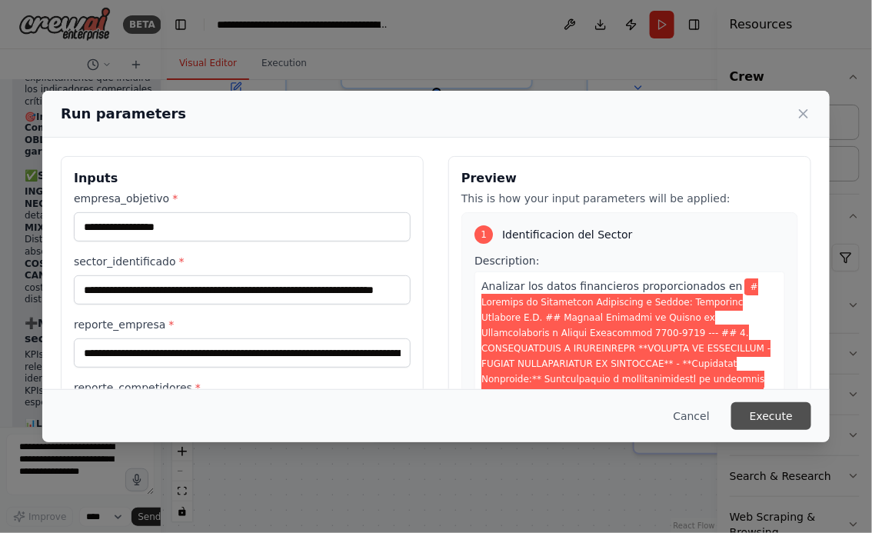
click at [775, 410] on button "Execute" at bounding box center [771, 416] width 80 height 28
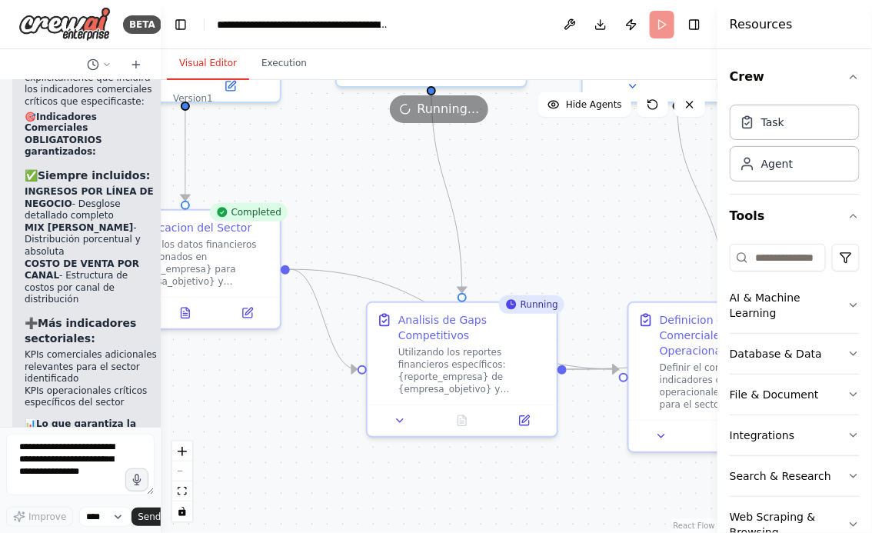
drag, startPoint x: 578, startPoint y: 241, endPoint x: 334, endPoint y: 155, distance: 258.4
click at [336, 154] on div ".deletable-edge-delete-btn { width: 20px; height: 20px; border: 0px solid #ffff…" at bounding box center [439, 306] width 556 height 453
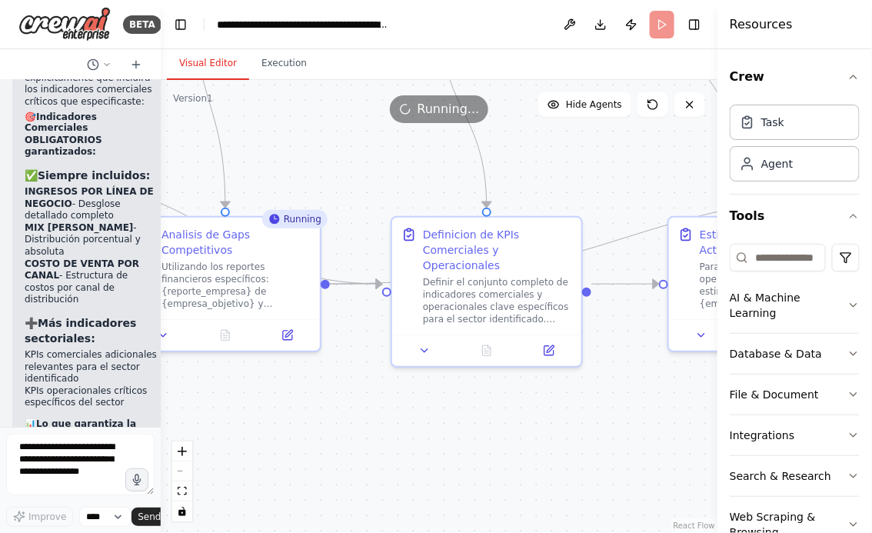
drag, startPoint x: 416, startPoint y: 164, endPoint x: 275, endPoint y: 164, distance: 140.6
click at [279, 164] on div ".deletable-edge-delete-btn { width: 20px; height: 20px; border: 0px solid #ffff…" at bounding box center [439, 306] width 556 height 453
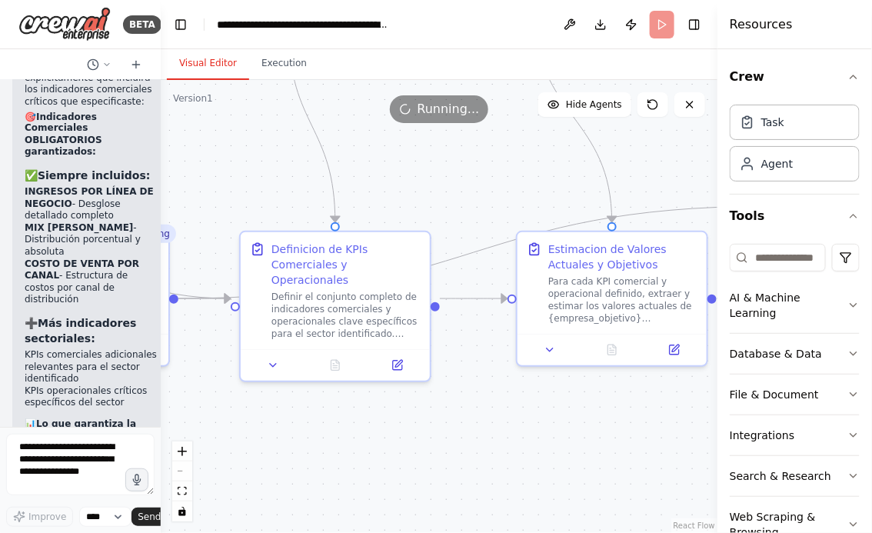
drag, startPoint x: 413, startPoint y: 168, endPoint x: 399, endPoint y: 183, distance: 21.2
click at [399, 183] on div ".deletable-edge-delete-btn { width: 20px; height: 20px; border: 0px solid #ffff…" at bounding box center [439, 306] width 556 height 453
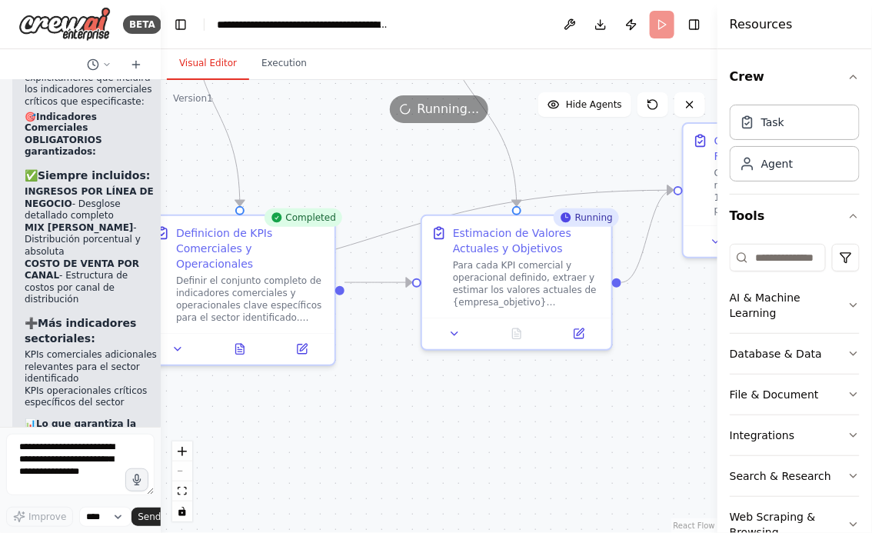
drag, startPoint x: 449, startPoint y: 166, endPoint x: 271, endPoint y: 138, distance: 179.7
click at [276, 138] on div ".deletable-edge-delete-btn { width: 20px; height: 20px; border: 0px solid #ffff…" at bounding box center [439, 306] width 556 height 453
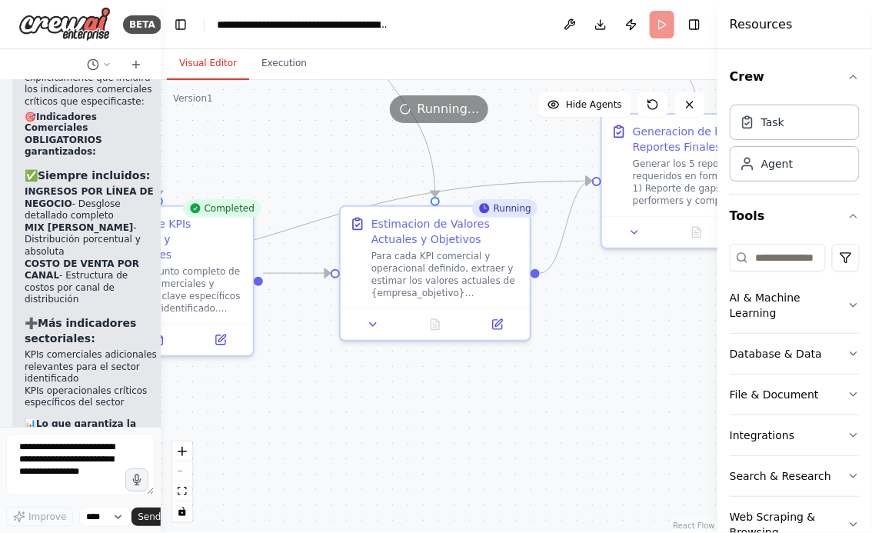
drag, startPoint x: 623, startPoint y: 299, endPoint x: 469, endPoint y: 353, distance: 162.9
click at [471, 351] on div ".deletable-edge-delete-btn { width: 20px; height: 20px; border: 0px solid #ffff…" at bounding box center [439, 306] width 556 height 453
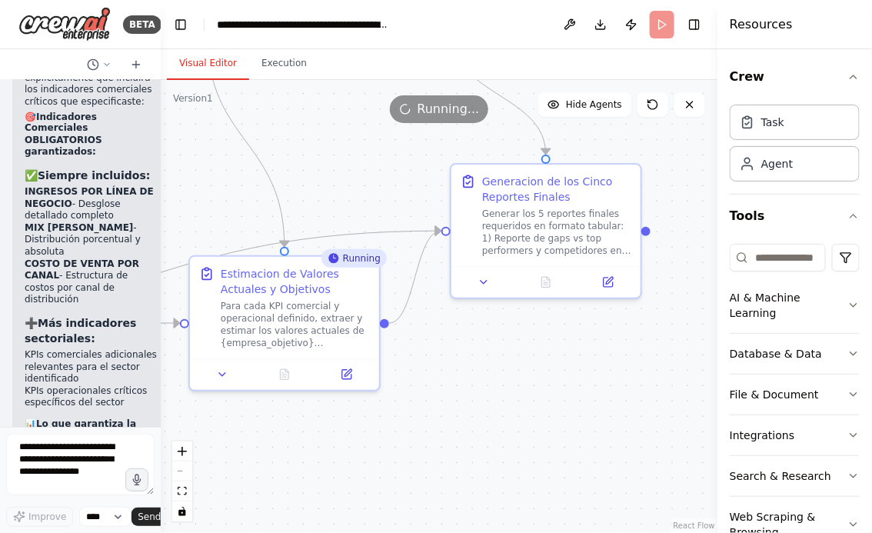
drag, startPoint x: 525, startPoint y: 354, endPoint x: 494, endPoint y: 357, distance: 30.8
click at [496, 357] on div ".deletable-edge-delete-btn { width: 20px; height: 20px; border: 0px solid #ffff…" at bounding box center [439, 306] width 556 height 453
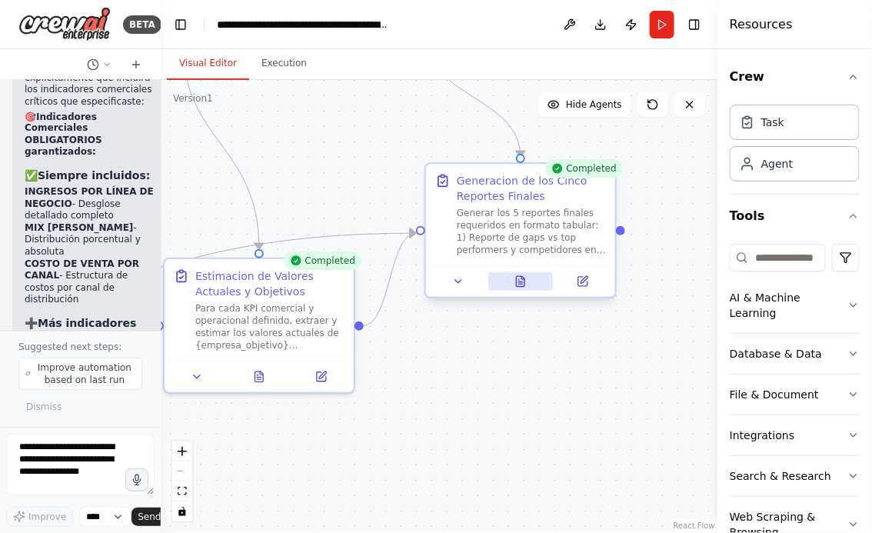
click at [521, 290] on button at bounding box center [520, 281] width 65 height 18
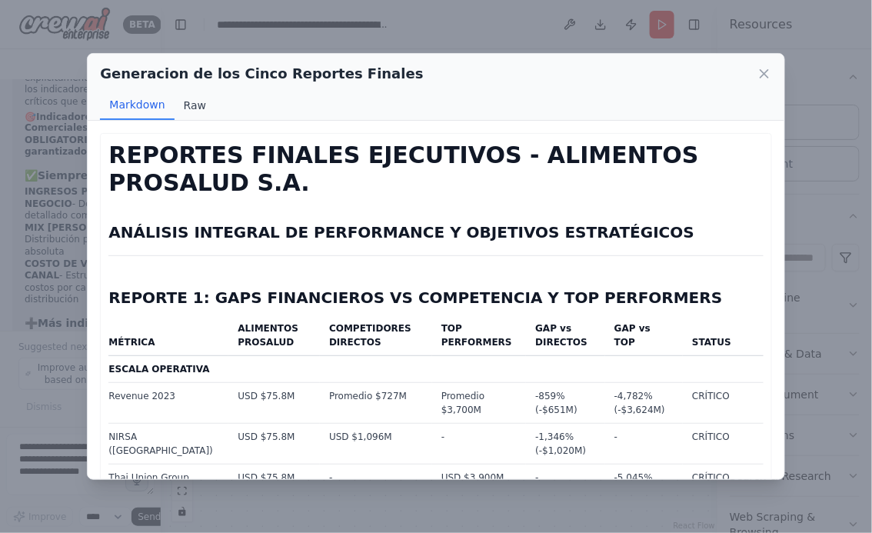
click at [186, 106] on button "Raw" at bounding box center [194, 105] width 41 height 29
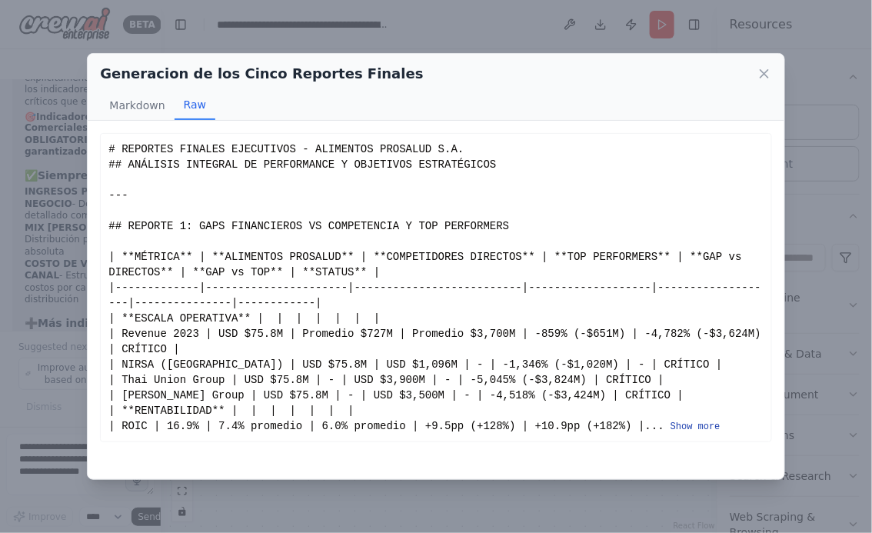
click at [692, 422] on button "Show more" at bounding box center [695, 426] width 50 height 12
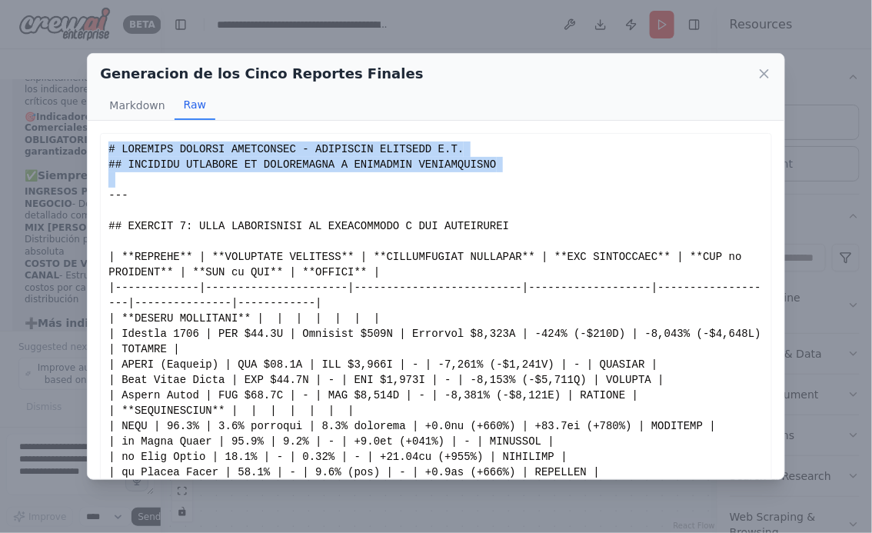
drag, startPoint x: 109, startPoint y: 148, endPoint x: 105, endPoint y: 192, distance: 44.7
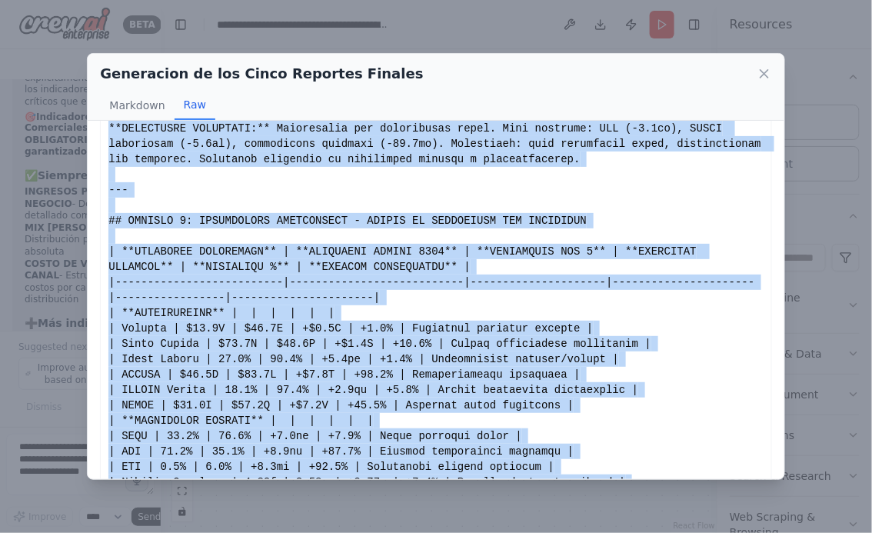
scroll to position [2004, 0]
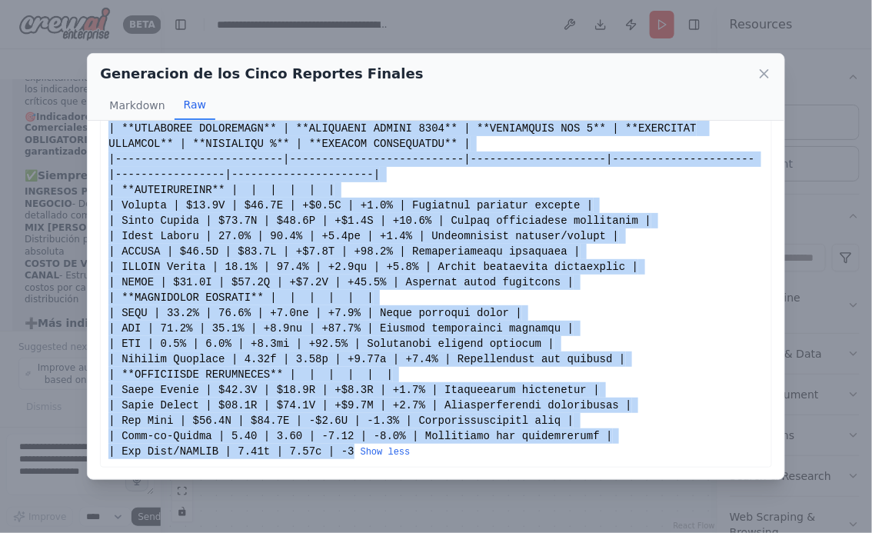
drag, startPoint x: 108, startPoint y: 151, endPoint x: 354, endPoint y: 450, distance: 386.6
copy div "# REPORTES FINALES EJECUTIVOS - ALIMENTOS PROSALUD S.A. ## ANÁLISIS INTEGRAL DE…"
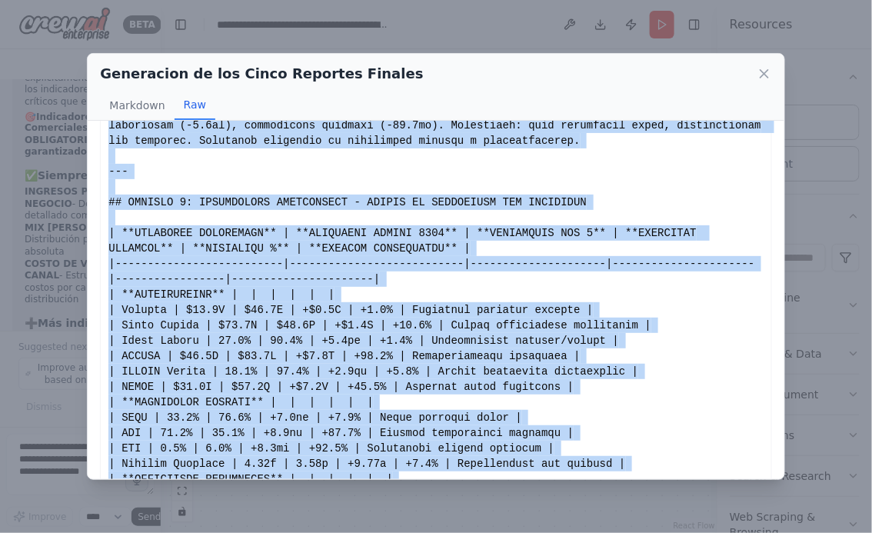
scroll to position [1887, 0]
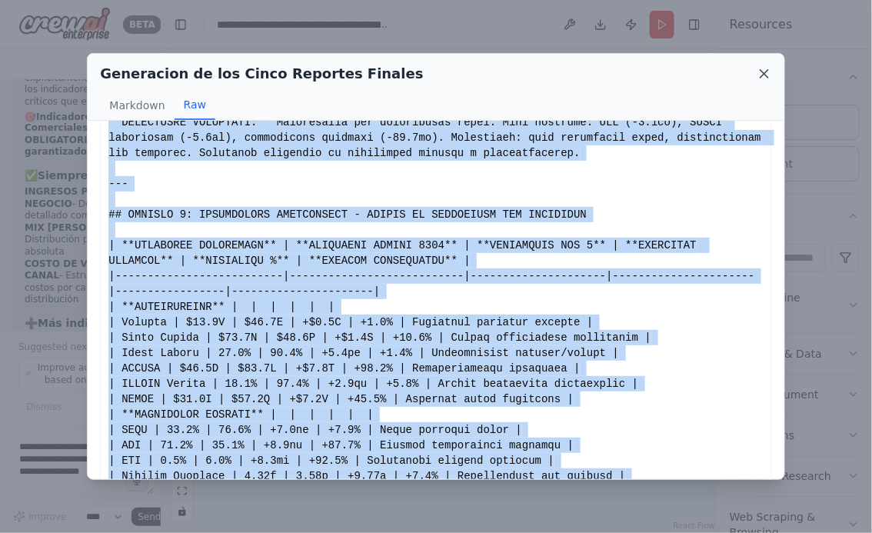
click at [765, 75] on icon at bounding box center [764, 74] width 8 height 8
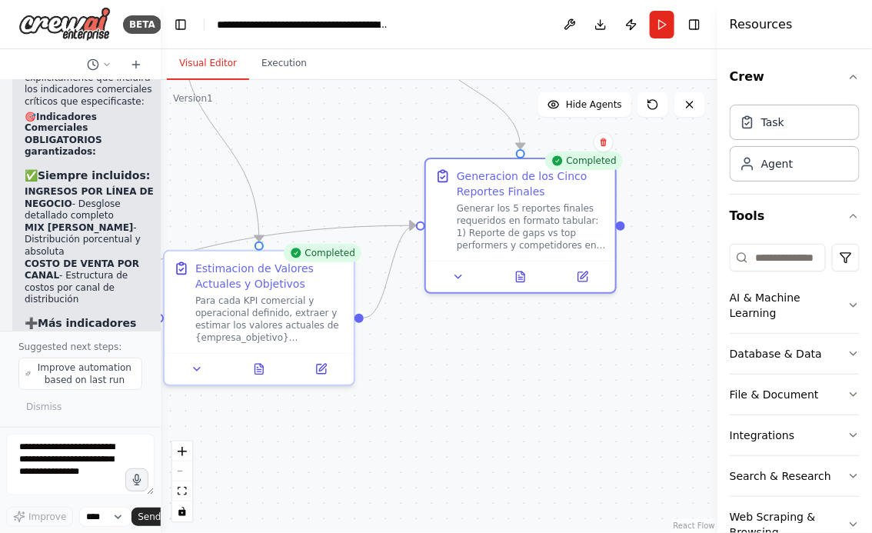
drag, startPoint x: 533, startPoint y: 410, endPoint x: 591, endPoint y: 360, distance: 76.3
click at [591, 360] on div ".deletable-edge-delete-btn { width: 20px; height: 20px; border: 0px solid #ffff…" at bounding box center [439, 306] width 556 height 453
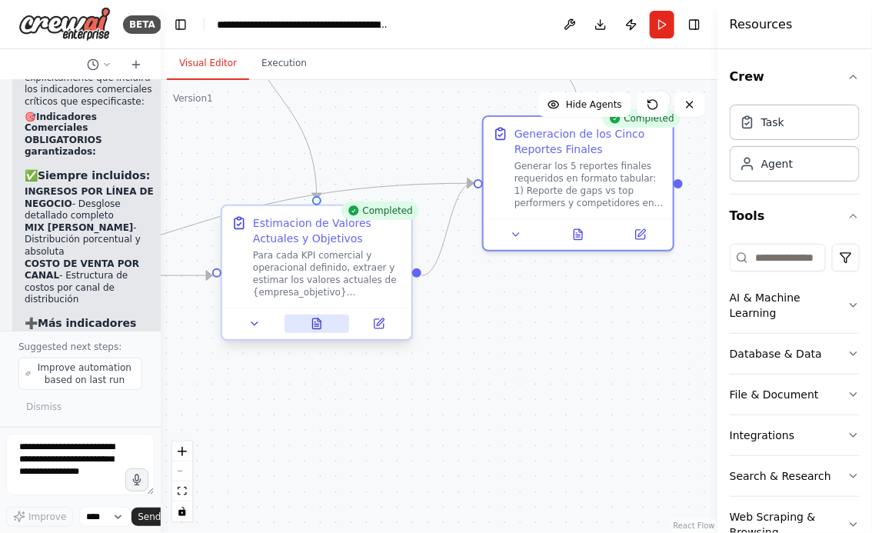
click at [313, 327] on icon at bounding box center [317, 323] width 8 height 10
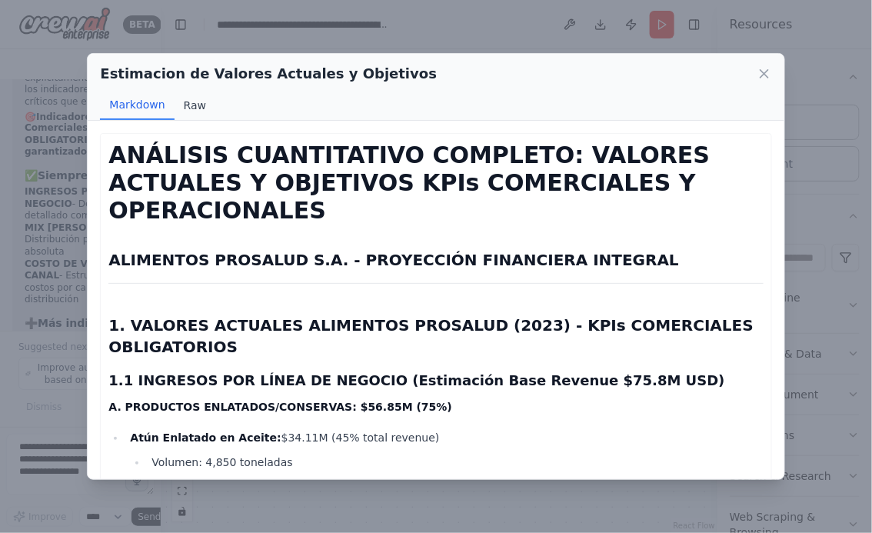
click at [194, 102] on button "Raw" at bounding box center [194, 105] width 41 height 29
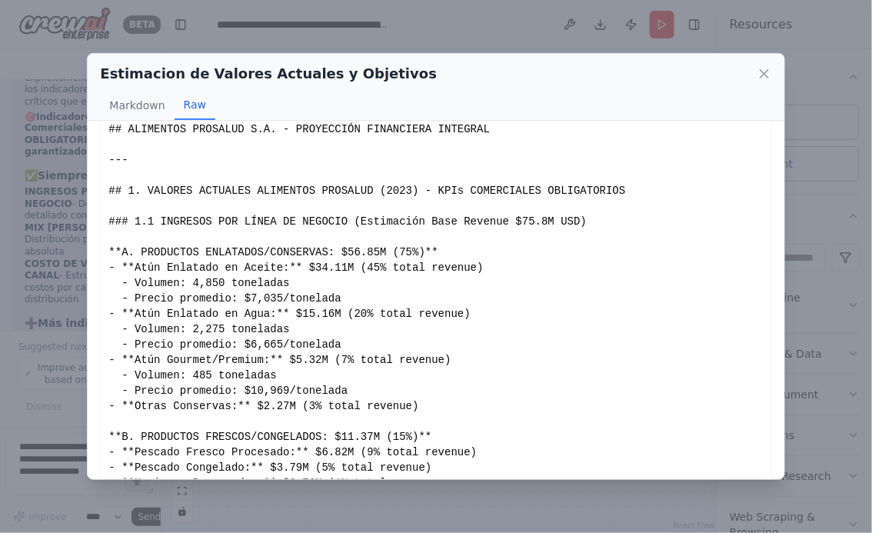
scroll to position [67, 0]
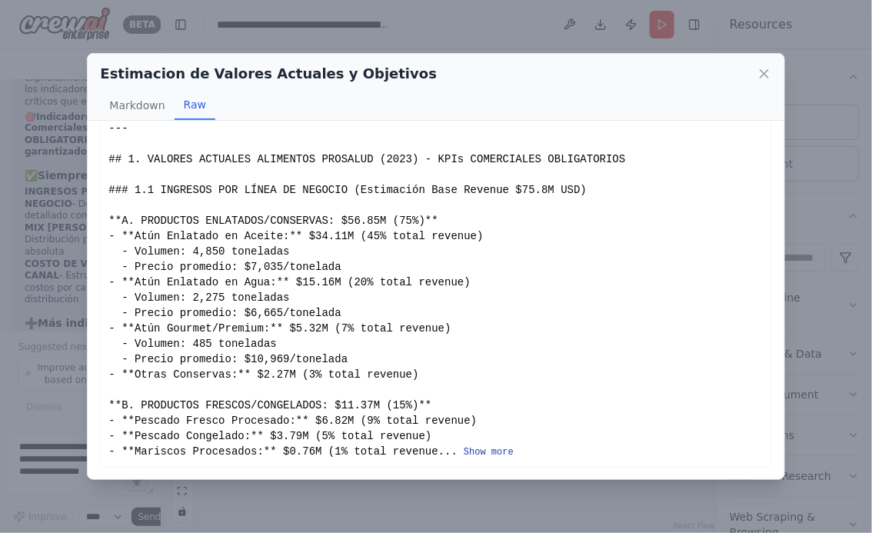
click at [492, 454] on button "Show more" at bounding box center [488, 452] width 50 height 12
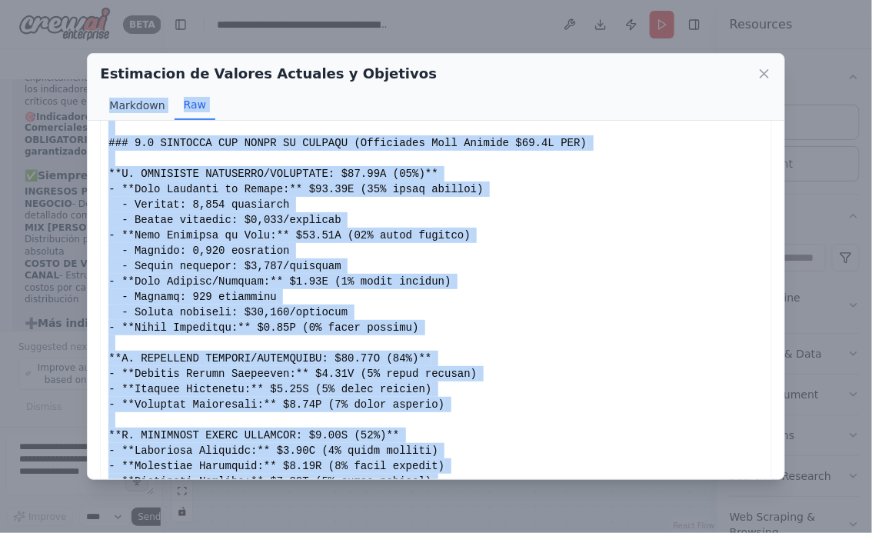
scroll to position [0, 0]
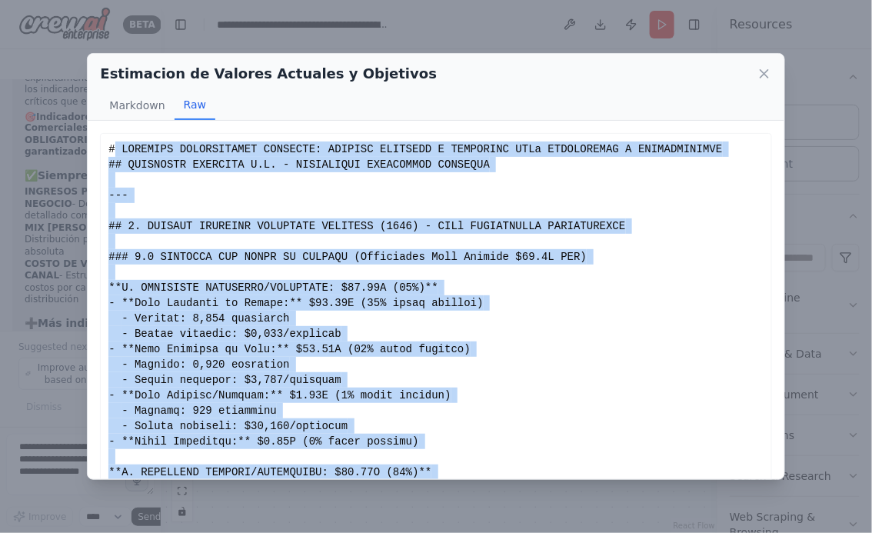
drag, startPoint x: 512, startPoint y: 226, endPoint x: 115, endPoint y: 154, distance: 403.9
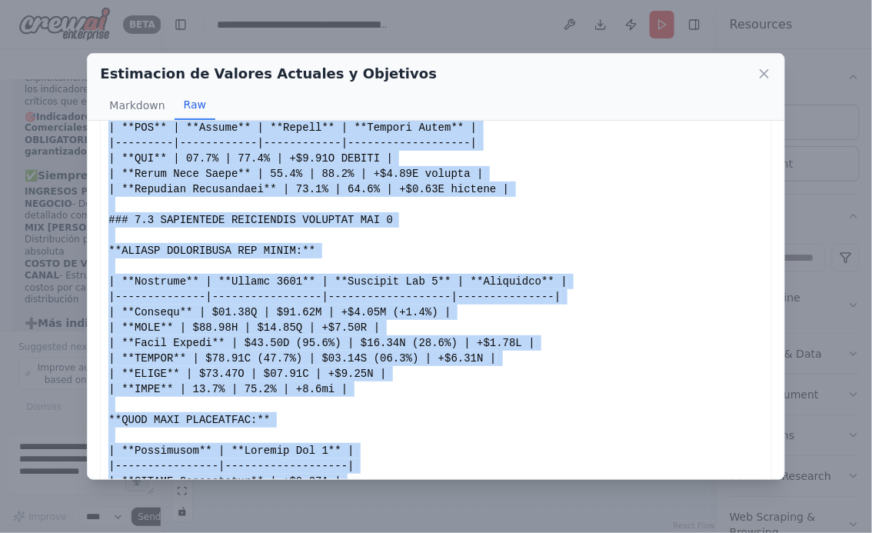
scroll to position [3433, 0]
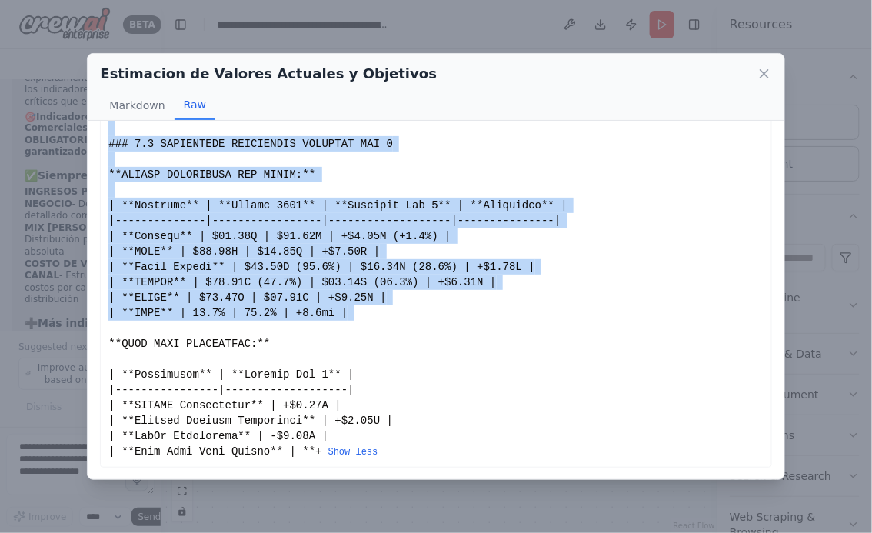
drag, startPoint x: 111, startPoint y: 148, endPoint x: 271, endPoint y: 330, distance: 242.9
copy div "# ANÁLISIS CUANTITATIVO COMPLETO: VALORES ACTUALES Y OBJETIVOS KPIs COMERCIALES…"
click at [765, 68] on icon at bounding box center [763, 73] width 15 height 15
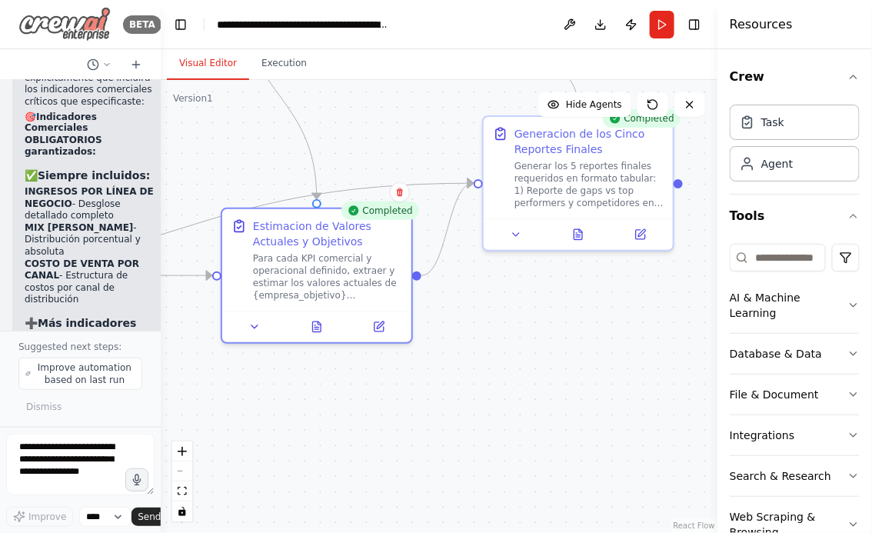
click at [58, 25] on img at bounding box center [64, 24] width 92 height 35
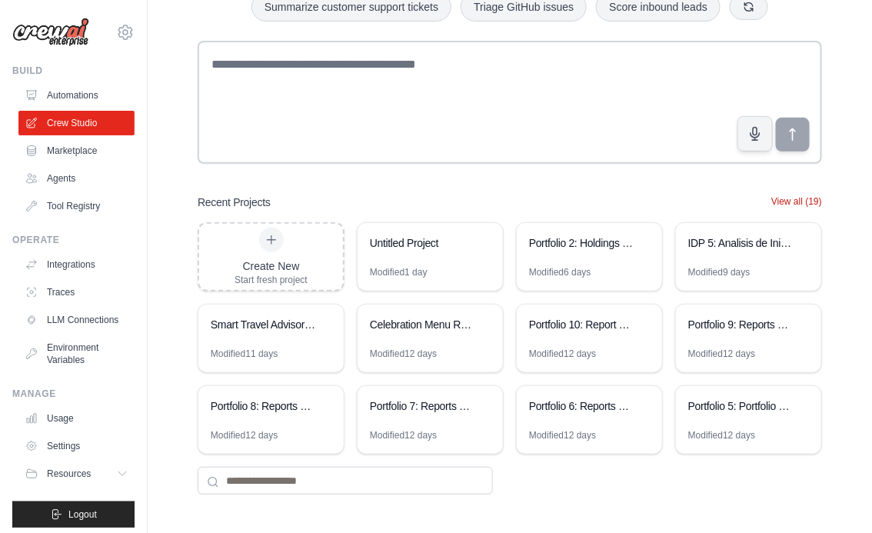
click at [791, 201] on button "View all (19)" at bounding box center [796, 201] width 51 height 12
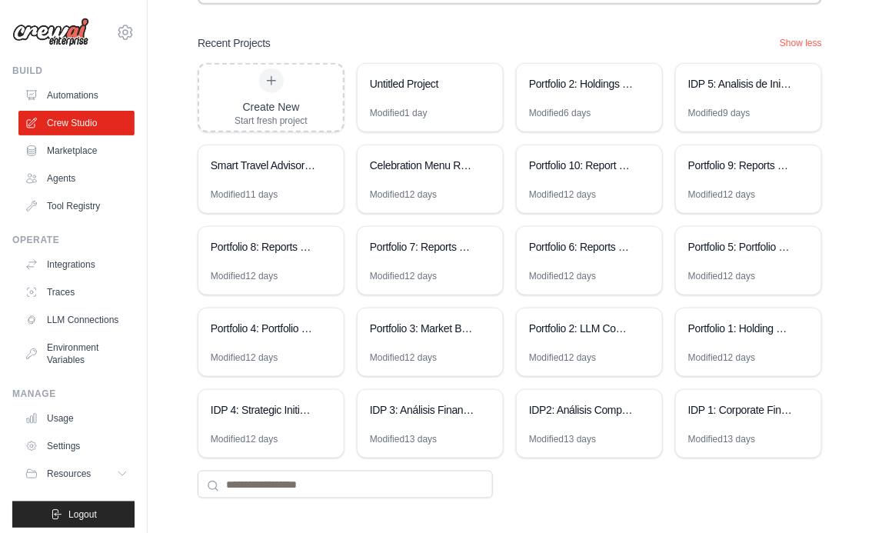
scroll to position [269, 0]
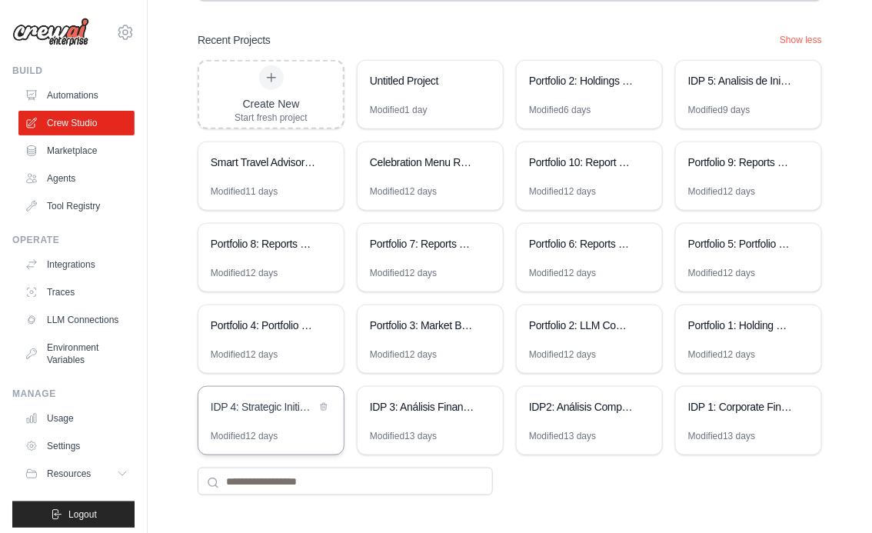
click at [253, 413] on div "IDP 4: Strategic Initiatives Generator" at bounding box center [263, 408] width 105 height 18
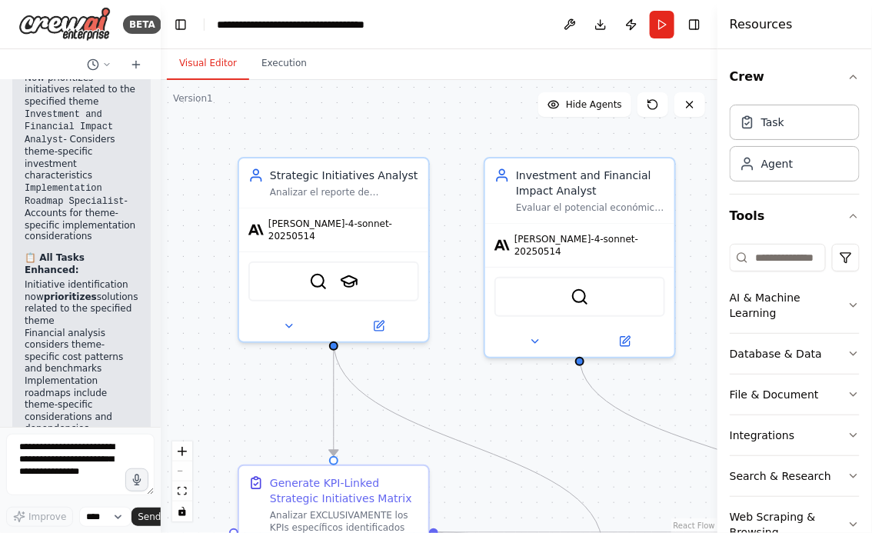
scroll to position [11739, 0]
click at [666, 28] on button "Run" at bounding box center [661, 25] width 25 height 28
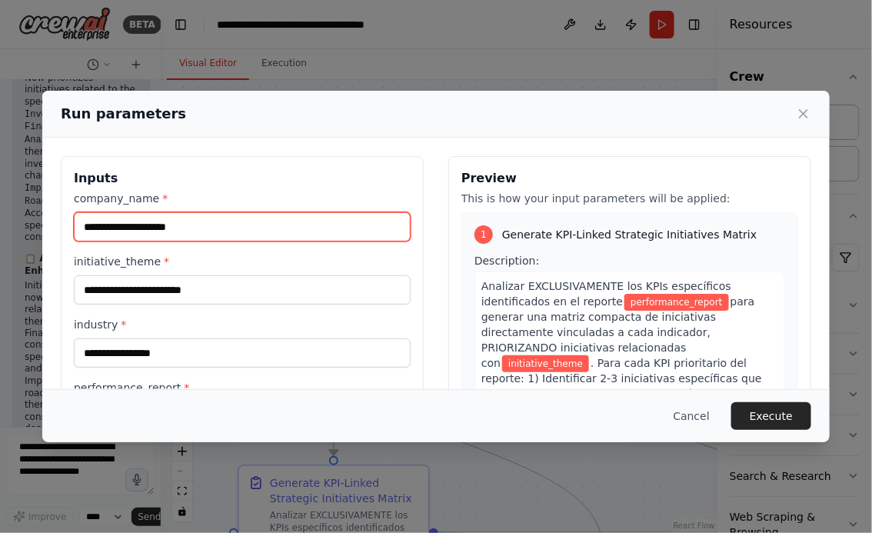
click at [204, 234] on input "company_name *" at bounding box center [242, 226] width 337 height 29
type input "**********"
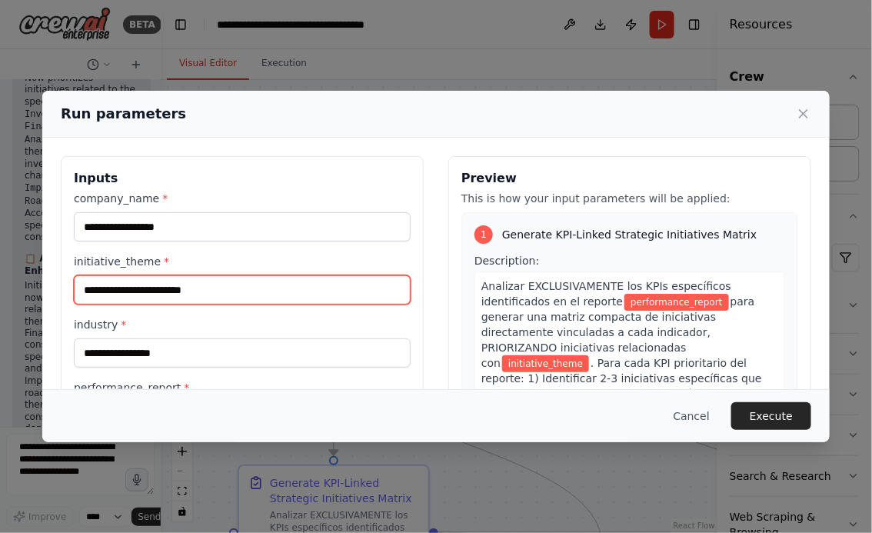
click at [179, 287] on input "initiative_theme *" at bounding box center [242, 289] width 337 height 29
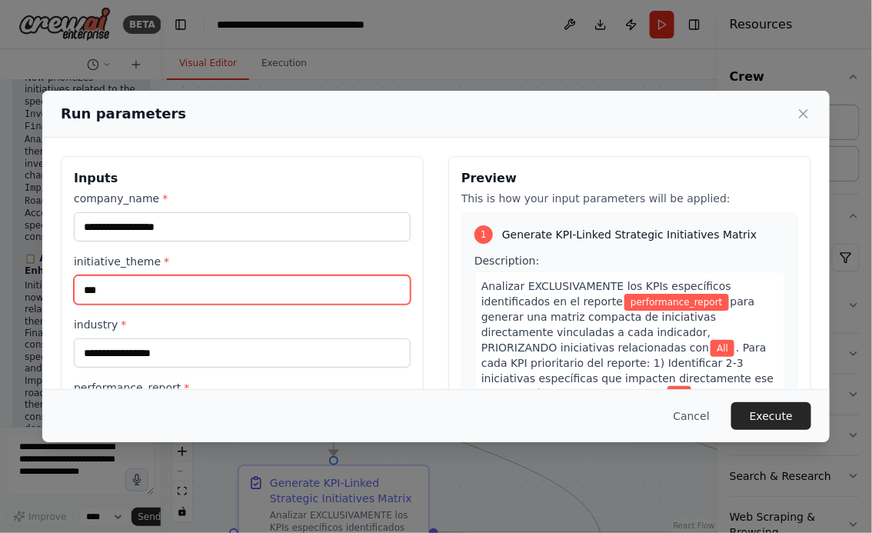
type input "***"
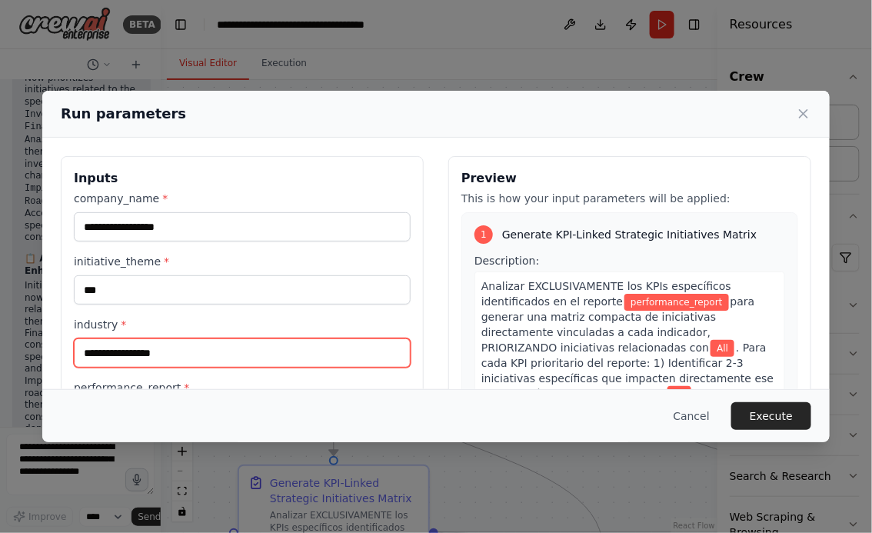
click at [180, 352] on input "industry *" at bounding box center [242, 352] width 337 height 29
paste input "**********"
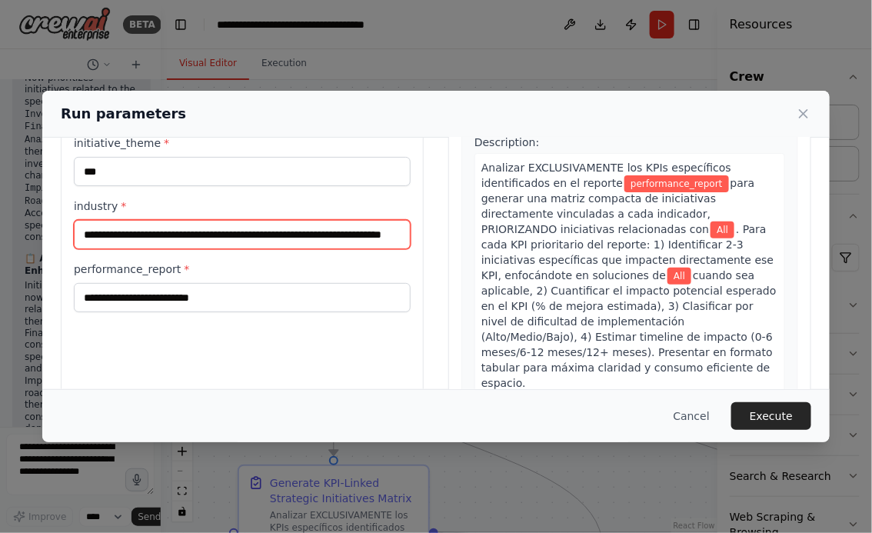
scroll to position [148, 0]
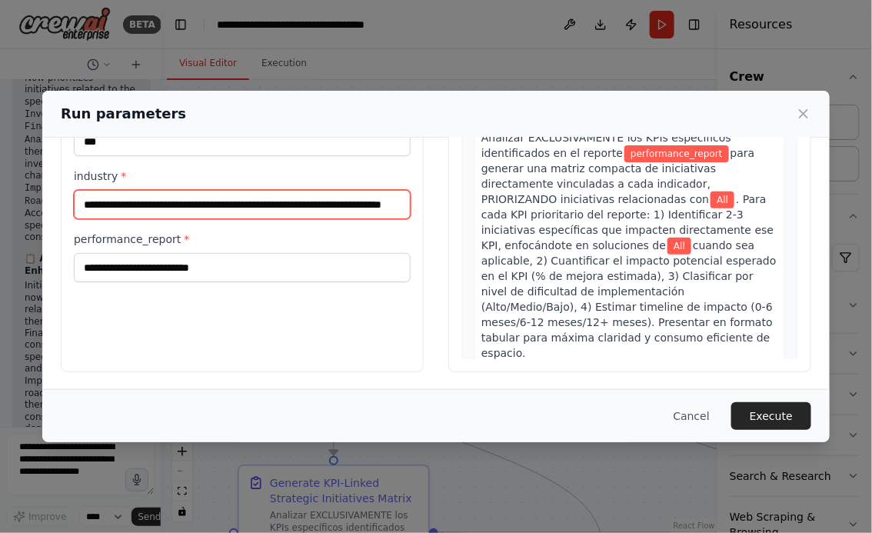
type input "**********"
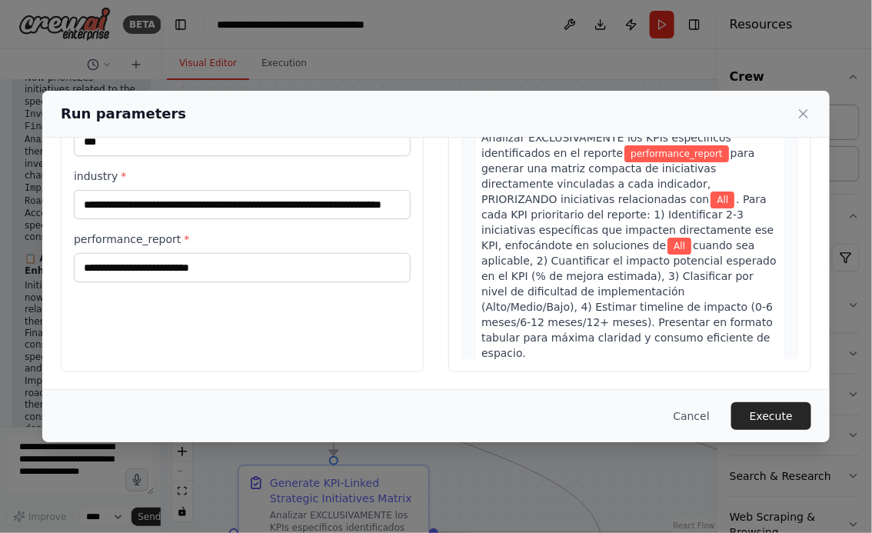
scroll to position [0, 0]
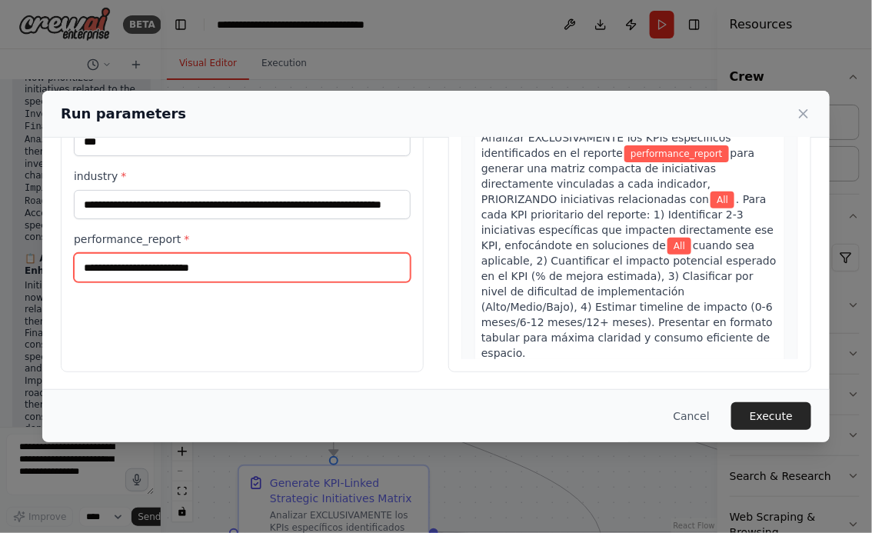
click at [115, 276] on input "performance_report *" at bounding box center [242, 267] width 337 height 29
paste input "**********"
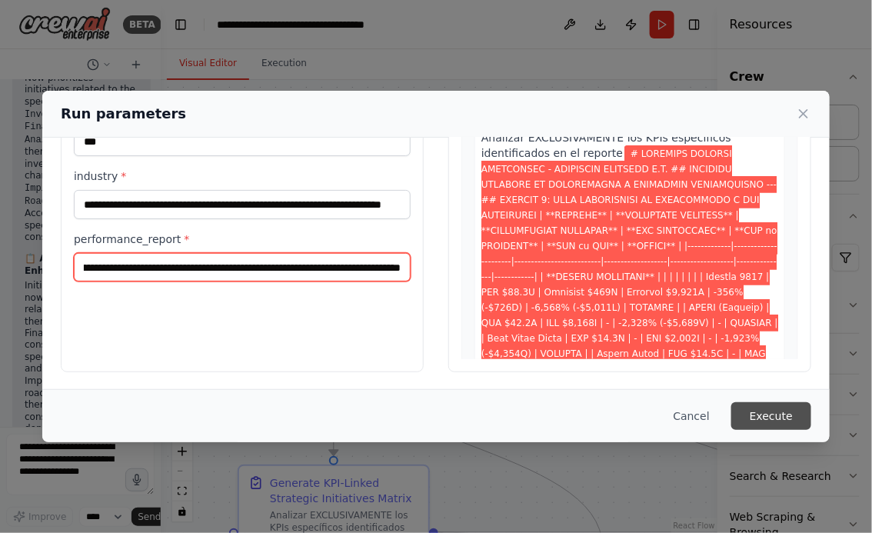
type input "**********"
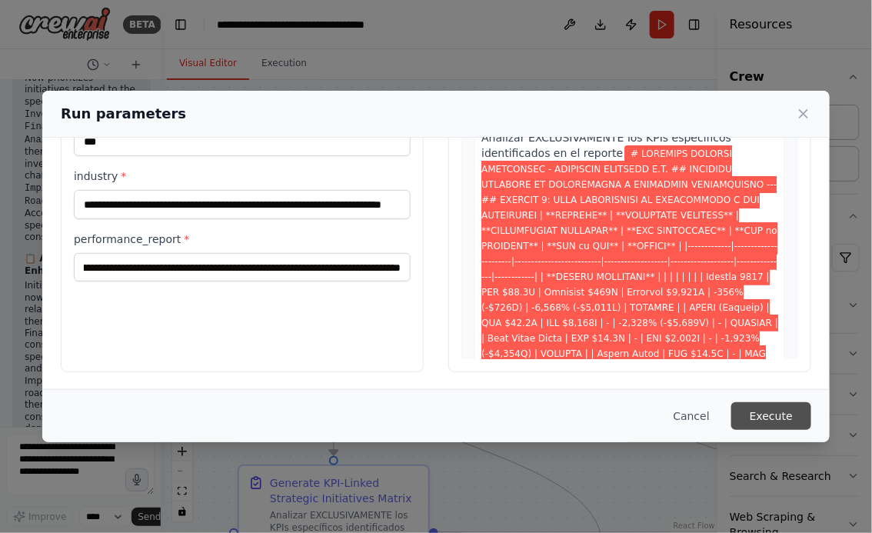
scroll to position [0, 0]
click at [760, 421] on button "Execute" at bounding box center [771, 416] width 80 height 28
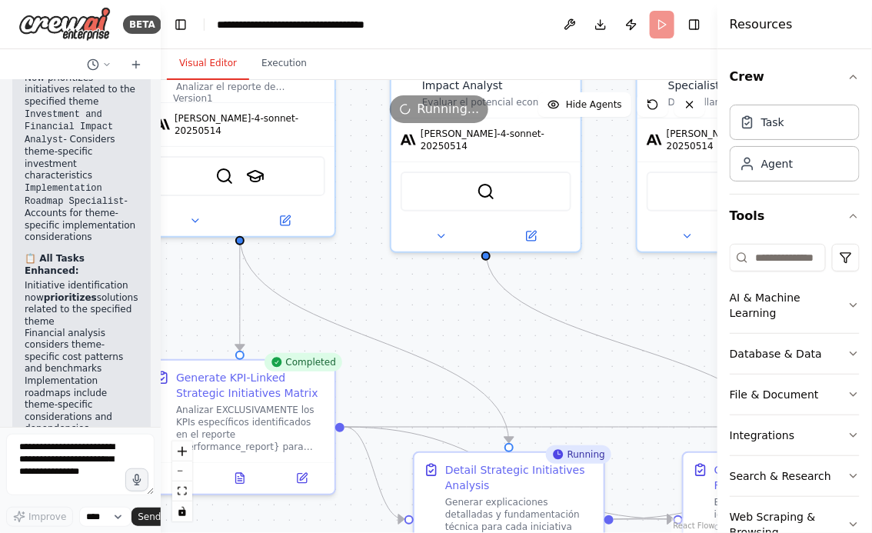
drag, startPoint x: 506, startPoint y: 415, endPoint x: 382, endPoint y: 256, distance: 201.5
click at [383, 255] on div ".deletable-edge-delete-btn { width: 20px; height: 20px; border: 0px solid #ffff…" at bounding box center [439, 306] width 556 height 453
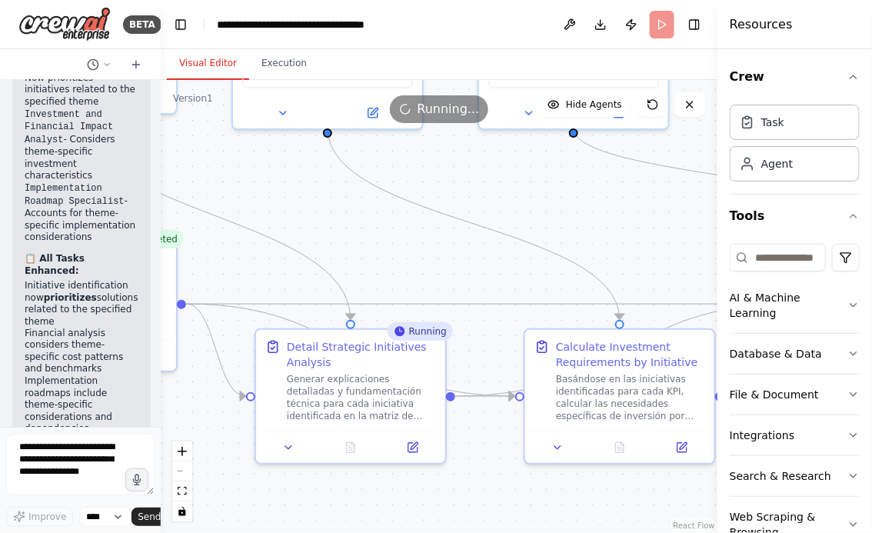
drag, startPoint x: 500, startPoint y: 290, endPoint x: 350, endPoint y: 214, distance: 167.4
click at [352, 211] on div ".deletable-edge-delete-btn { width: 20px; height: 20px; border: 0px solid #ffff…" at bounding box center [439, 306] width 556 height 453
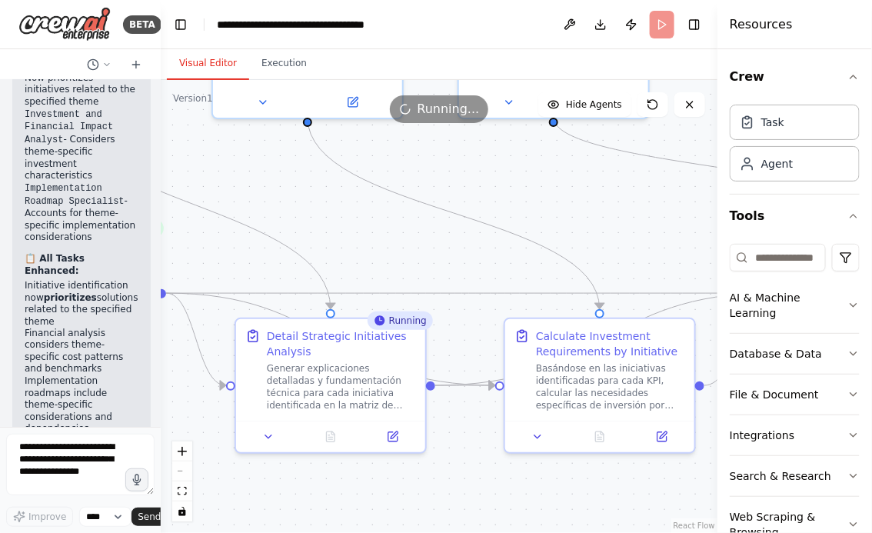
drag, startPoint x: 621, startPoint y: 242, endPoint x: 492, endPoint y: 222, distance: 130.7
click at [493, 221] on div ".deletable-edge-delete-btn { width: 20px; height: 20px; border: 0px solid #ffff…" at bounding box center [439, 306] width 556 height 453
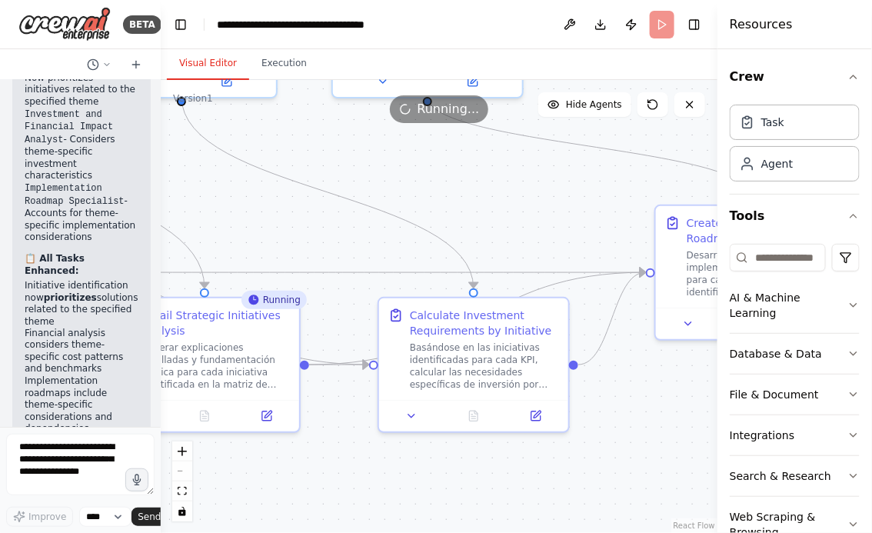
drag, startPoint x: 692, startPoint y: 435, endPoint x: 473, endPoint y: 382, distance: 225.4
click at [473, 382] on div ".deletable-edge-delete-btn { width: 20px; height: 20px; border: 0px solid #ffff…" at bounding box center [439, 306] width 556 height 453
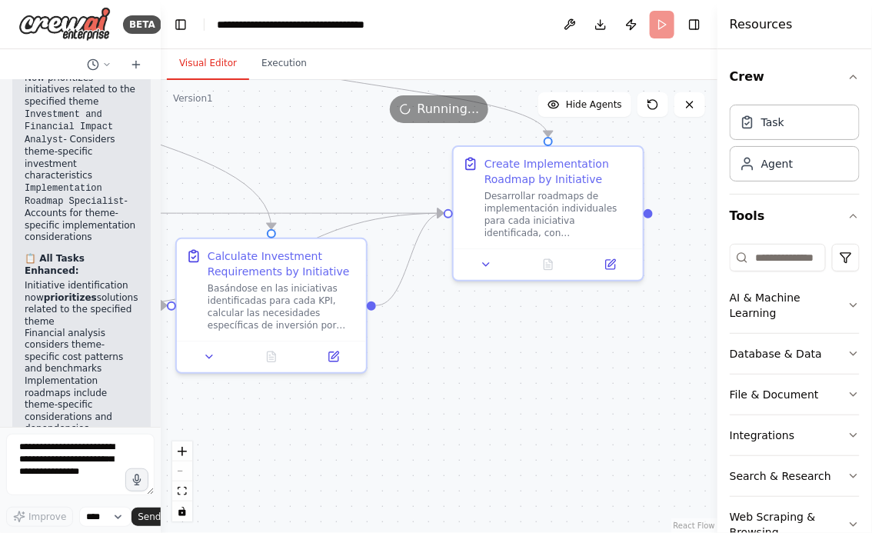
drag, startPoint x: 471, startPoint y: 382, endPoint x: 641, endPoint y: 370, distance: 170.2
click at [639, 370] on div ".deletable-edge-delete-btn { width: 20px; height: 20px; border: 0px solid #ffff…" at bounding box center [439, 306] width 556 height 453
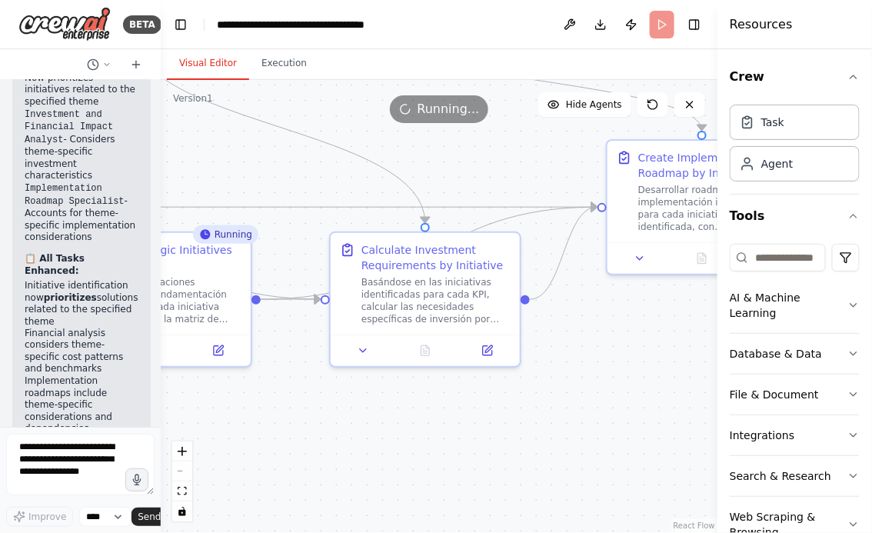
drag, startPoint x: 423, startPoint y: 411, endPoint x: 580, endPoint y: 412, distance: 156.8
click at [578, 413] on div ".deletable-edge-delete-btn { width: 20px; height: 20px; border: 0px solid #ffff…" at bounding box center [439, 306] width 556 height 453
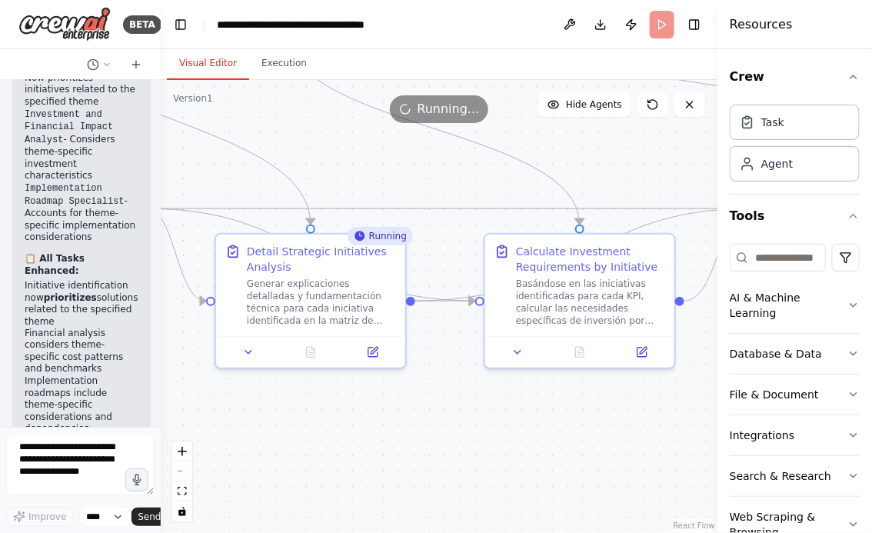
drag, startPoint x: 381, startPoint y: 410, endPoint x: 581, endPoint y: 410, distance: 199.8
click at [578, 410] on div ".deletable-edge-delete-btn { width: 20px; height: 20px; border: 0px solid #ffff…" at bounding box center [439, 306] width 556 height 453
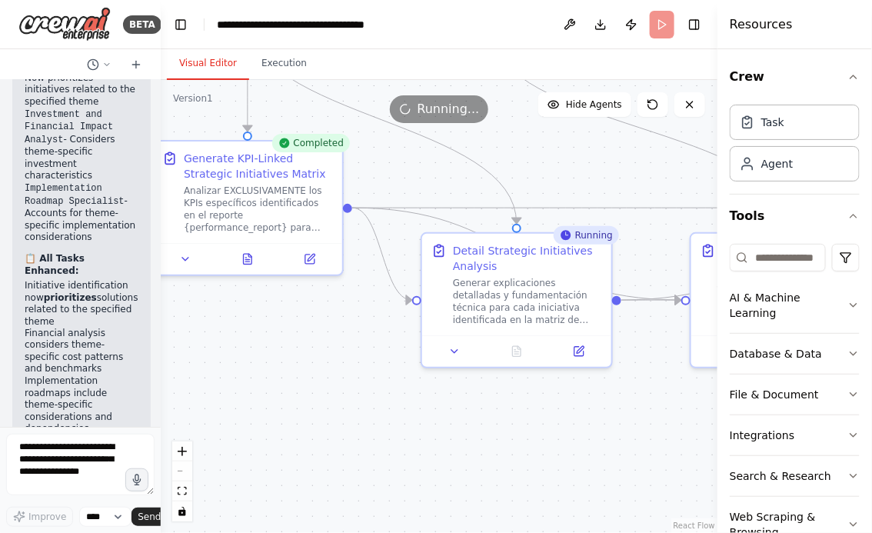
drag, startPoint x: 352, startPoint y: 389, endPoint x: 407, endPoint y: 389, distance: 55.3
click at [407, 389] on div ".deletable-edge-delete-btn { width: 20px; height: 20px; border: 0px solid #ffff…" at bounding box center [439, 306] width 556 height 453
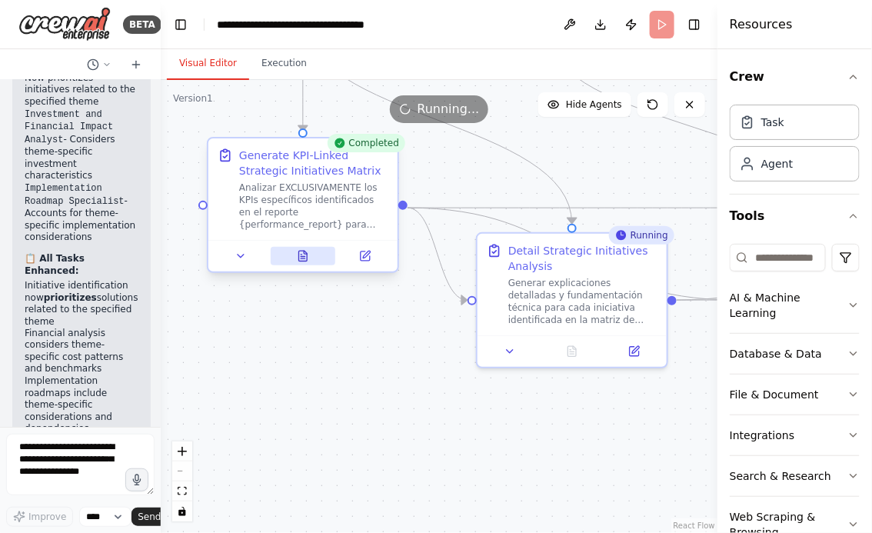
click at [301, 254] on icon at bounding box center [301, 254] width 1 height 0
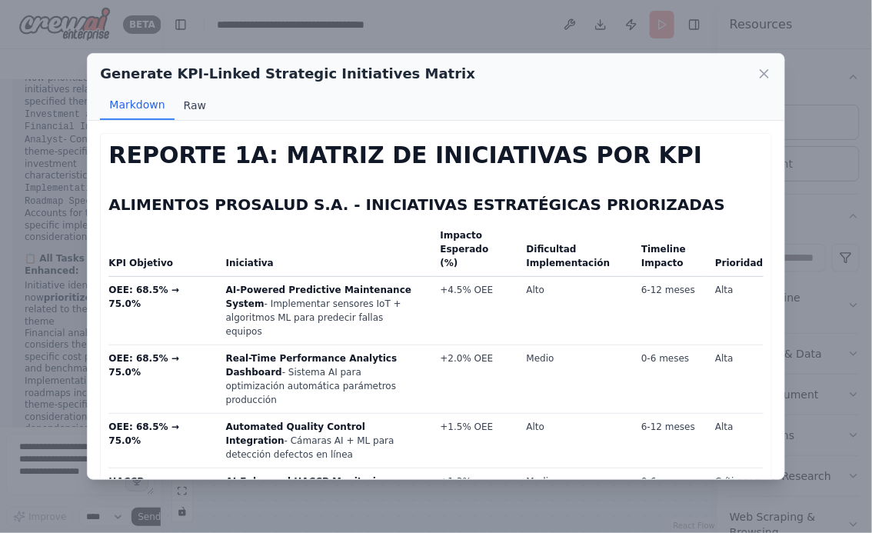
click at [189, 109] on button "Raw" at bounding box center [194, 105] width 41 height 29
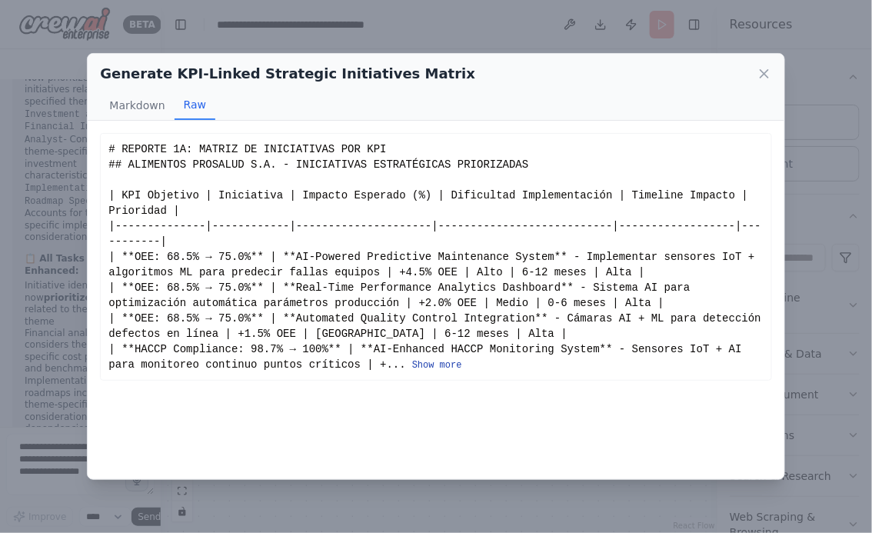
click at [434, 368] on button "Show more" at bounding box center [437, 365] width 50 height 12
click at [433, 368] on button "Show more" at bounding box center [437, 365] width 50 height 12
click at [429, 371] on div "# REPORTE 1A: MATRIZ DE INICIATIVAS POR KPI ## ALIMENTOS PROSALUD S.A. - INICIA…" at bounding box center [435, 256] width 654 height 231
click at [427, 367] on button "Show more" at bounding box center [437, 365] width 50 height 12
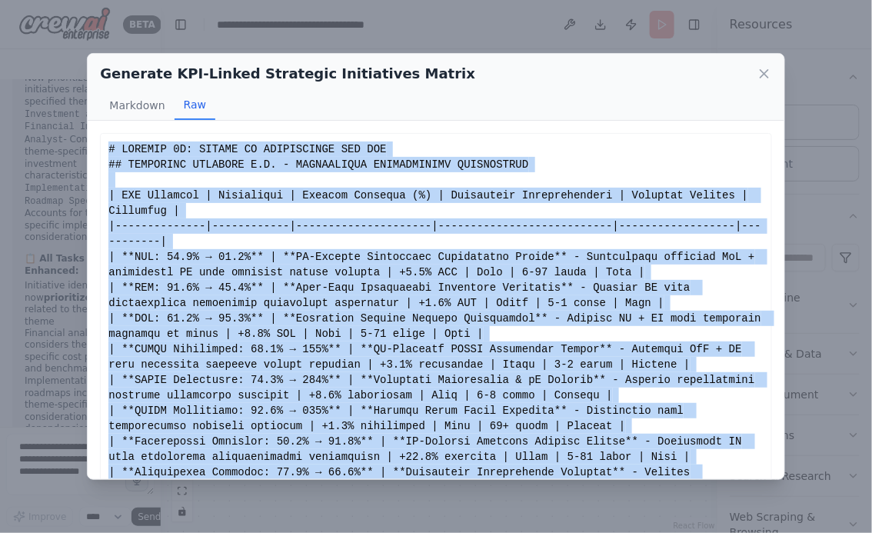
drag, startPoint x: 463, startPoint y: 448, endPoint x: 107, endPoint y: 153, distance: 462.3
copy div "# LOREMIP 7D: SITAME CO ADIPISCINGE SED DOE ## TEMPORINC UTLABORE E.D. - MAGNAA…"
click at [767, 75] on icon at bounding box center [763, 73] width 15 height 15
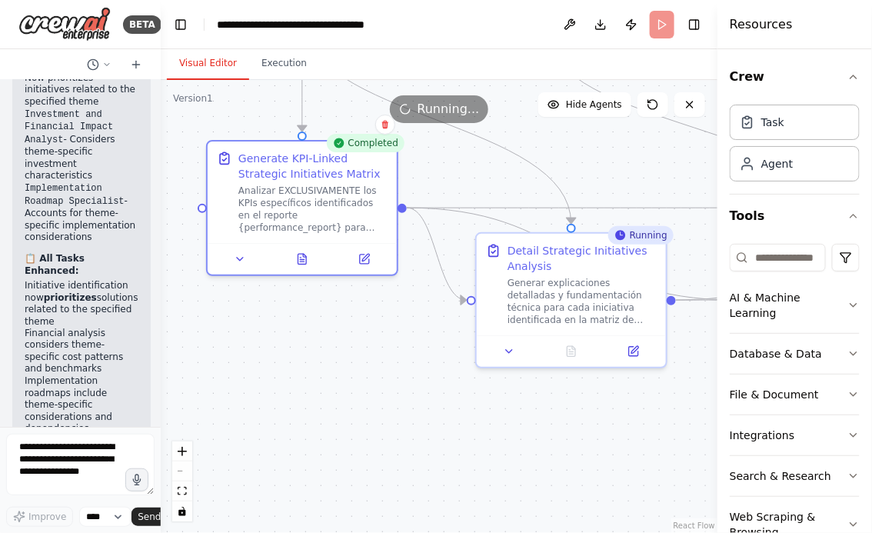
drag, startPoint x: 483, startPoint y: 436, endPoint x: 210, endPoint y: 380, distance: 278.4
click at [210, 380] on div ".deletable-edge-delete-btn { width: 20px; height: 20px; border: 0px solid #ffff…" at bounding box center [439, 306] width 556 height 453
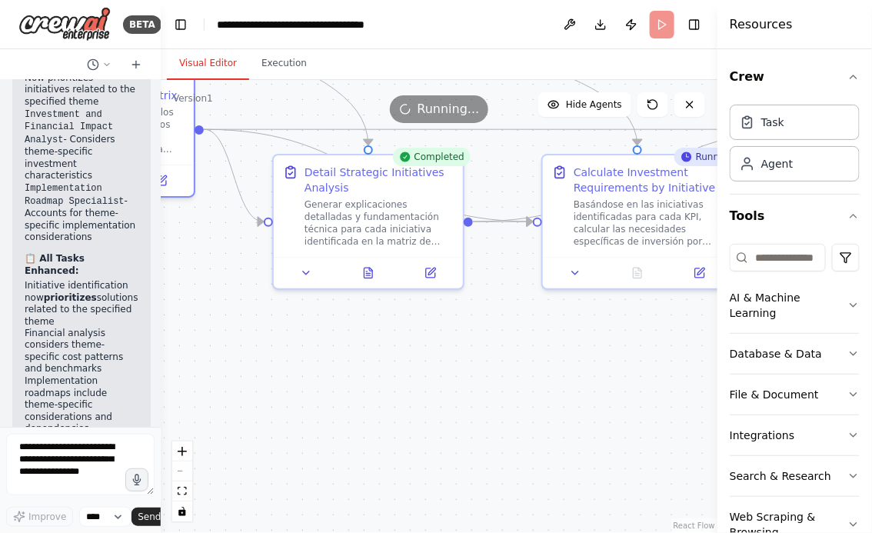
drag, startPoint x: 334, startPoint y: 407, endPoint x: 380, endPoint y: 382, distance: 52.0
click at [380, 382] on div ".deletable-edge-delete-btn { width: 20px; height: 20px; border: 0px solid #ffff…" at bounding box center [439, 306] width 556 height 453
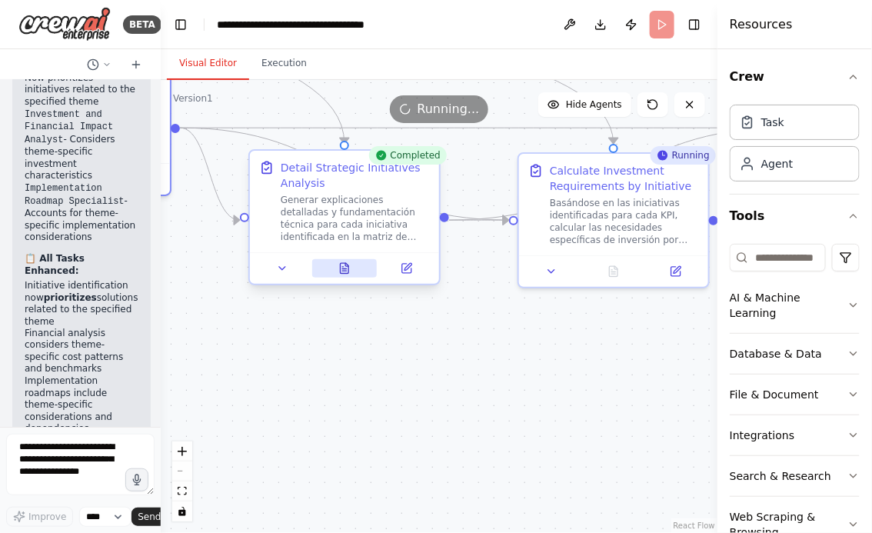
click at [347, 275] on button at bounding box center [344, 268] width 65 height 18
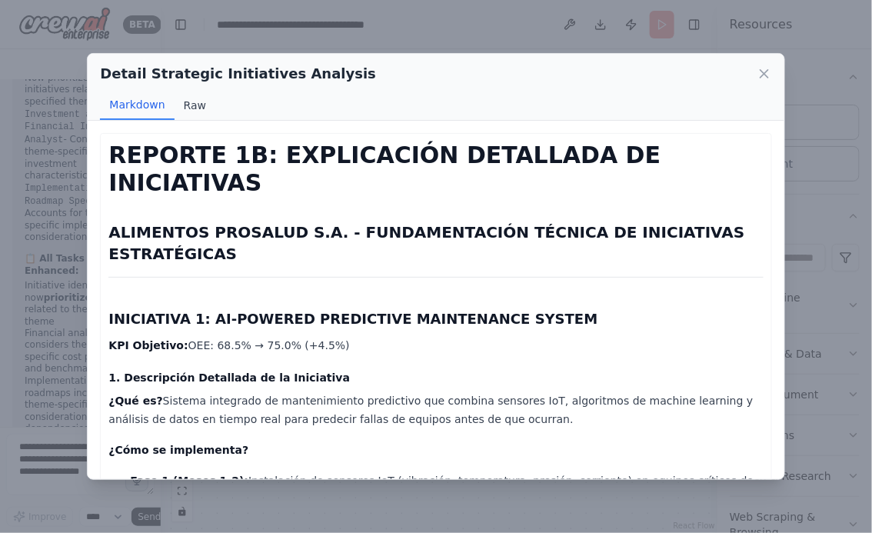
click at [204, 105] on button "Raw" at bounding box center [194, 105] width 41 height 29
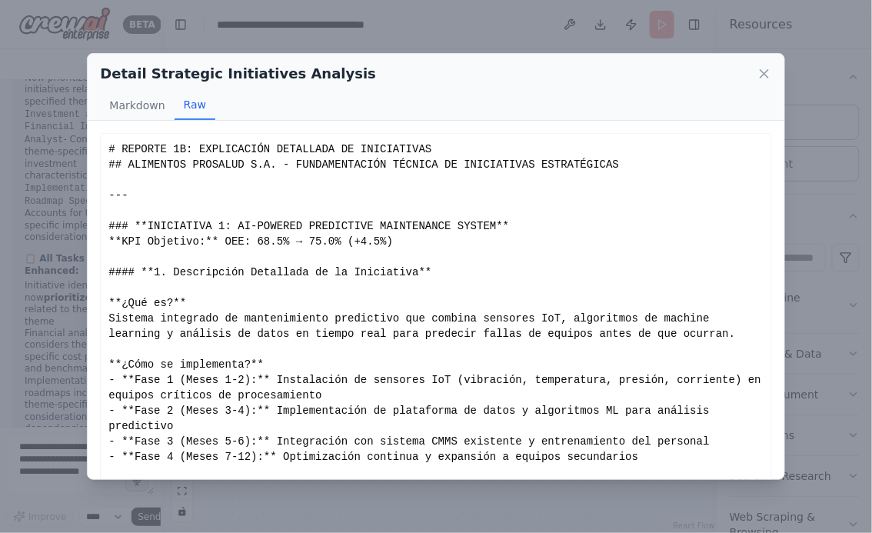
scroll to position [67, 0]
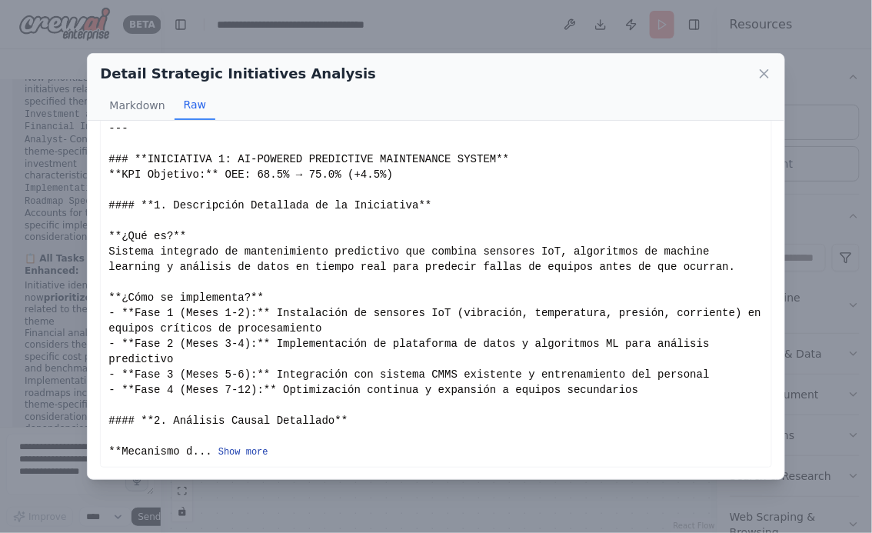
click at [241, 455] on button "Show more" at bounding box center [243, 452] width 50 height 12
click at [243, 449] on button "Show more" at bounding box center [243, 452] width 50 height 12
click at [233, 453] on button "Show more" at bounding box center [243, 452] width 50 height 12
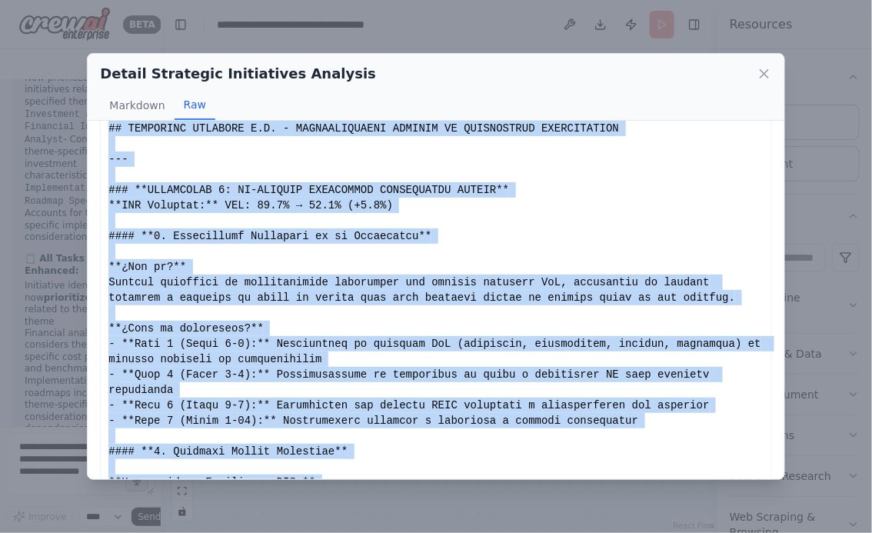
scroll to position [0, 0]
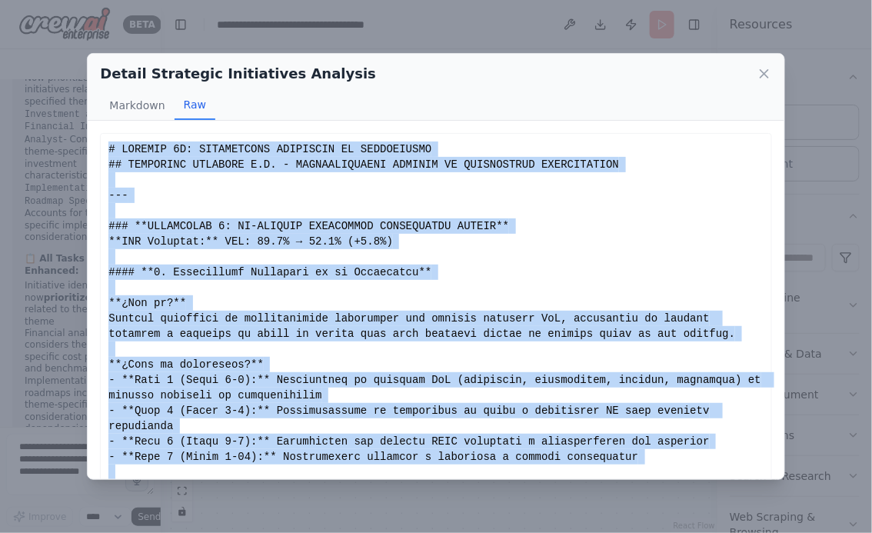
drag, startPoint x: 579, startPoint y: 376, endPoint x: 105, endPoint y: 152, distance: 524.3
copy div "# REPORTE 1B: EXPLICACIÓN DETALLADA DE INICIATIVAS ## ALIMENTOS PROSALUD S.A. -…"
click at [765, 75] on icon at bounding box center [764, 74] width 8 height 8
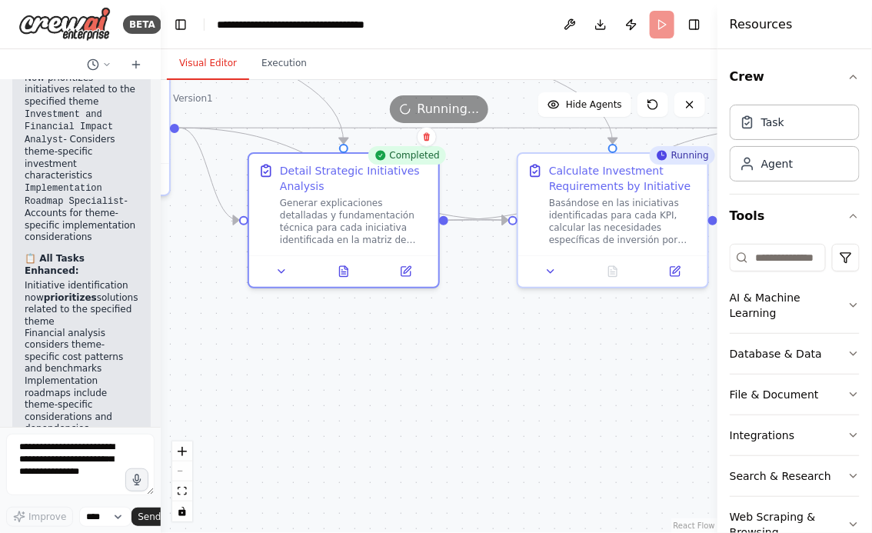
drag, startPoint x: 590, startPoint y: 375, endPoint x: 389, endPoint y: 375, distance: 201.4
click at [390, 375] on div ".deletable-edge-delete-btn { width: 20px; height: 20px; border: 0px solid #ffff…" at bounding box center [439, 306] width 556 height 453
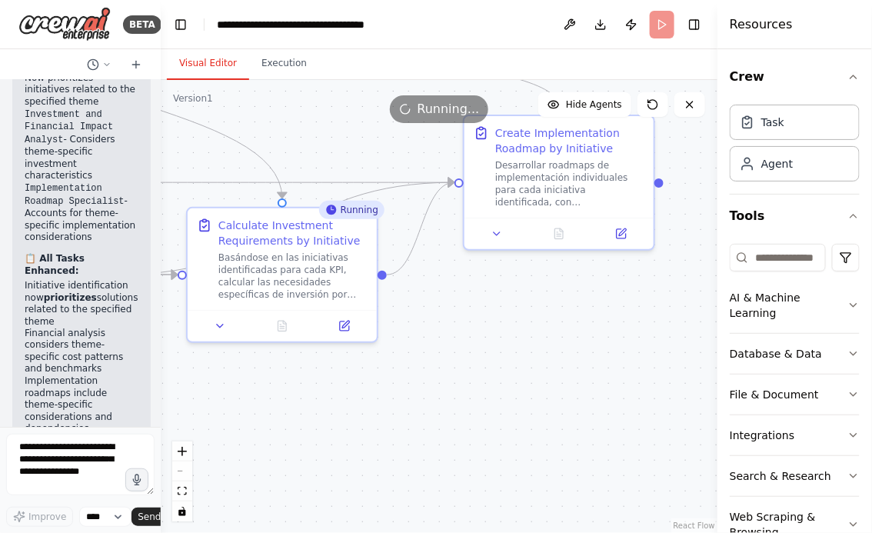
drag, startPoint x: 482, startPoint y: 377, endPoint x: 350, endPoint y: 431, distance: 142.3
click at [350, 431] on div ".deletable-edge-delete-btn { width: 20px; height: 20px; border: 0px solid #ffff…" at bounding box center [439, 306] width 556 height 453
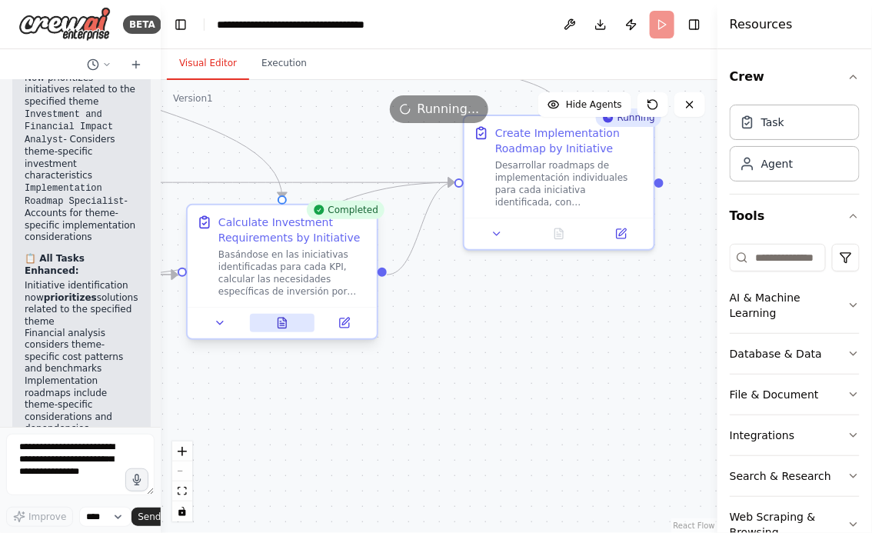
click at [282, 326] on icon at bounding box center [282, 322] width 8 height 10
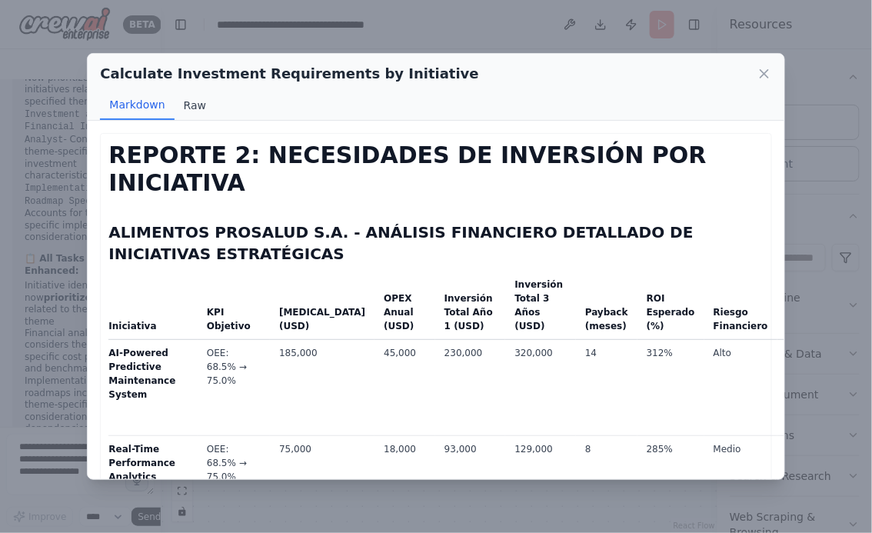
click at [195, 103] on button "Raw" at bounding box center [194, 105] width 41 height 29
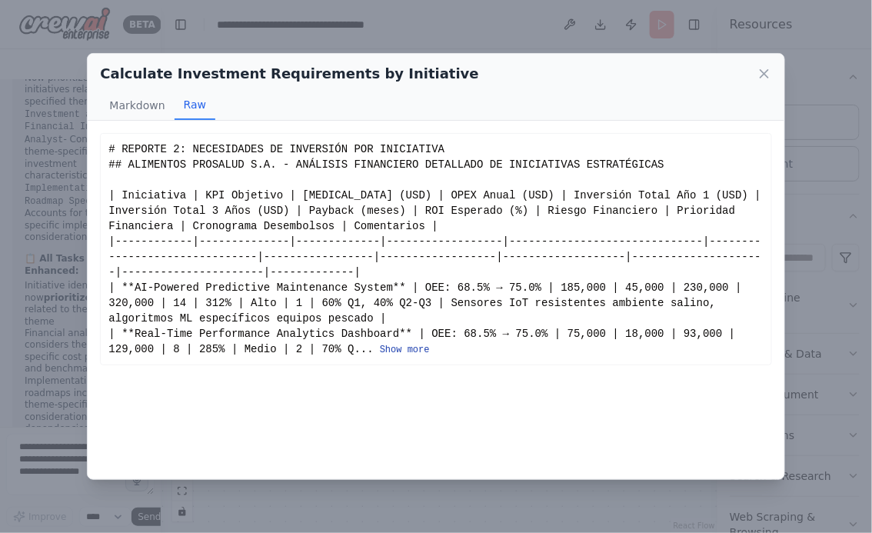
click at [395, 351] on button "Show more" at bounding box center [405, 350] width 50 height 12
click at [394, 354] on button "Show more" at bounding box center [405, 350] width 50 height 12
click at [394, 351] on button "Show more" at bounding box center [405, 350] width 50 height 12
click at [395, 351] on button "Show more" at bounding box center [405, 350] width 50 height 12
click at [407, 354] on button "Show more" at bounding box center [405, 350] width 50 height 12
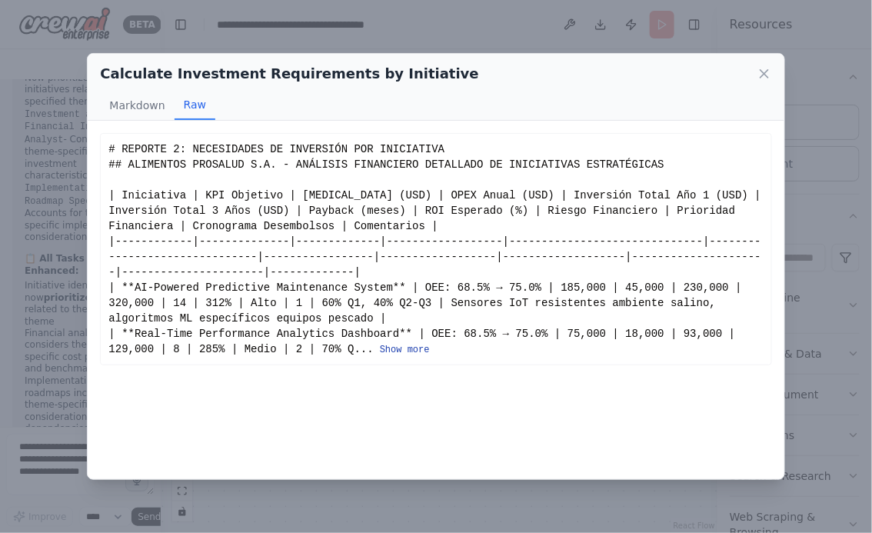
click at [394, 347] on button "Show more" at bounding box center [405, 350] width 50 height 12
click at [406, 351] on button "Show more" at bounding box center [405, 350] width 50 height 12
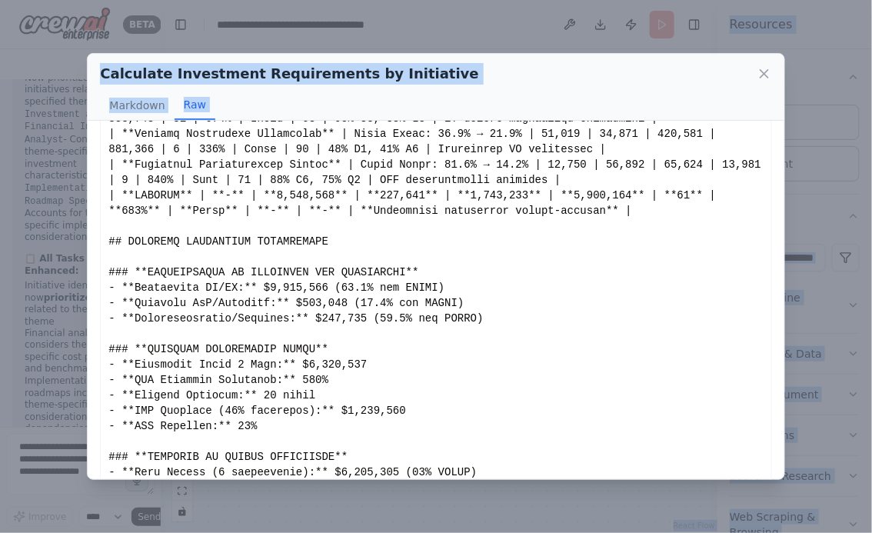
scroll to position [1389, 0]
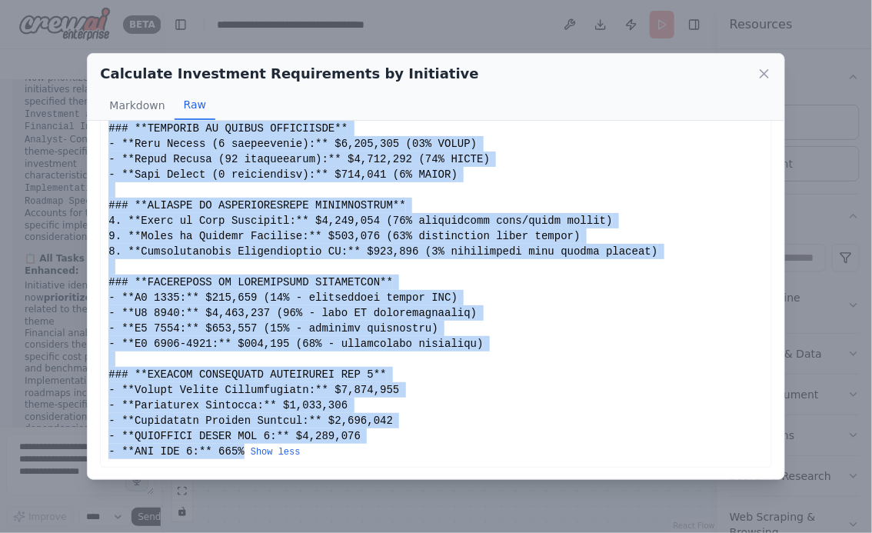
drag, startPoint x: 109, startPoint y: 146, endPoint x: 241, endPoint y: 449, distance: 330.4
copy div "# REPORTE 2: NECESIDADES DE INVERSIÓN POR INICIATIVA ## ALIMENTOS PROSALUD S.A.…"
click at [766, 71] on icon at bounding box center [764, 74] width 8 height 8
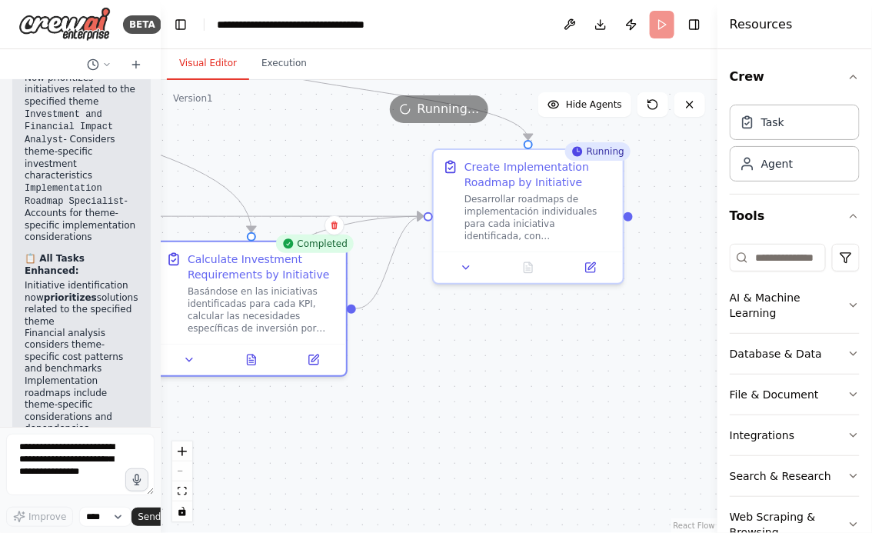
drag, startPoint x: 582, startPoint y: 387, endPoint x: 515, endPoint y: 424, distance: 76.4
click at [516, 427] on div ".deletable-edge-delete-btn { width: 20px; height: 20px; border: 0px solid #ffff…" at bounding box center [439, 306] width 556 height 453
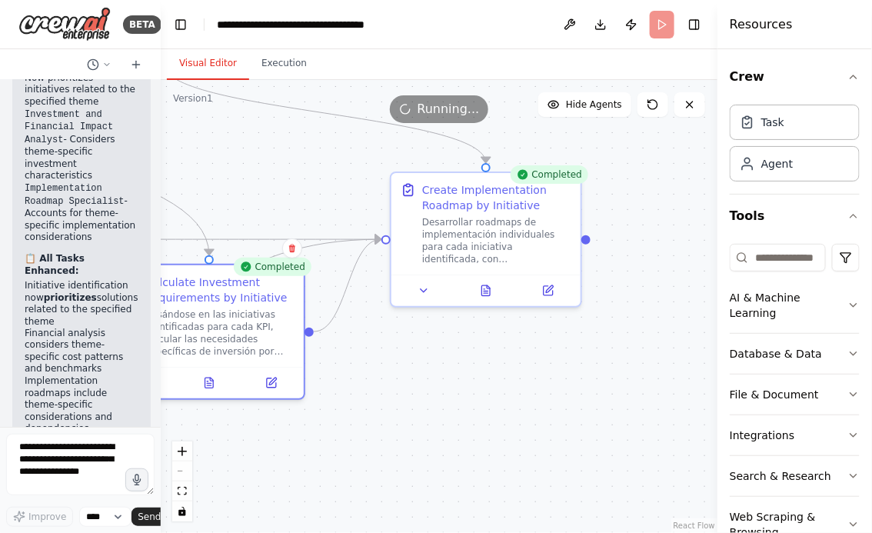
scroll to position [11740, 0]
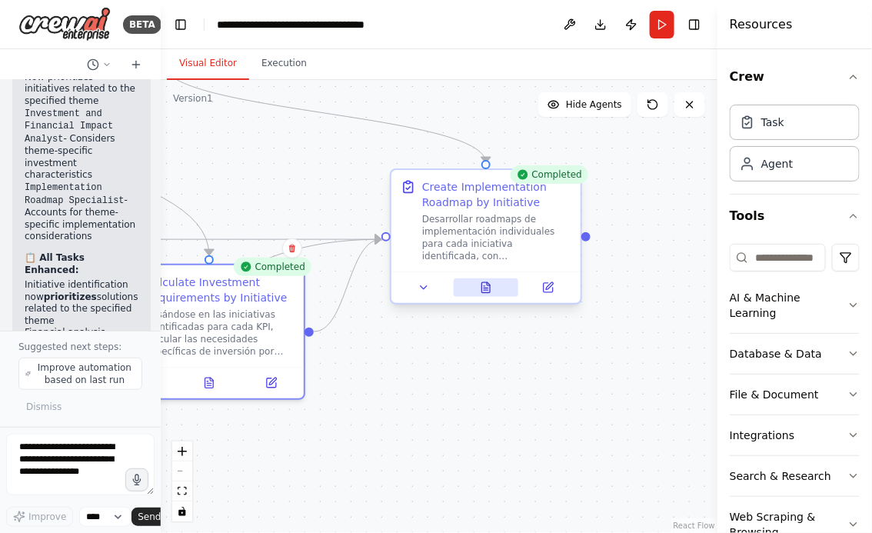
click at [484, 294] on button at bounding box center [485, 287] width 65 height 18
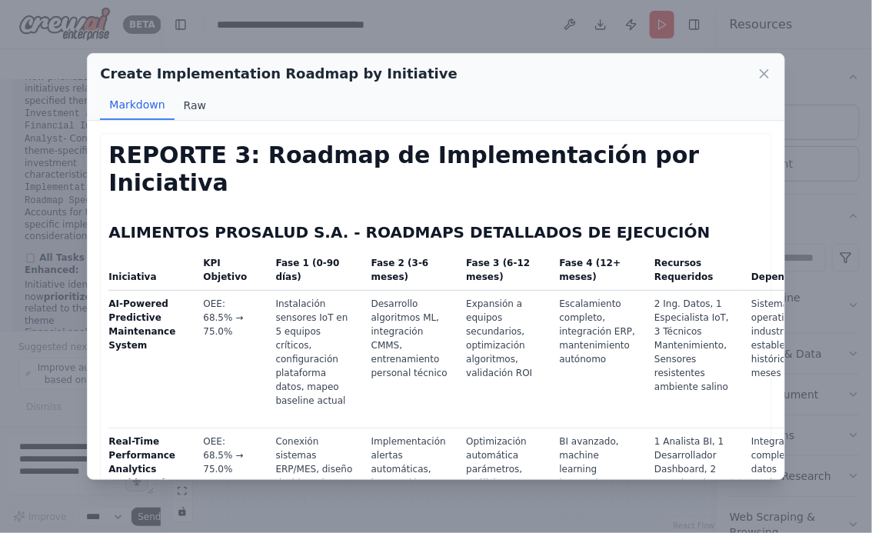
click at [196, 109] on button "Raw" at bounding box center [194, 105] width 41 height 29
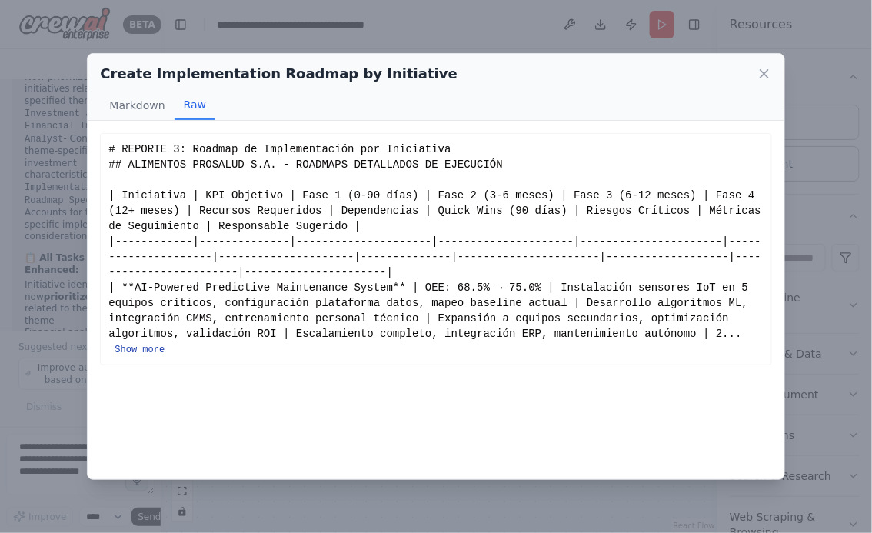
click at [139, 350] on button "Show more" at bounding box center [140, 350] width 50 height 12
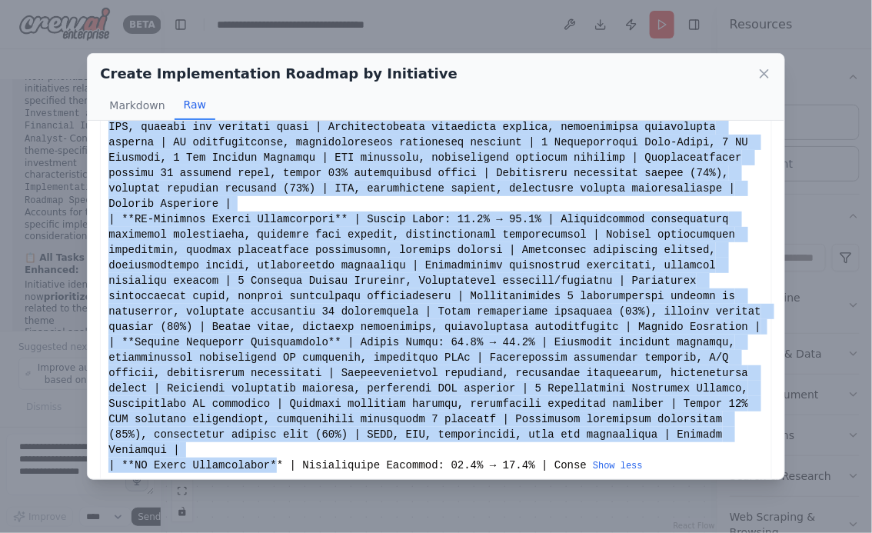
scroll to position [2065, 0]
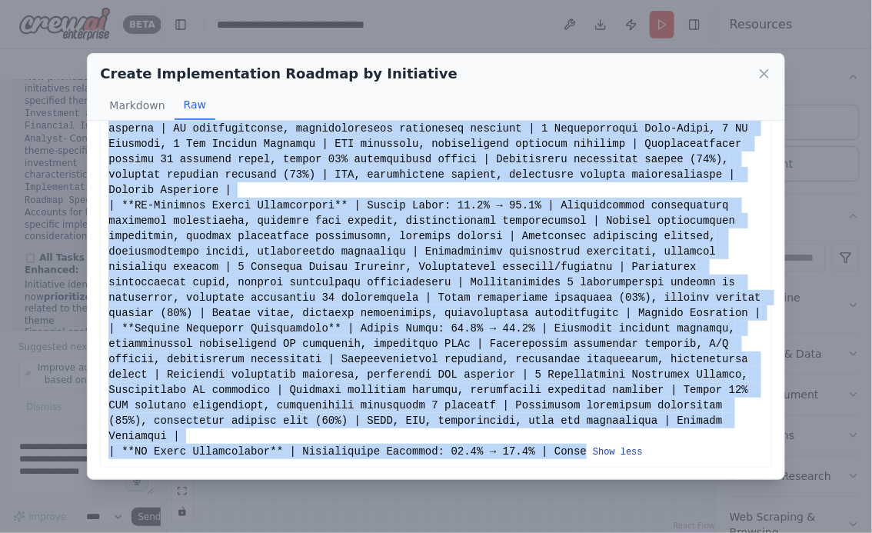
drag, startPoint x: 109, startPoint y: 148, endPoint x: 594, endPoint y: 451, distance: 572.1
copy div "# REPORTE 3: Roadmap de Implementación por Iniciativa ## ALIMENTOS PROSALUD S.A…"
click at [763, 74] on icon at bounding box center [764, 74] width 8 height 8
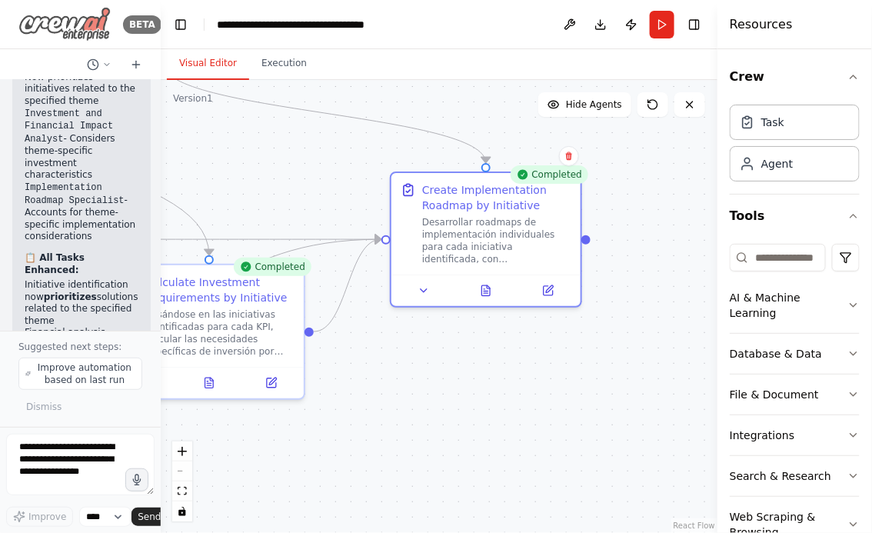
click at [49, 28] on img at bounding box center [64, 24] width 92 height 35
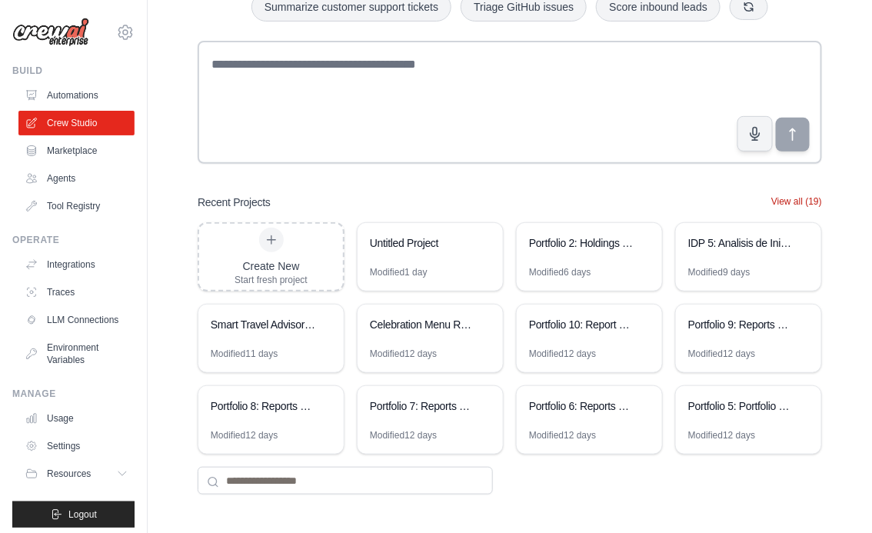
click at [782, 197] on button "View all (19)" at bounding box center [796, 201] width 51 height 12
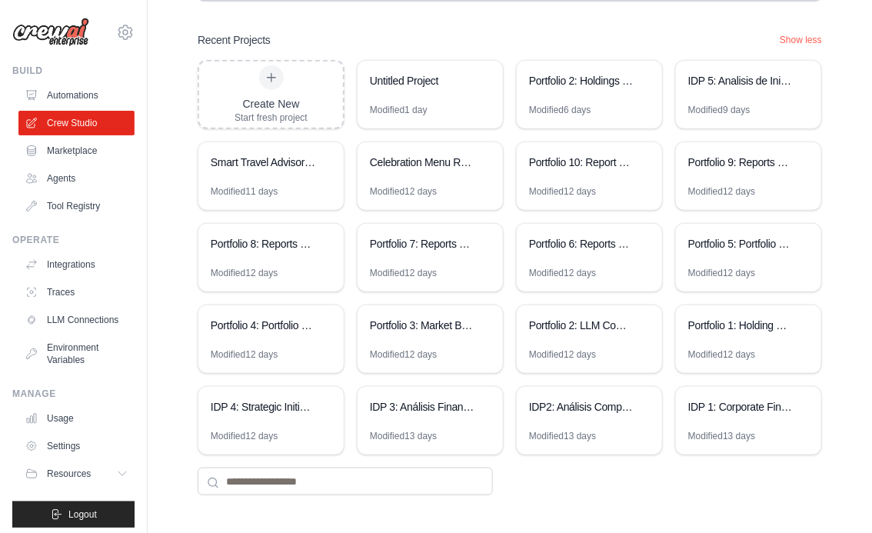
scroll to position [266, 0]
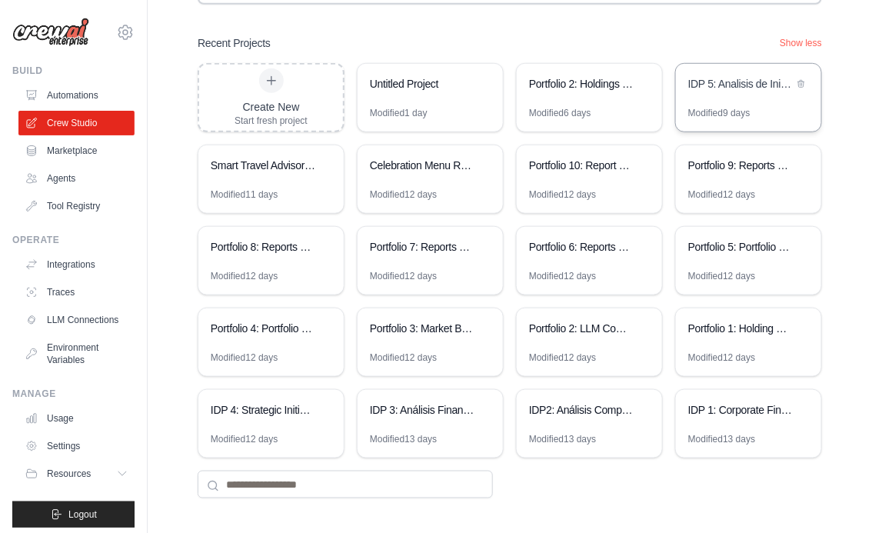
click at [739, 107] on div "Modified 9 days" at bounding box center [719, 113] width 62 height 12
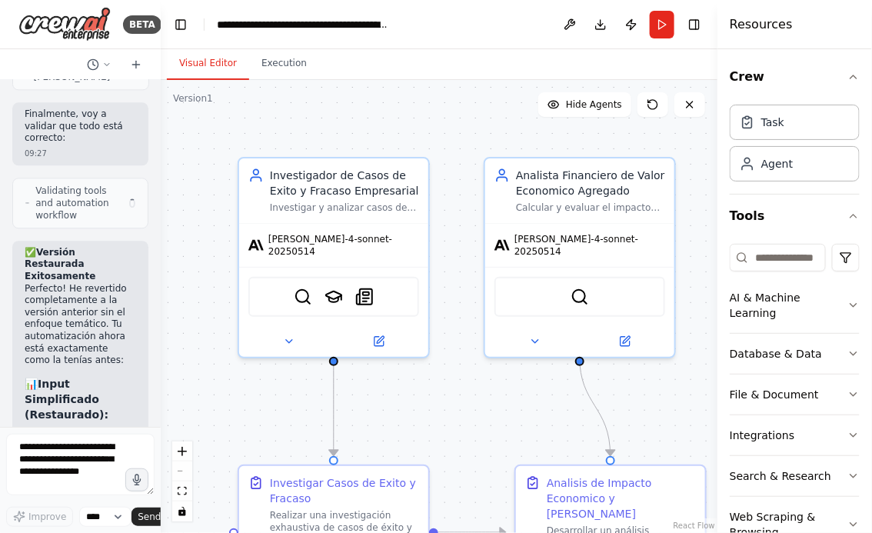
scroll to position [10550, 0]
